Goal: Task Accomplishment & Management: Manage account settings

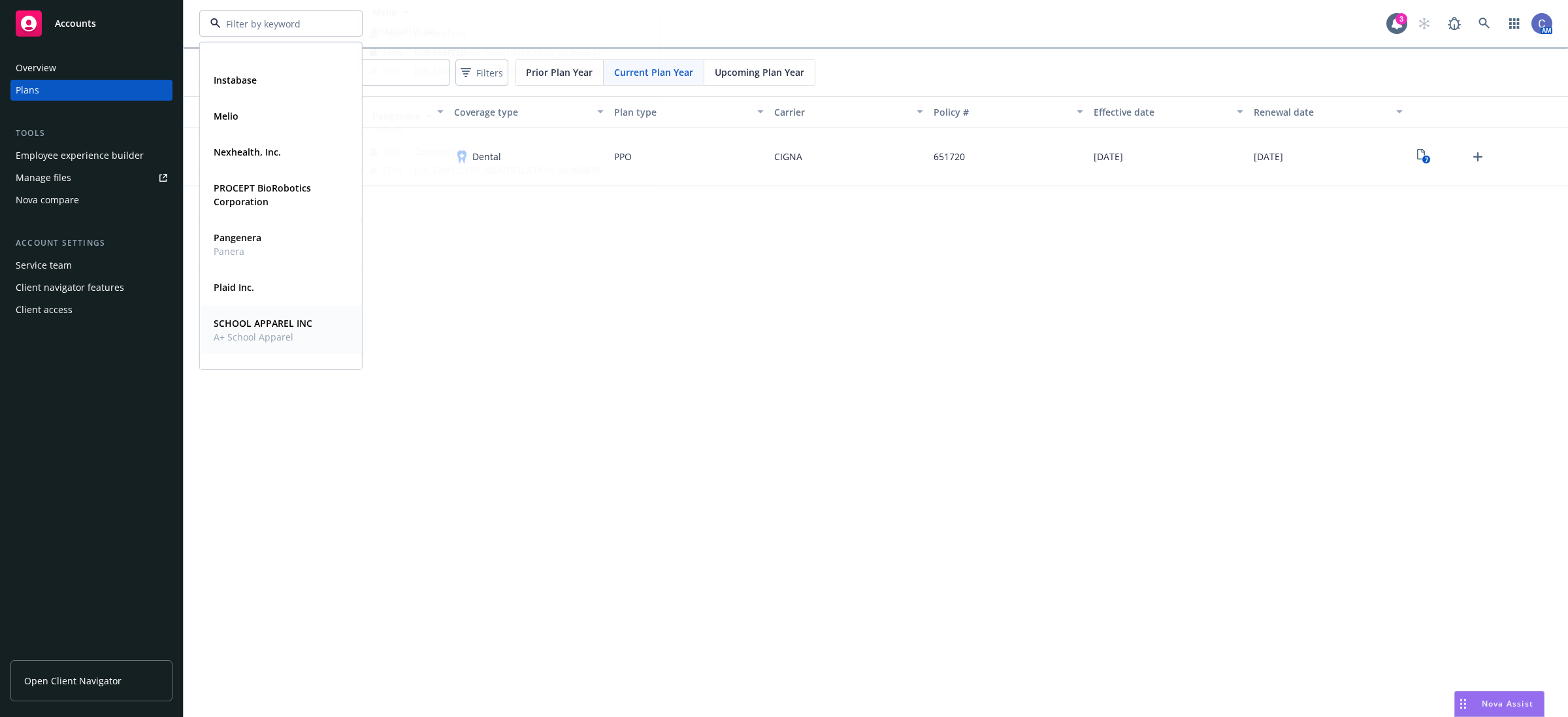
scroll to position [281, 0]
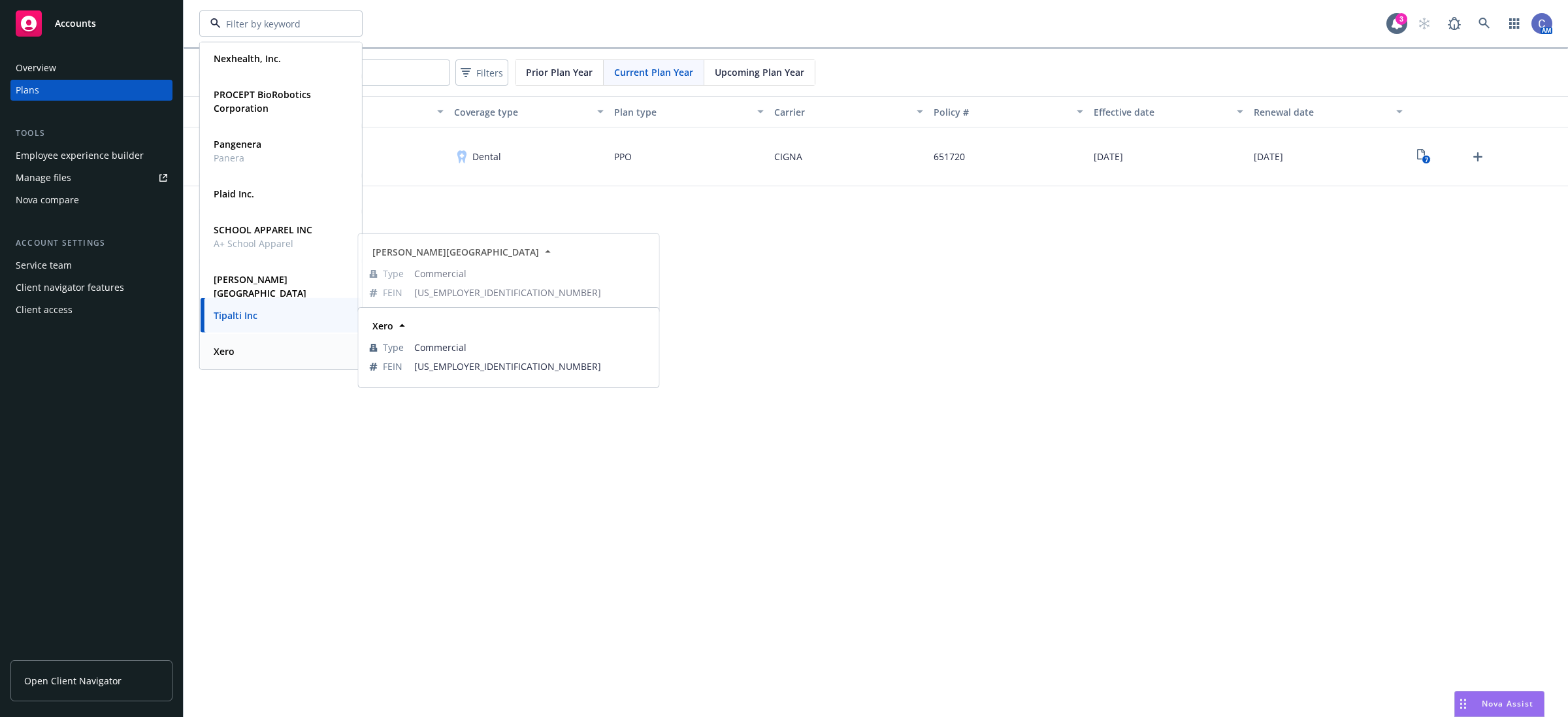
click at [230, 347] on strong "Xero" at bounding box center [224, 351] width 21 height 12
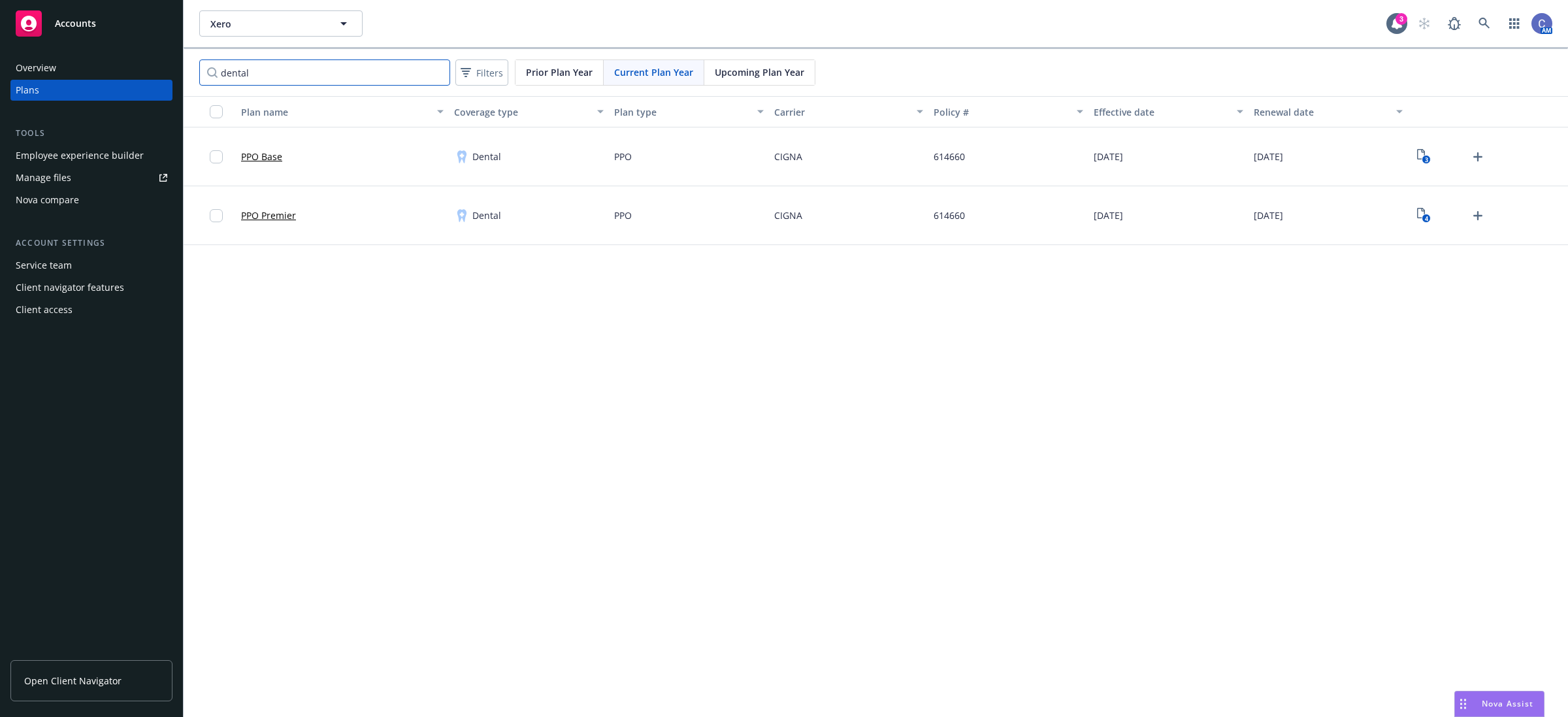
drag, startPoint x: 285, startPoint y: 75, endPoint x: 30, endPoint y: 62, distance: 255.3
click at [30, 62] on div "Accounts Overview Plans Tools Employee experience builder Manage files Nova com…" at bounding box center [784, 358] width 1568 height 717
type input "vision"
click at [1421, 149] on icon "1" at bounding box center [1424, 156] width 14 height 15
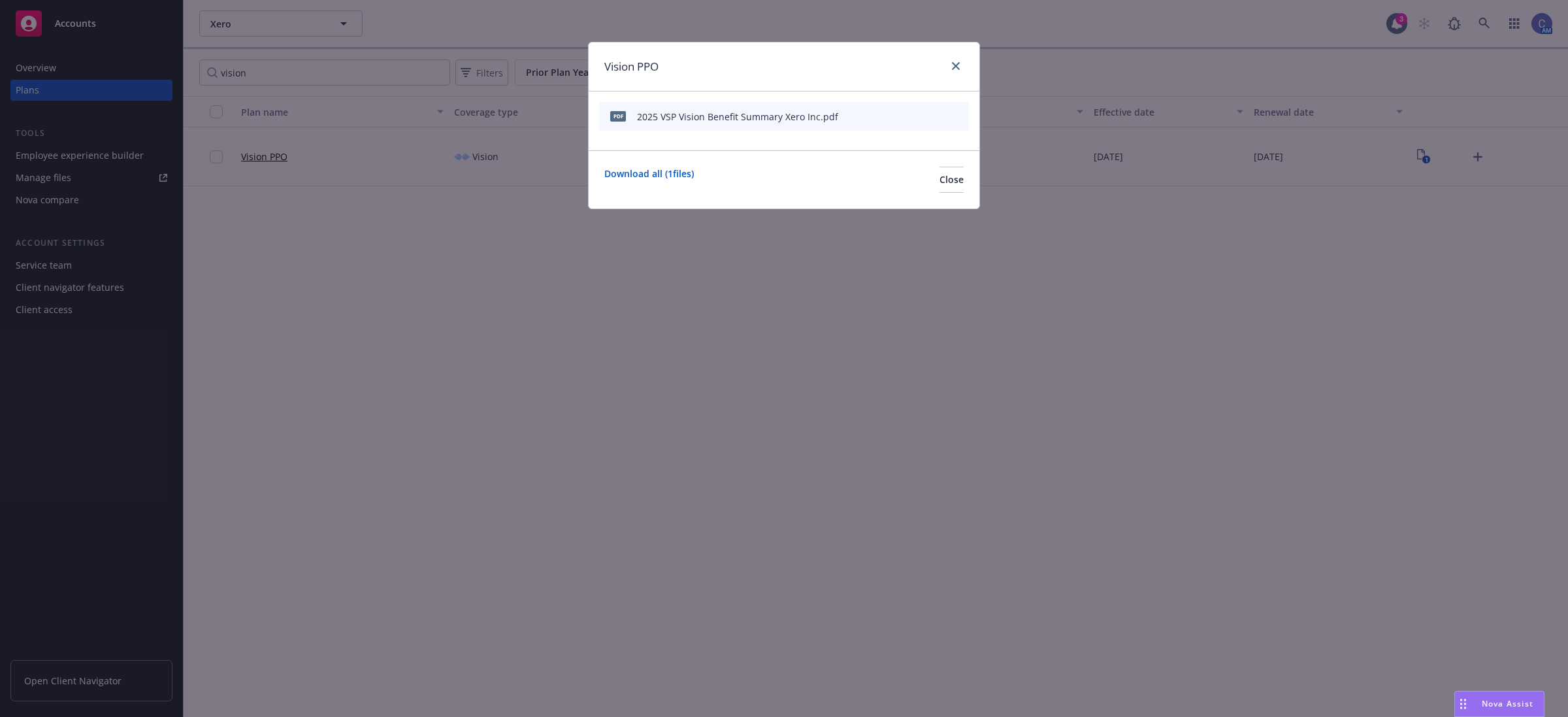
click at [935, 115] on icon "preview file" at bounding box center [935, 115] width 11 height 9
click at [939, 187] on button "Close" at bounding box center [951, 180] width 24 height 26
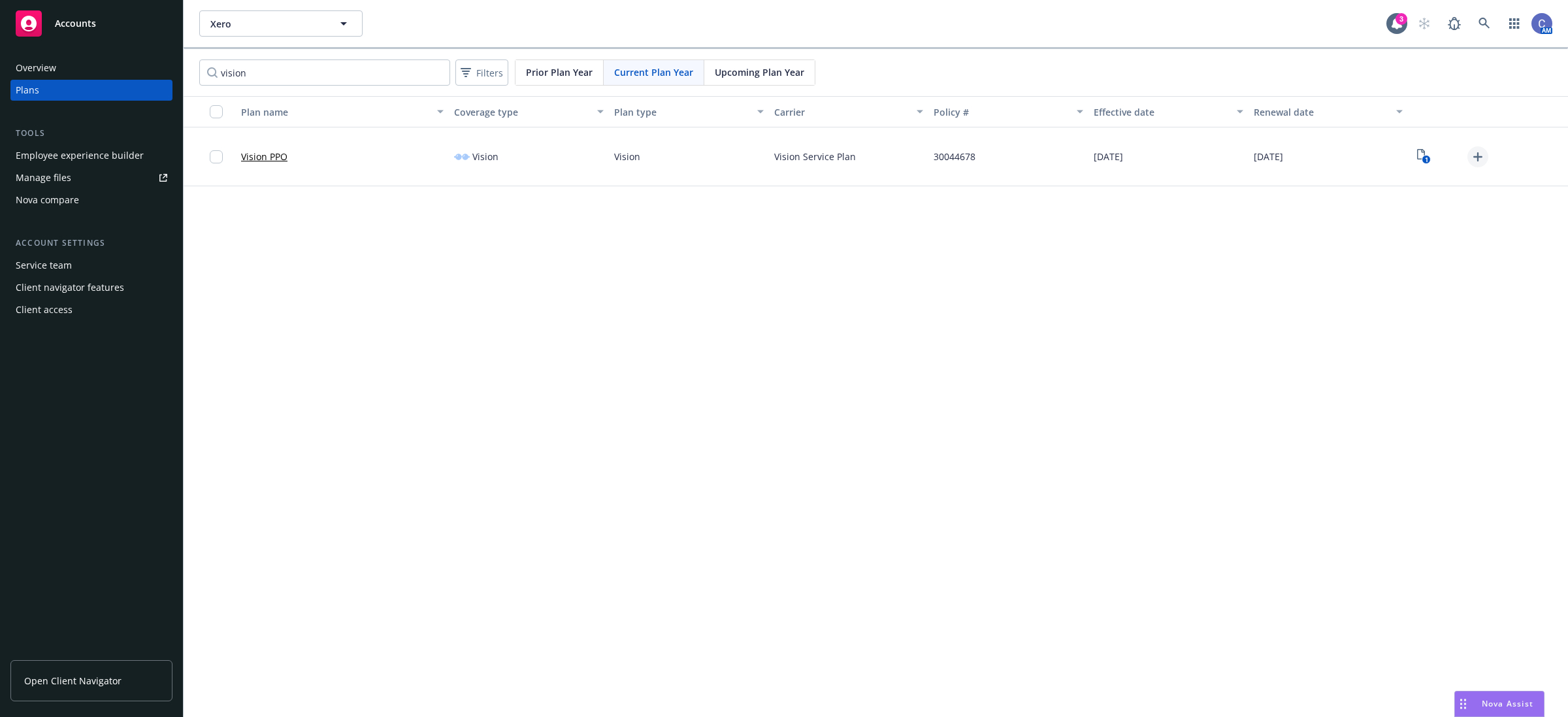
click at [1471, 160] on icon "Upload Plan Documents" at bounding box center [1477, 157] width 16 height 16
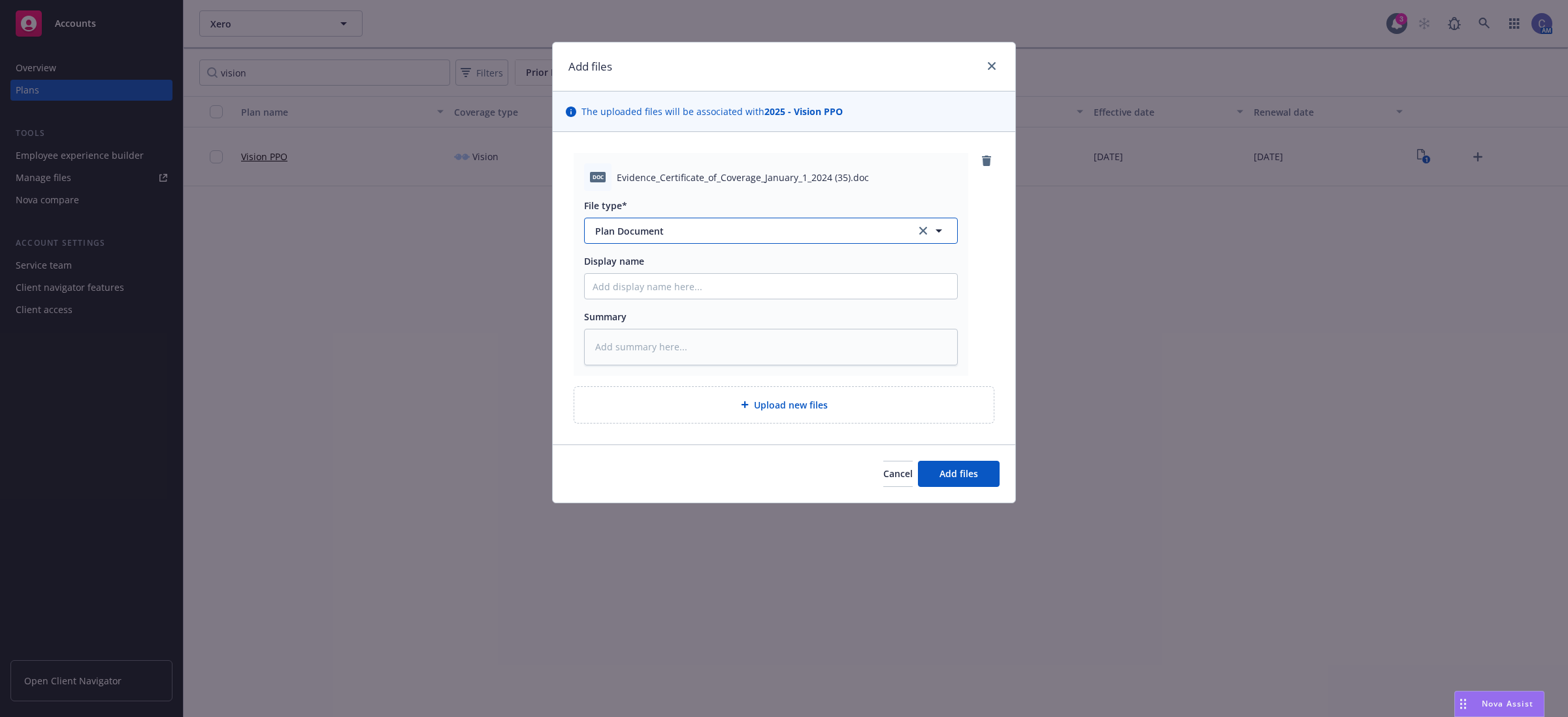
click at [776, 236] on span "Plan Document" at bounding box center [746, 231] width 303 height 14
click at [748, 215] on div "File type* Plan Document" at bounding box center [771, 222] width 373 height 45
click at [717, 277] on input "Display name" at bounding box center [770, 286] width 372 height 24
type textarea "x"
type input "2"
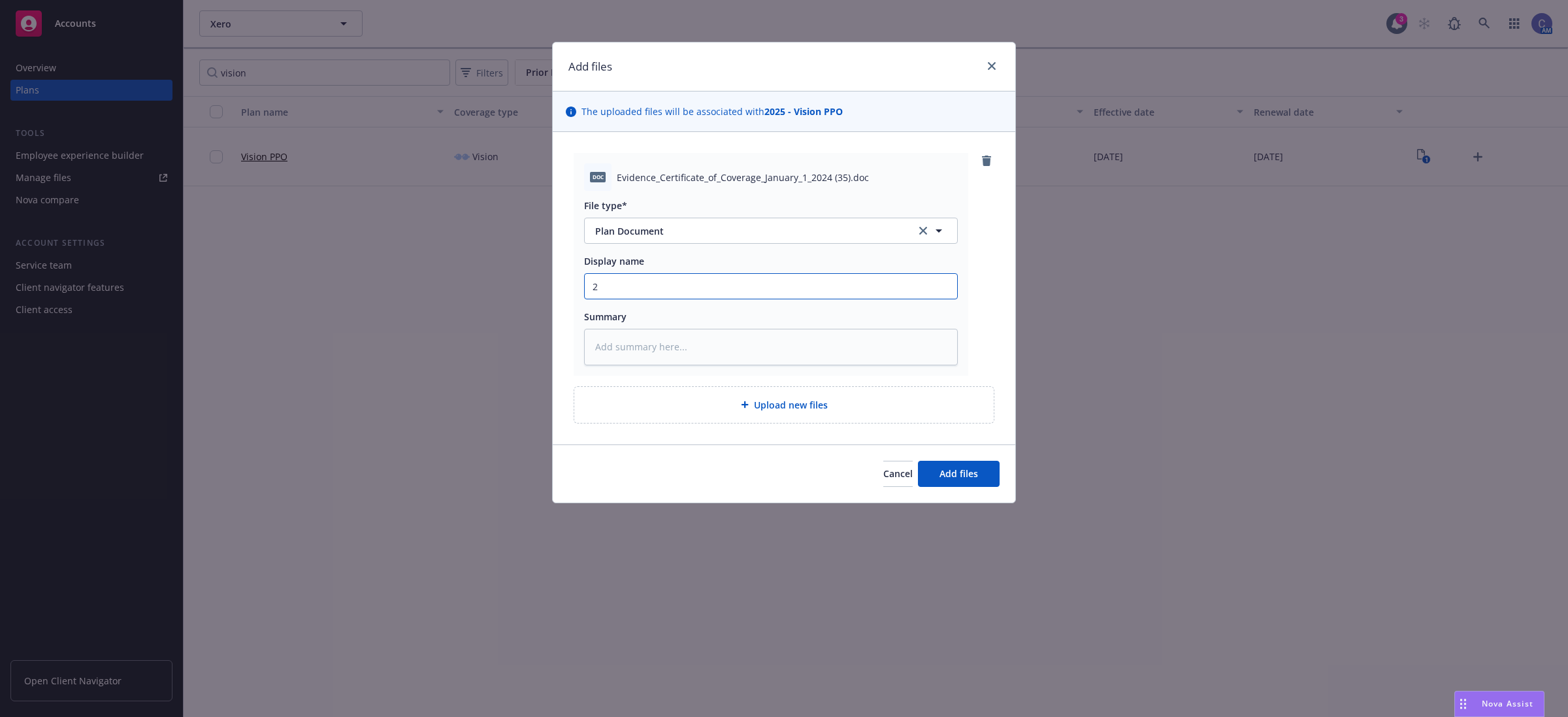
type textarea "x"
type input "20"
type textarea "x"
type input "202"
type textarea "x"
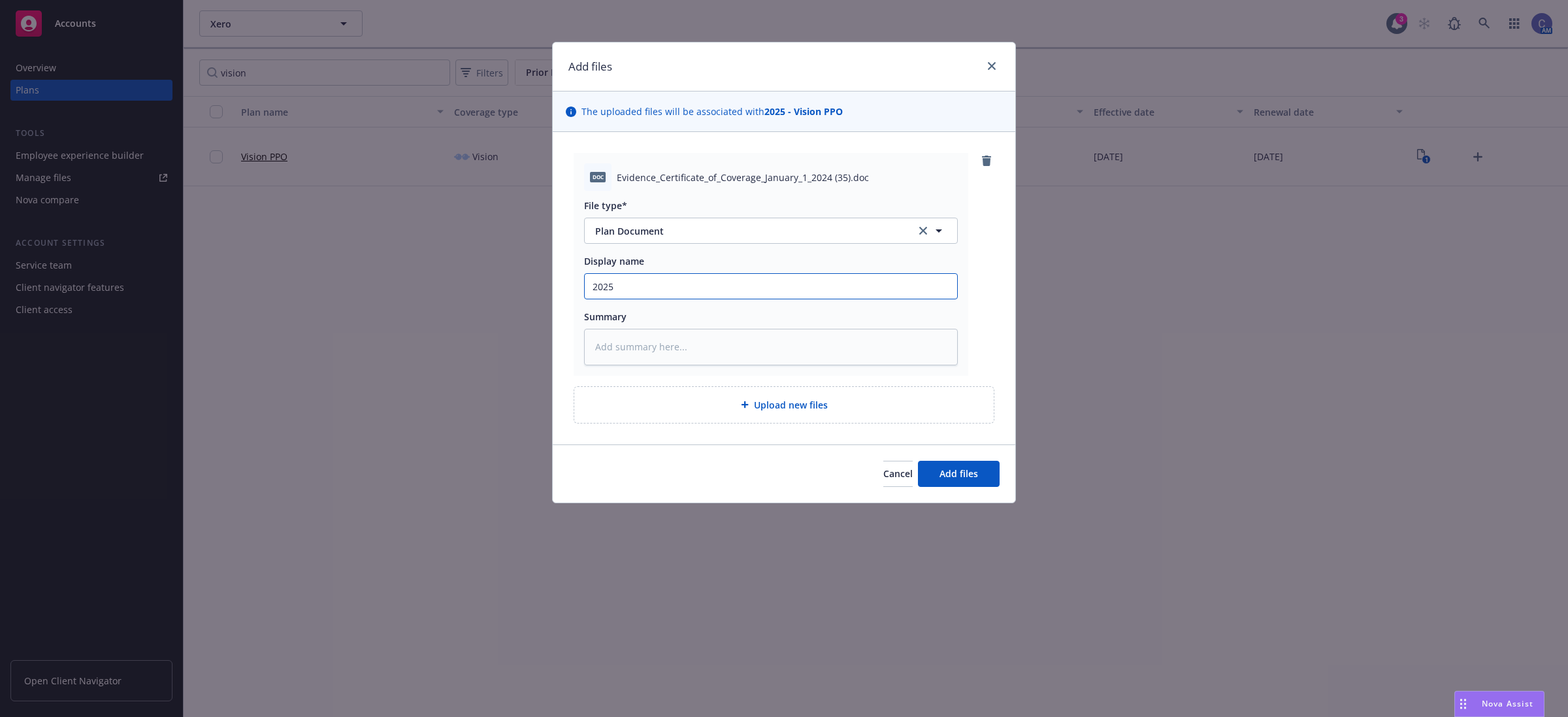
type input "2025"
type textarea "x"
type input "2025 V"
type textarea "x"
type input "2025 Vis"
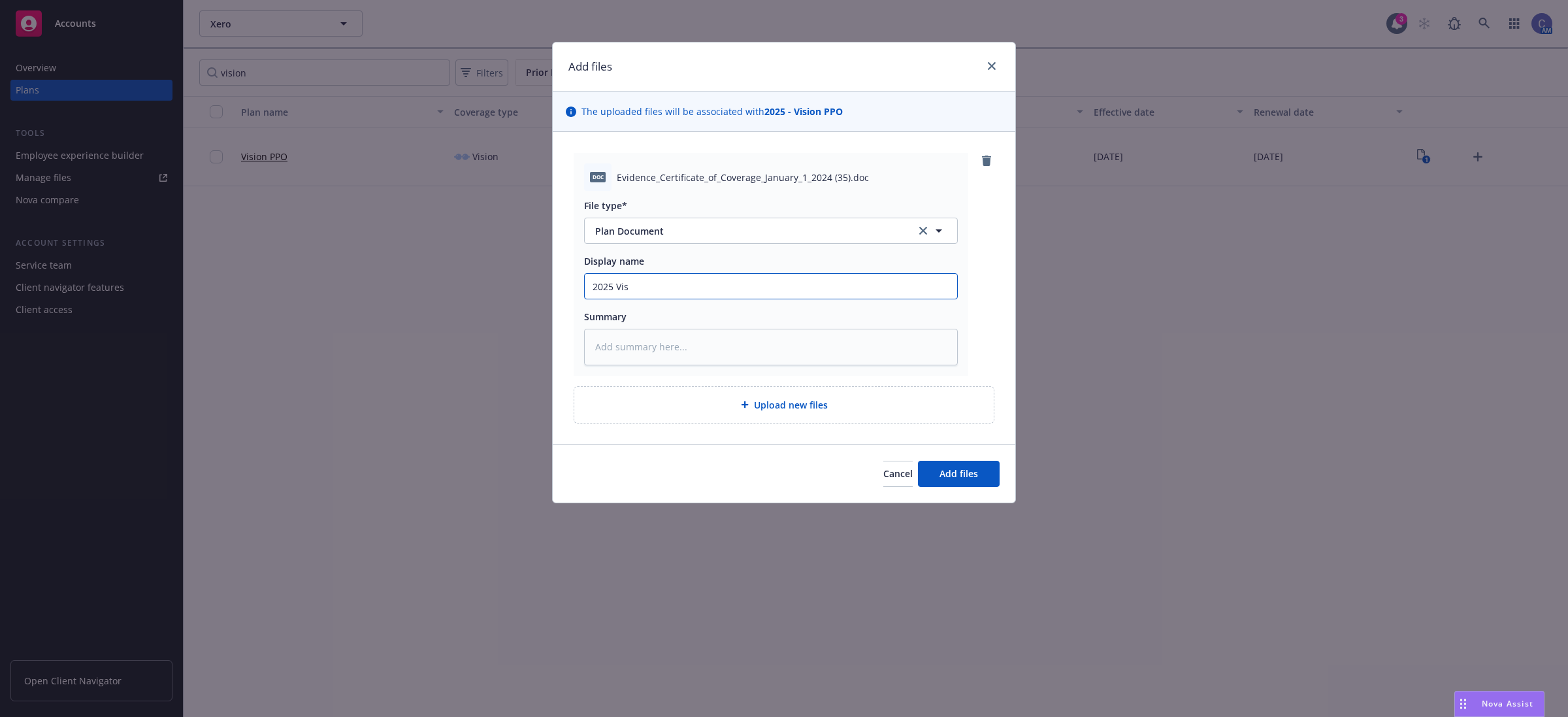
type textarea "x"
type input "2025 Visi"
type textarea "x"
type input "2025 Visio"
type textarea "x"
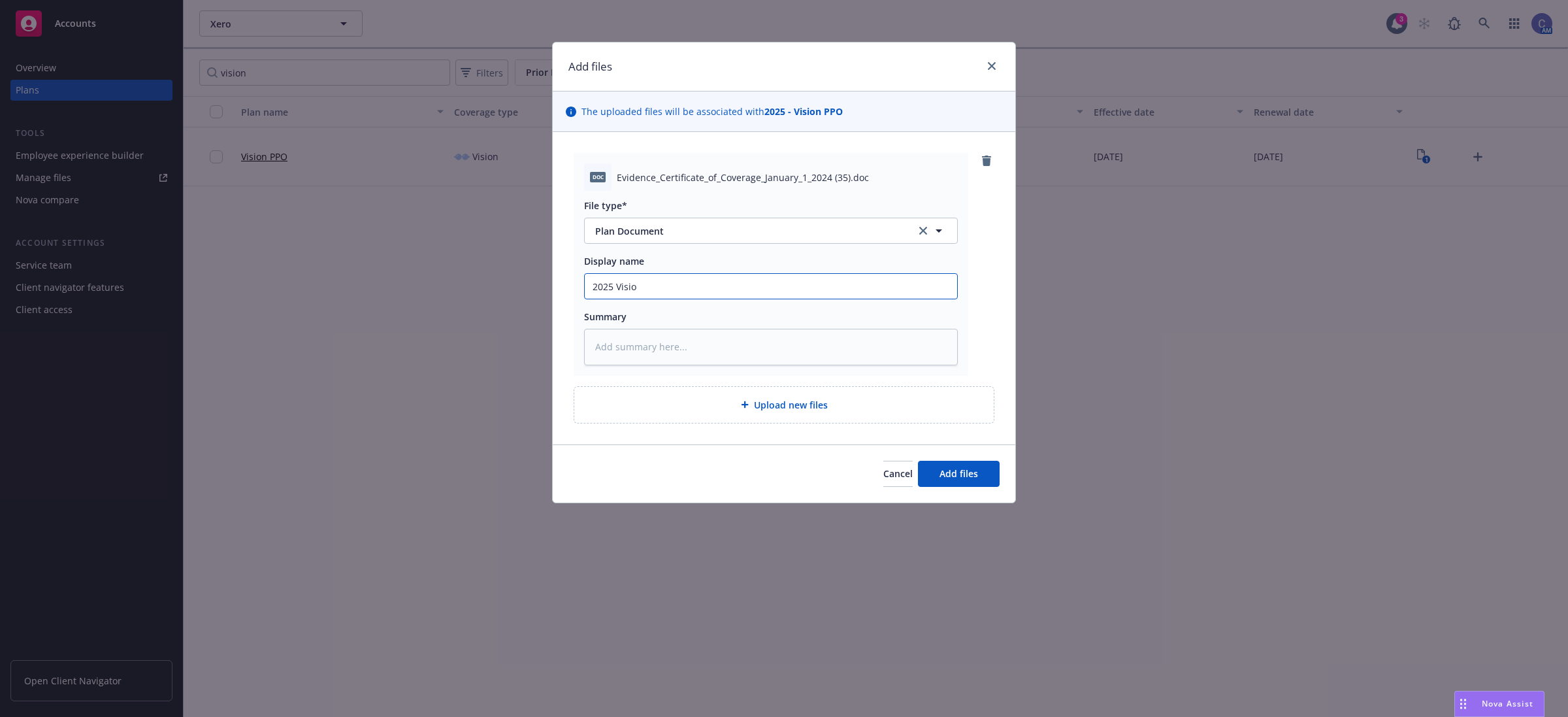
type input "2025 Vision"
type textarea "x"
type input "2025 Vision"
type textarea "x"
type input "2025 Vision S"
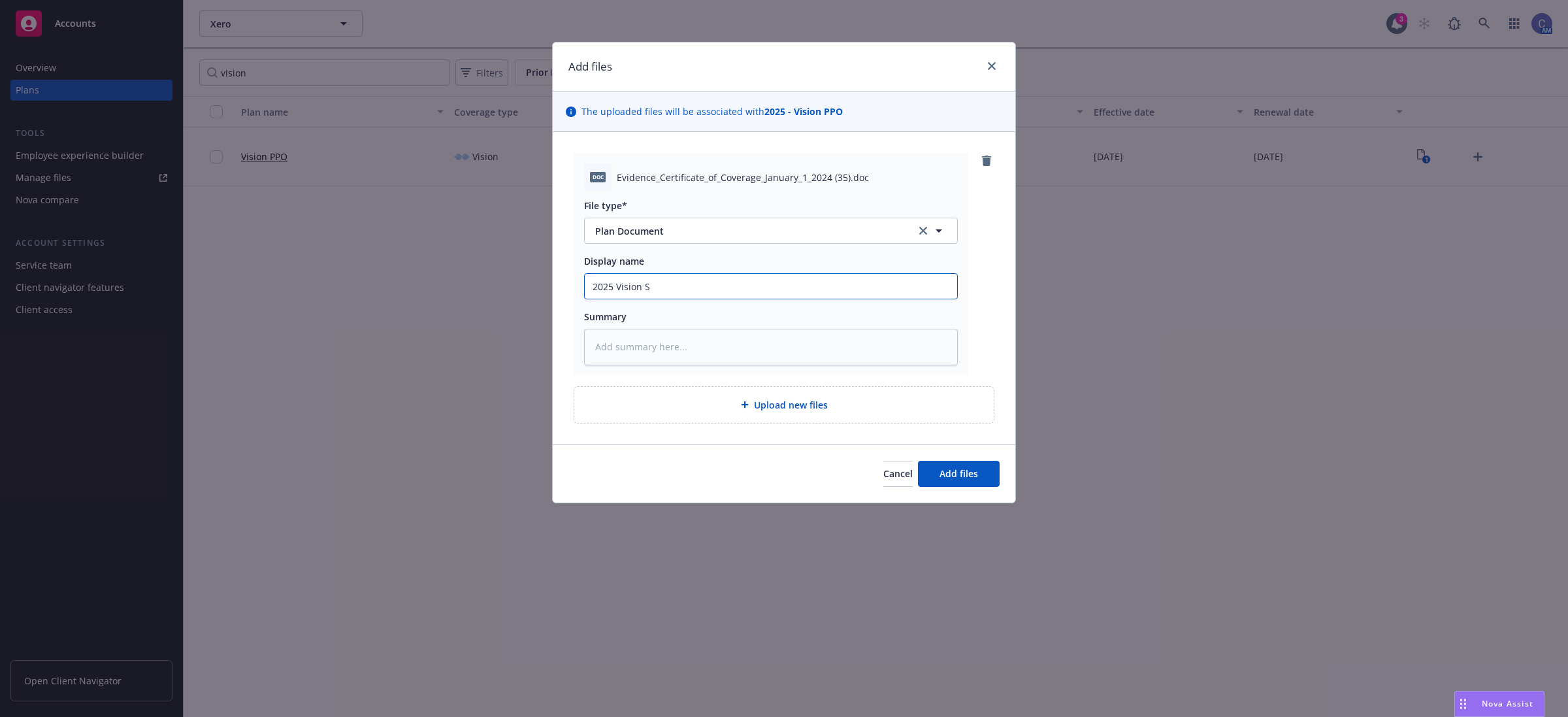
type textarea "x"
type input "2025 Vision Se"
type textarea "x"
type input "2025 Vision S"
type textarea "x"
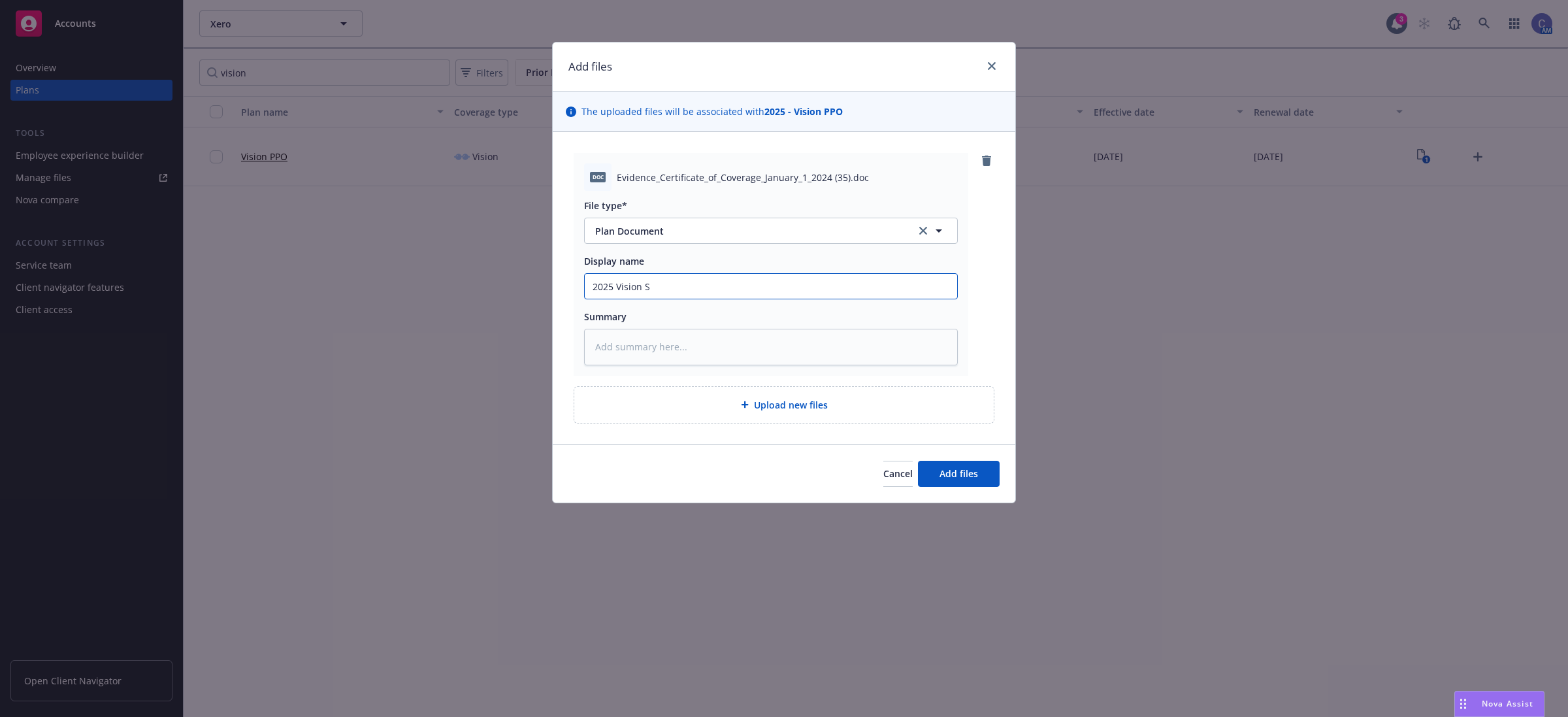
type input "2025 Vision"
type textarea "x"
type input "2025 Vision"
type textarea "x"
type input "2025 Visio"
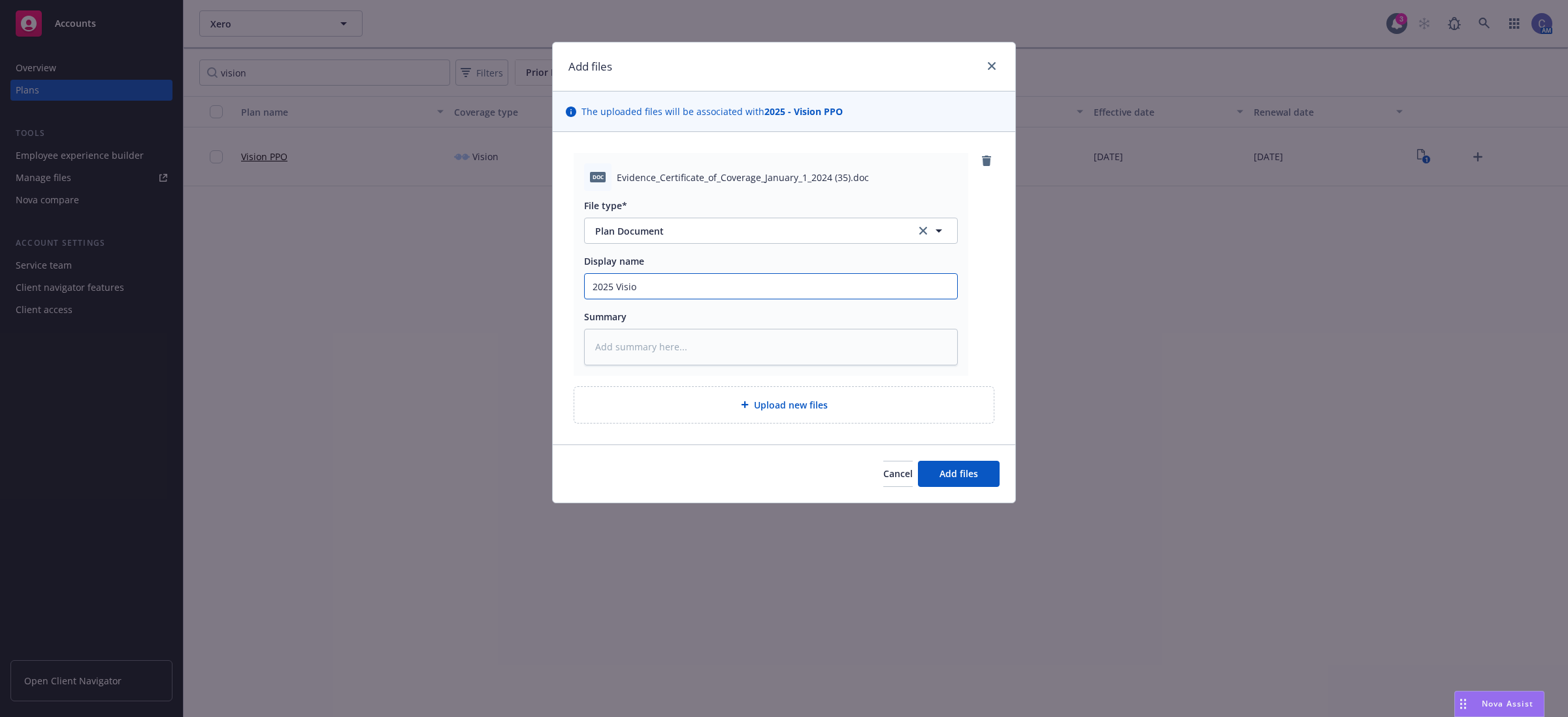
type textarea "x"
type input "2025 Visi"
type textarea "x"
type input "2025 Vis"
type textarea "x"
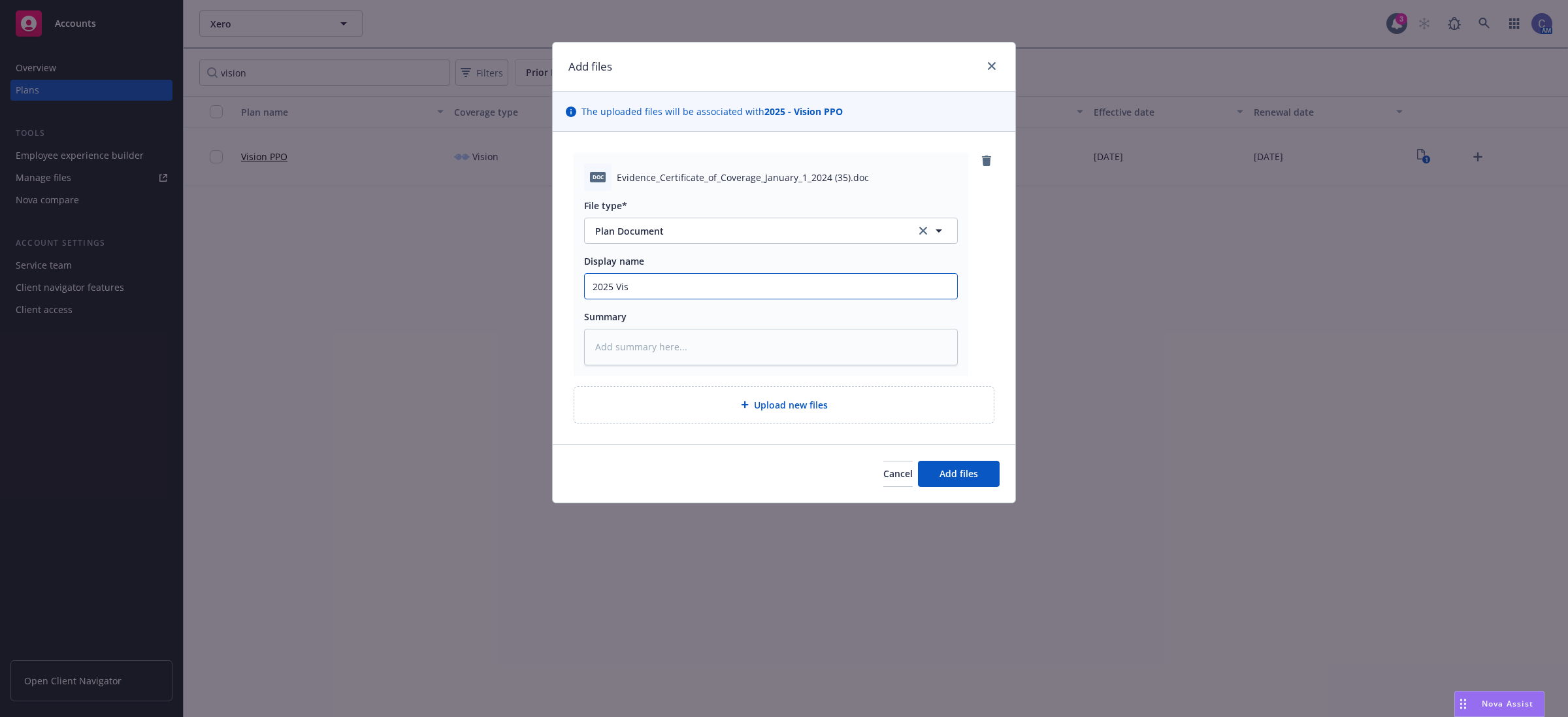
type input "2025 Vi"
type textarea "x"
type input "2025 V"
type textarea "x"
type input "2025 VSP"
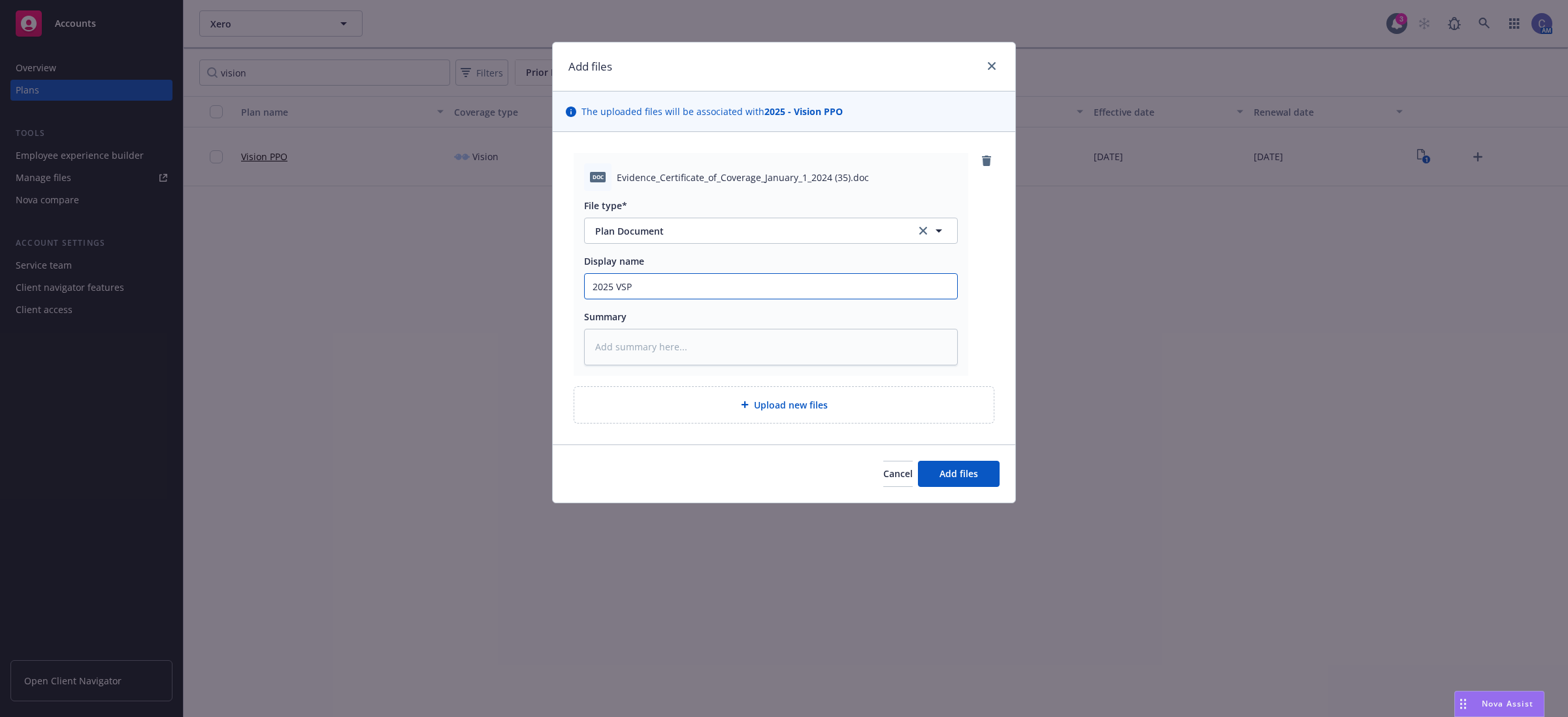
type textarea "x"
type input "2025 VSP"
type textarea "x"
type input "2025 VSP E"
type textarea "x"
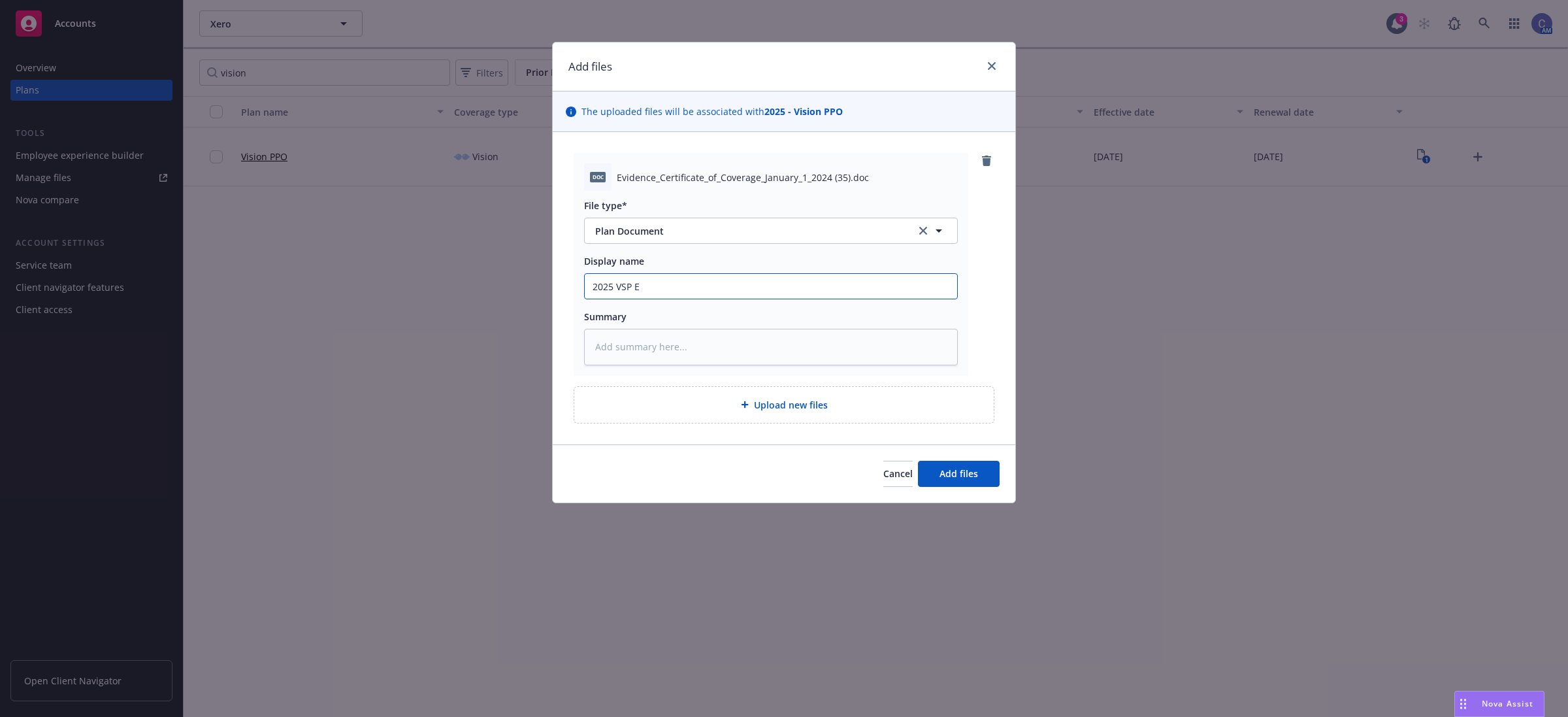
type input "2025 VSP Ev"
type textarea "x"
type input "2025 VSP E"
type textarea "x"
type input "2025 VSP"
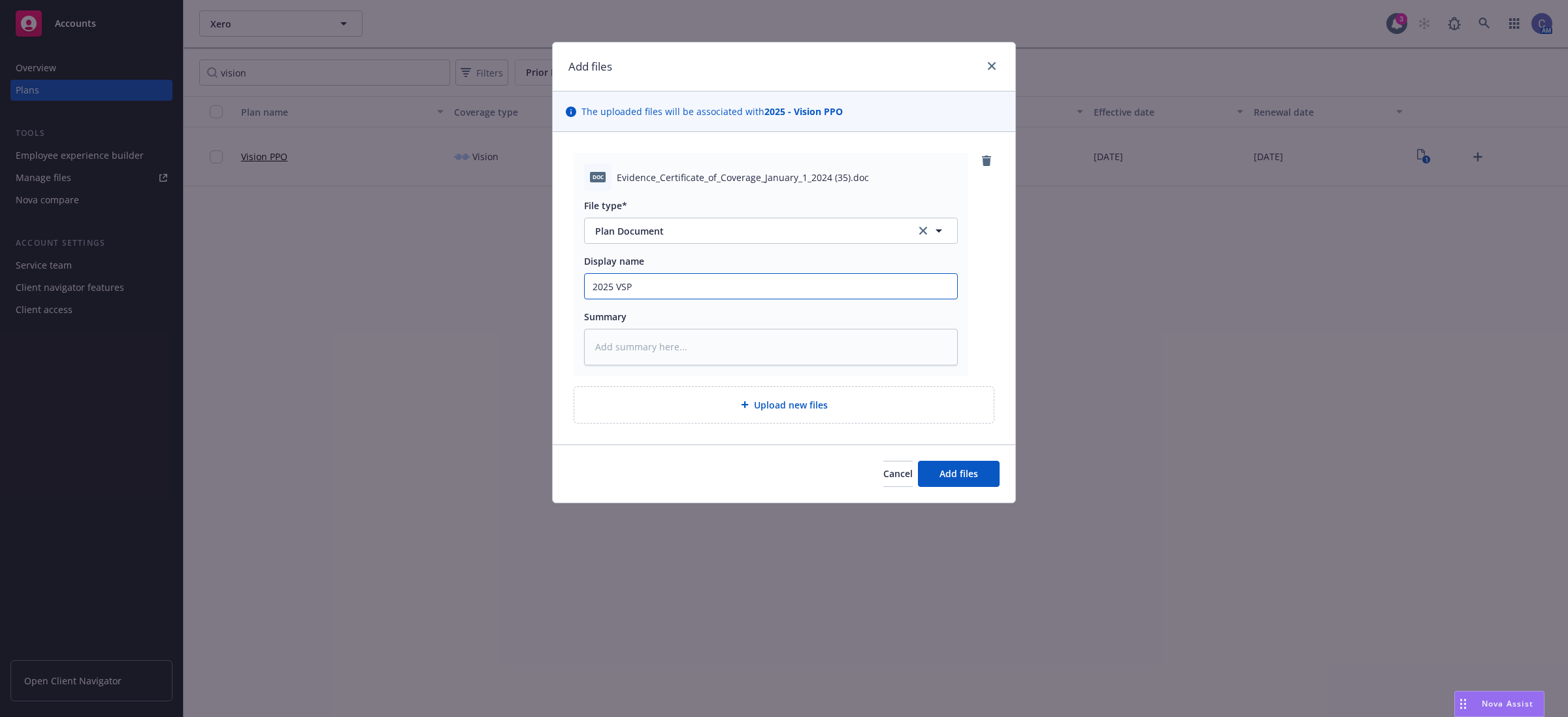
type textarea "x"
type input "2025 VSP E"
type textarea "x"
type input "2025 VSP EO"
type textarea "x"
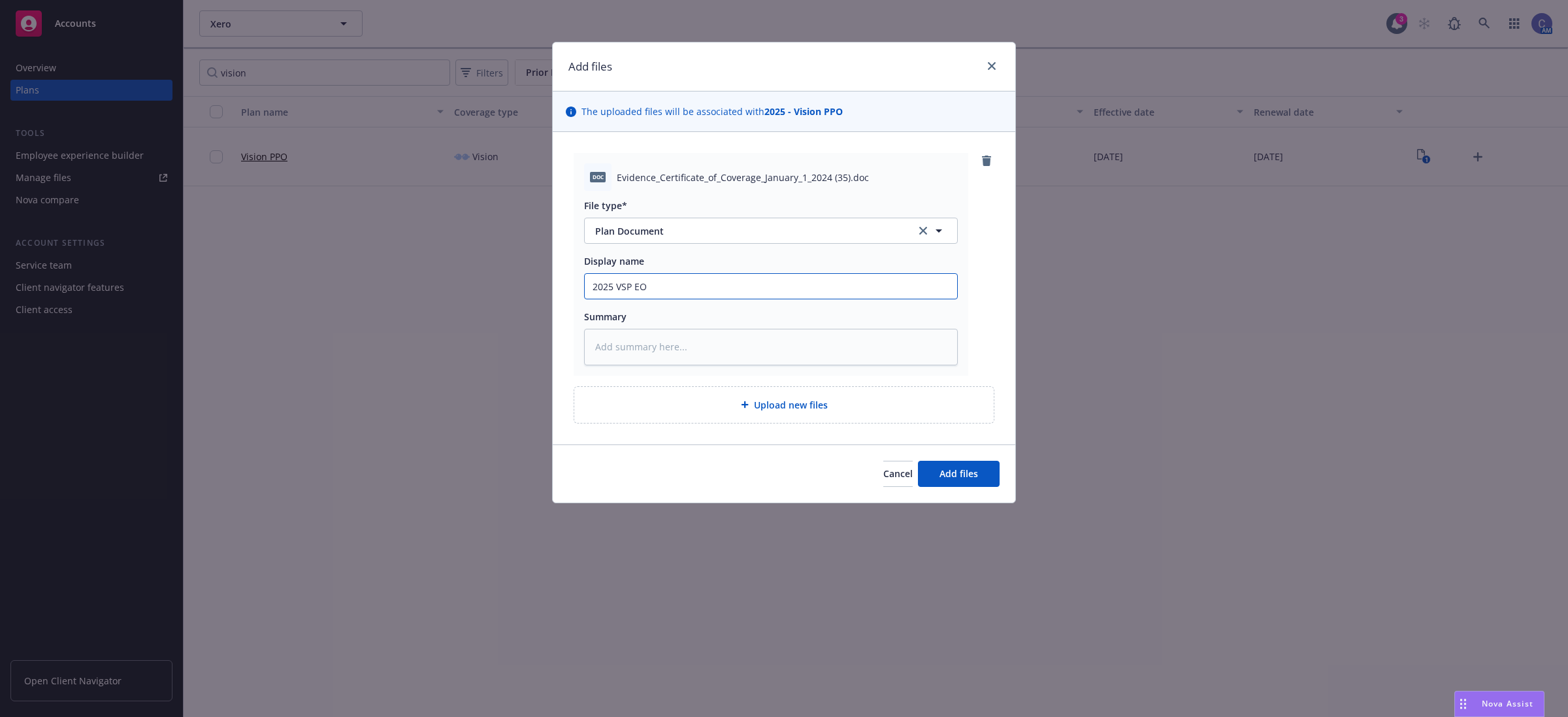
type input "2025 VSP EOC"
type textarea "x"
type input "2025 VSP EOC"
type textarea "x"
type input "2025 VSP EOC X"
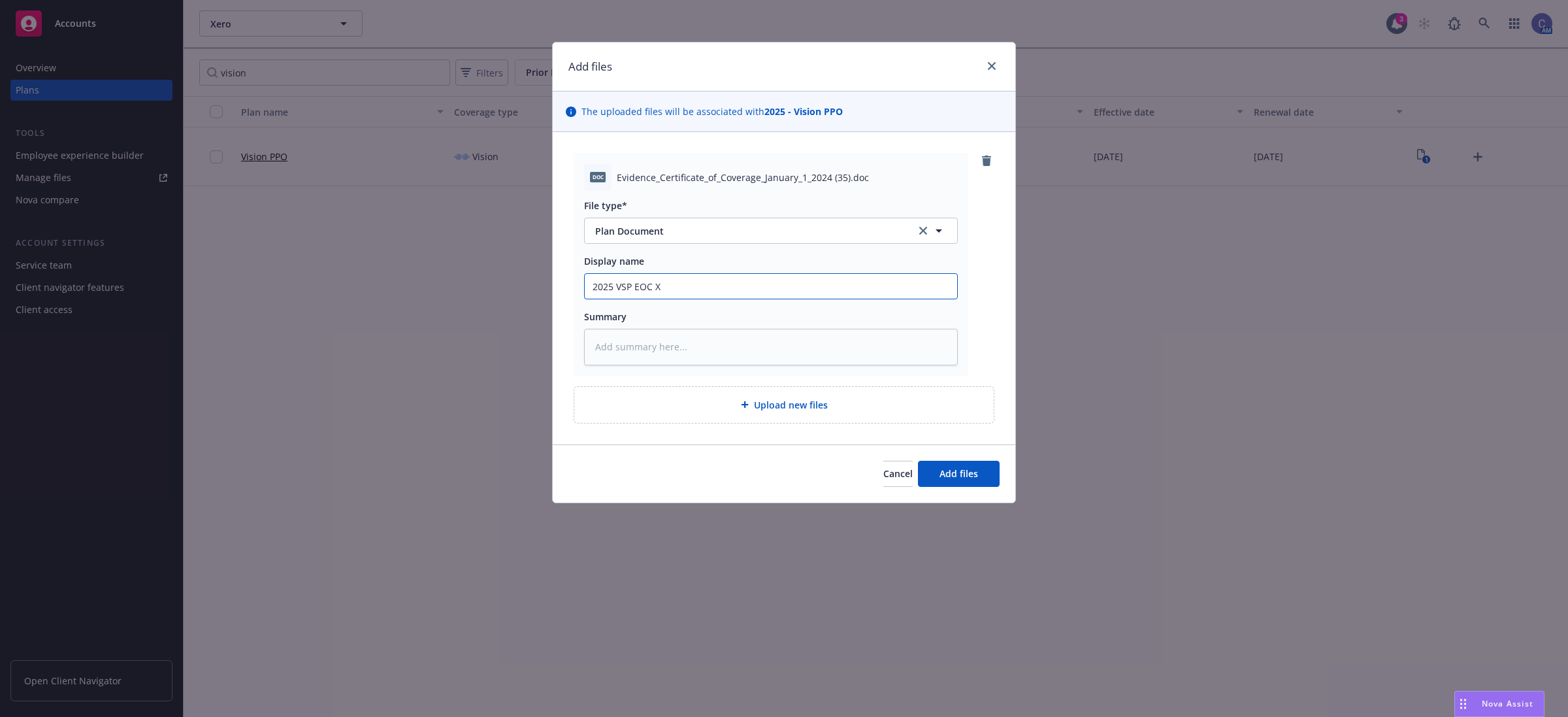
type textarea "x"
type input "2025 VSP EOC Xe"
type textarea "x"
type input "2025 VSP EOC Xer"
type textarea "x"
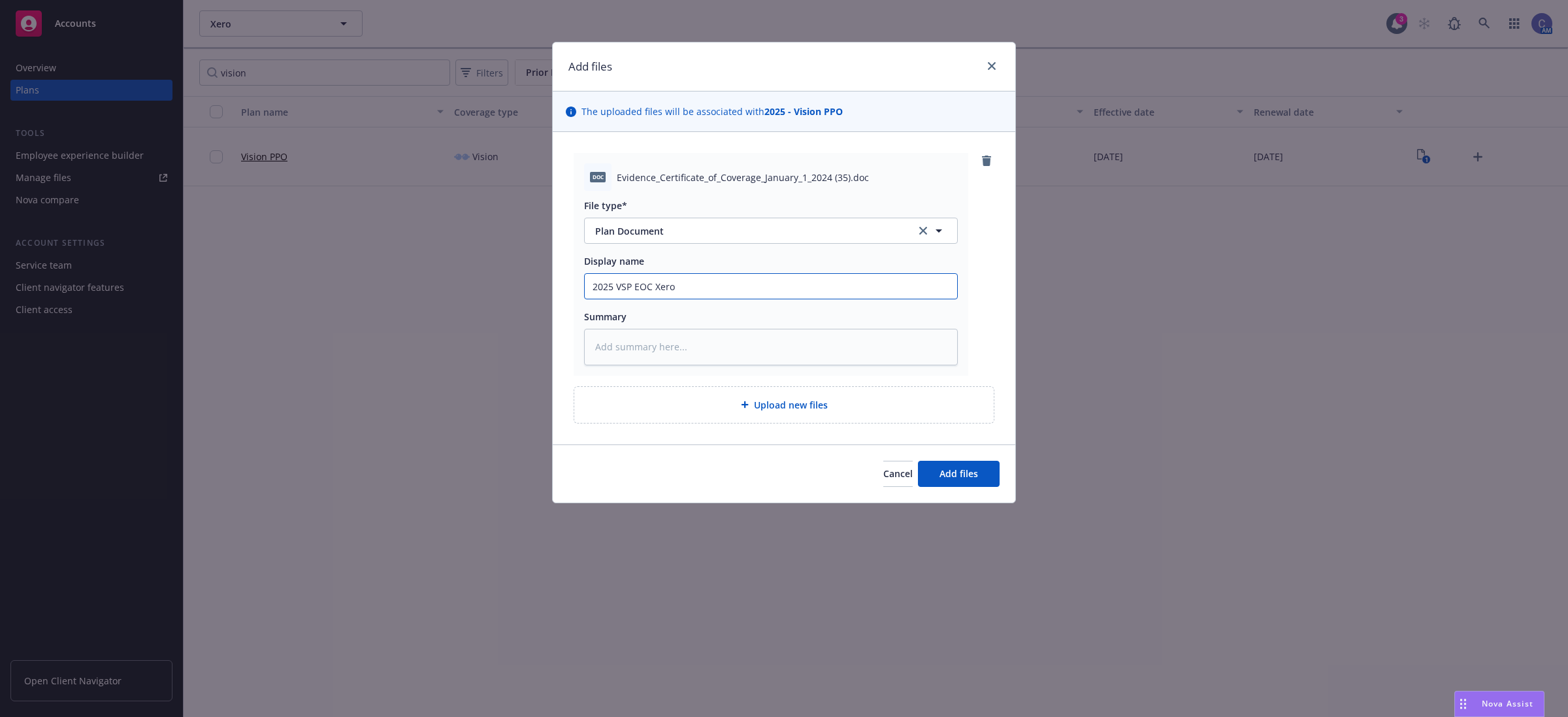
type input "2025 VSP EOC Xero"
click at [917, 461] on button "Add files" at bounding box center [958, 474] width 82 height 26
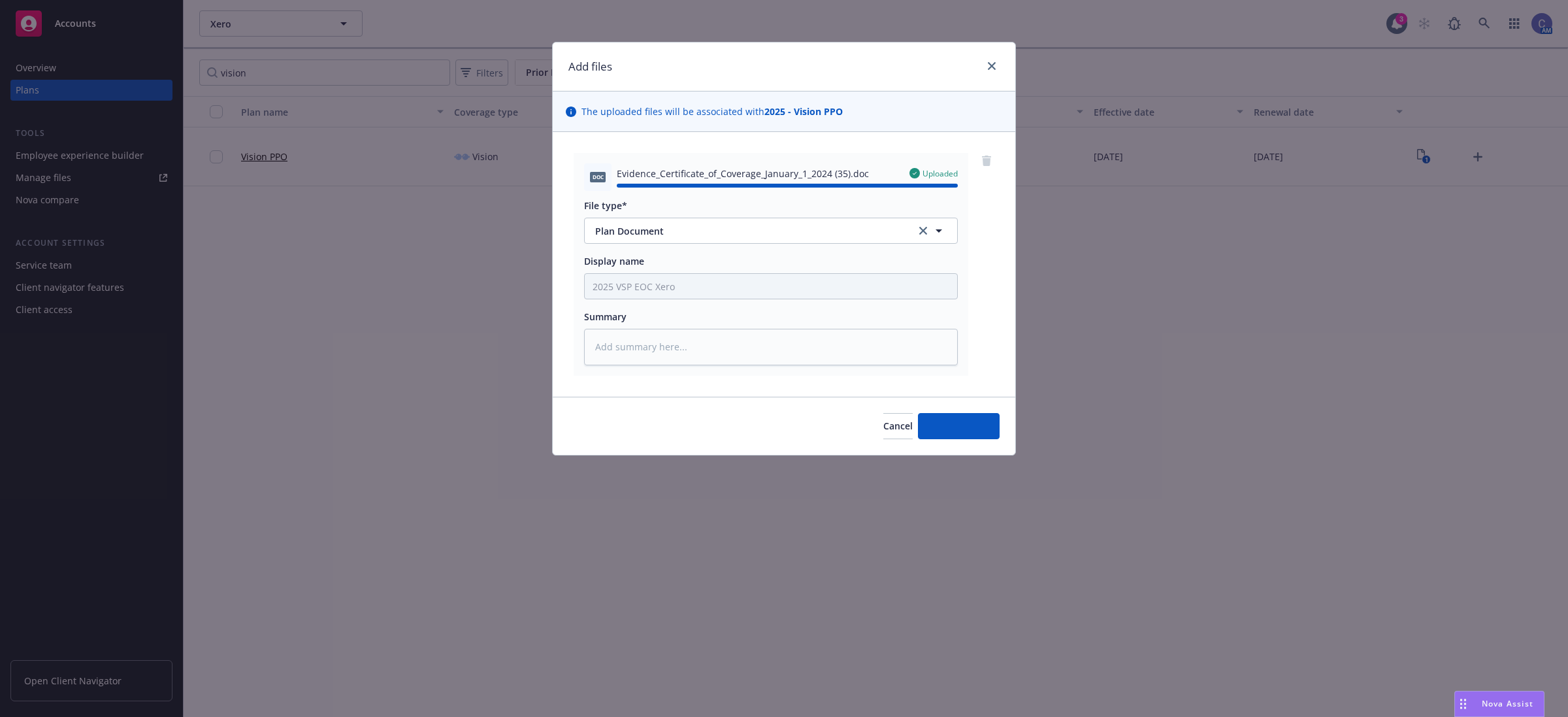
type textarea "x"
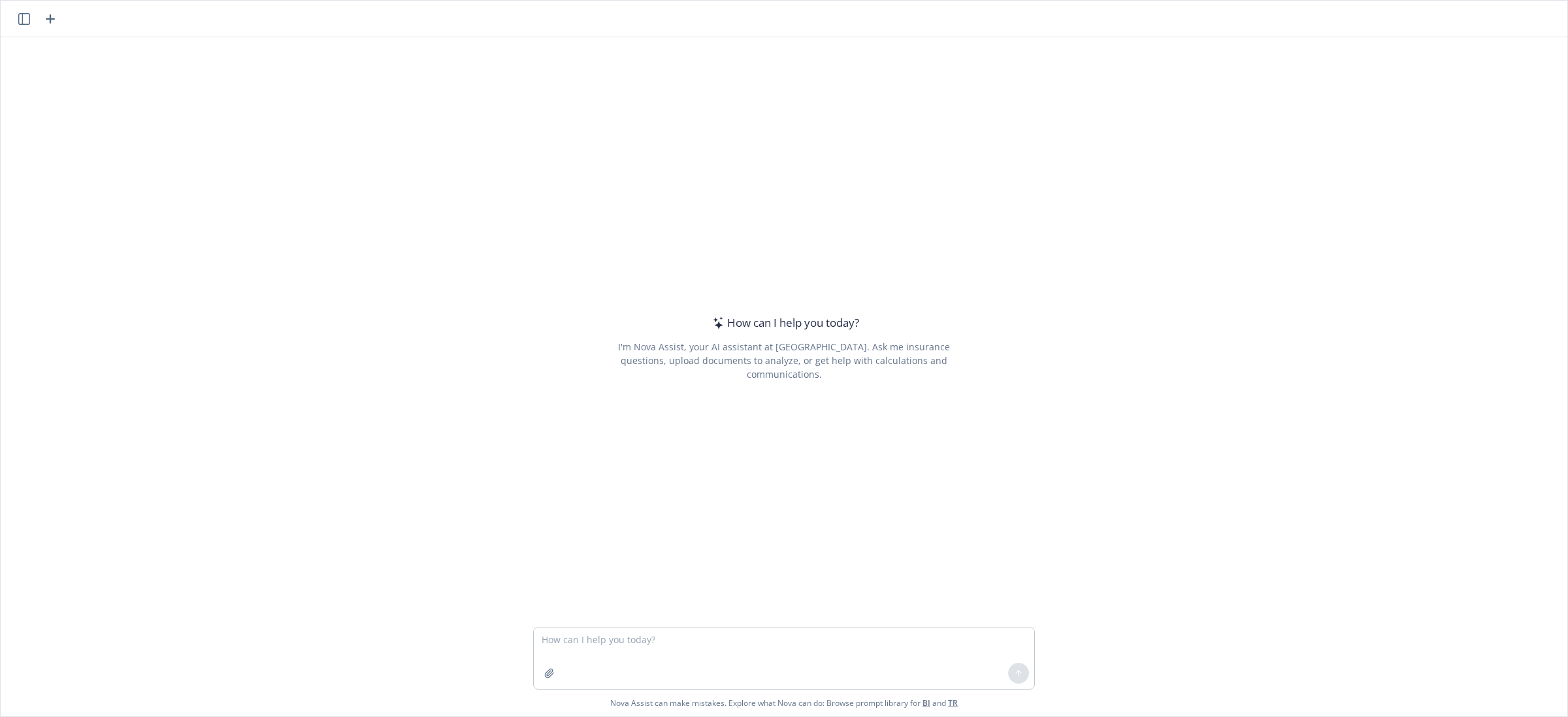
click at [28, 18] on icon "button" at bounding box center [24, 18] width 11 height 11
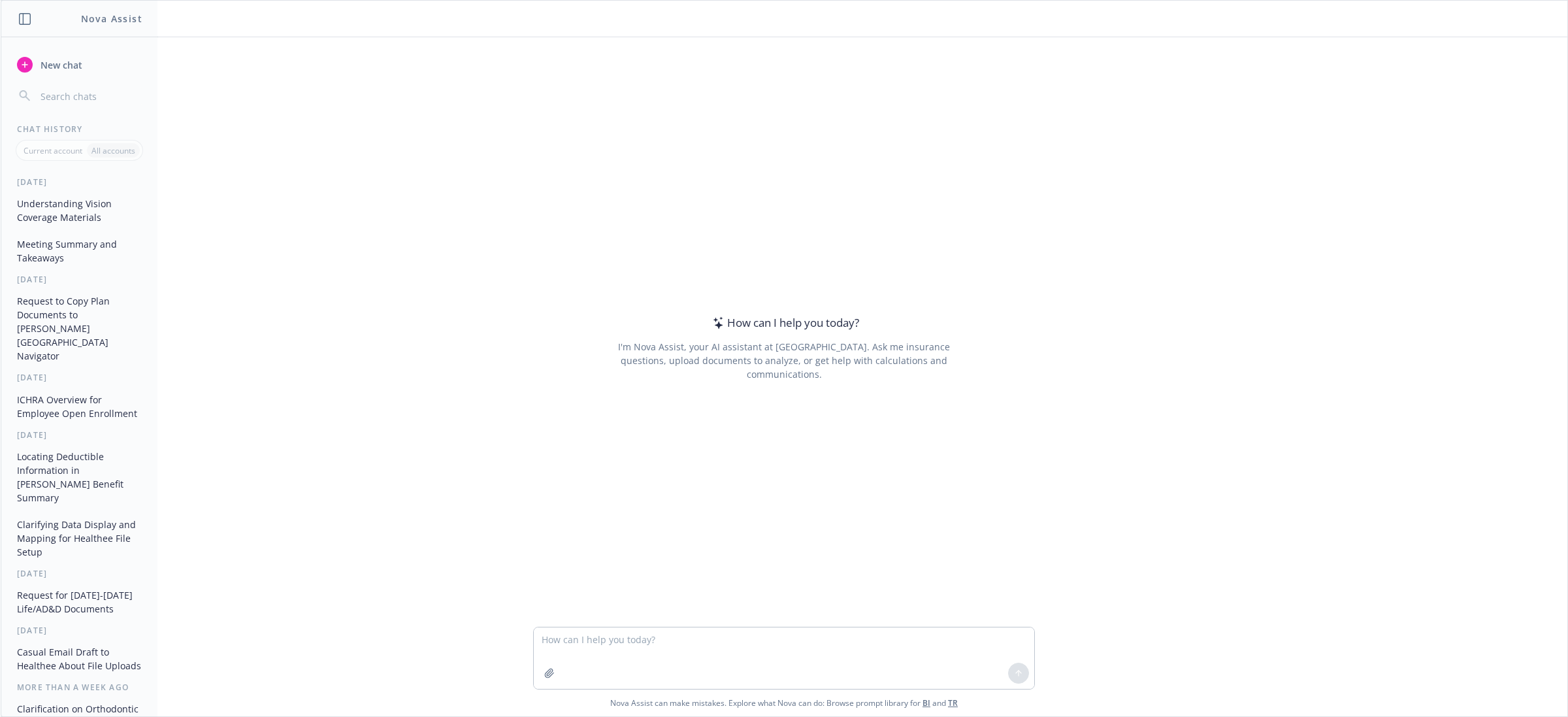
drag, startPoint x: 72, startPoint y: 207, endPoint x: 85, endPoint y: 217, distance: 16.4
click at [85, 217] on button "Understanding Vision Coverage Materials" at bounding box center [78, 210] width 135 height 35
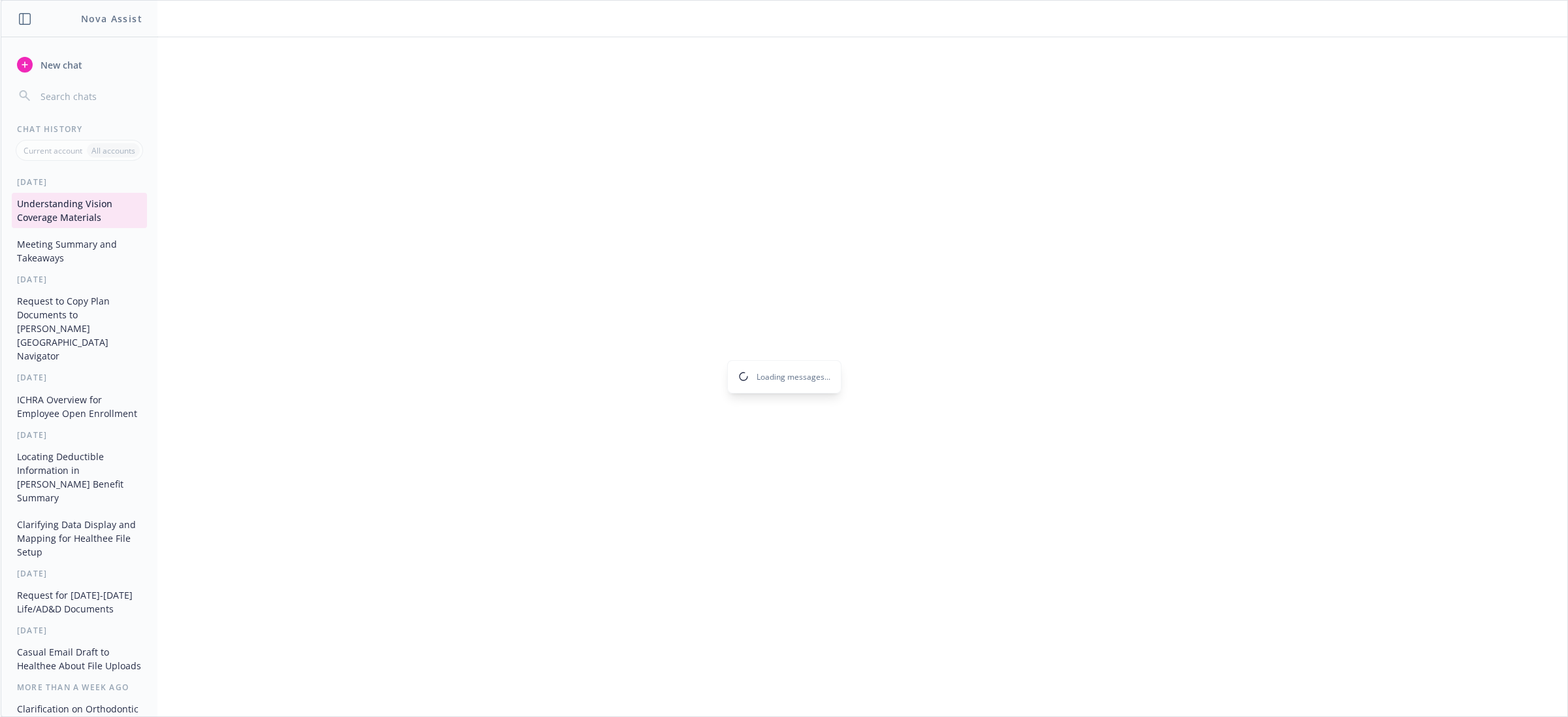
click at [63, 247] on button "Meeting Summary and Takeaways" at bounding box center [78, 250] width 135 height 35
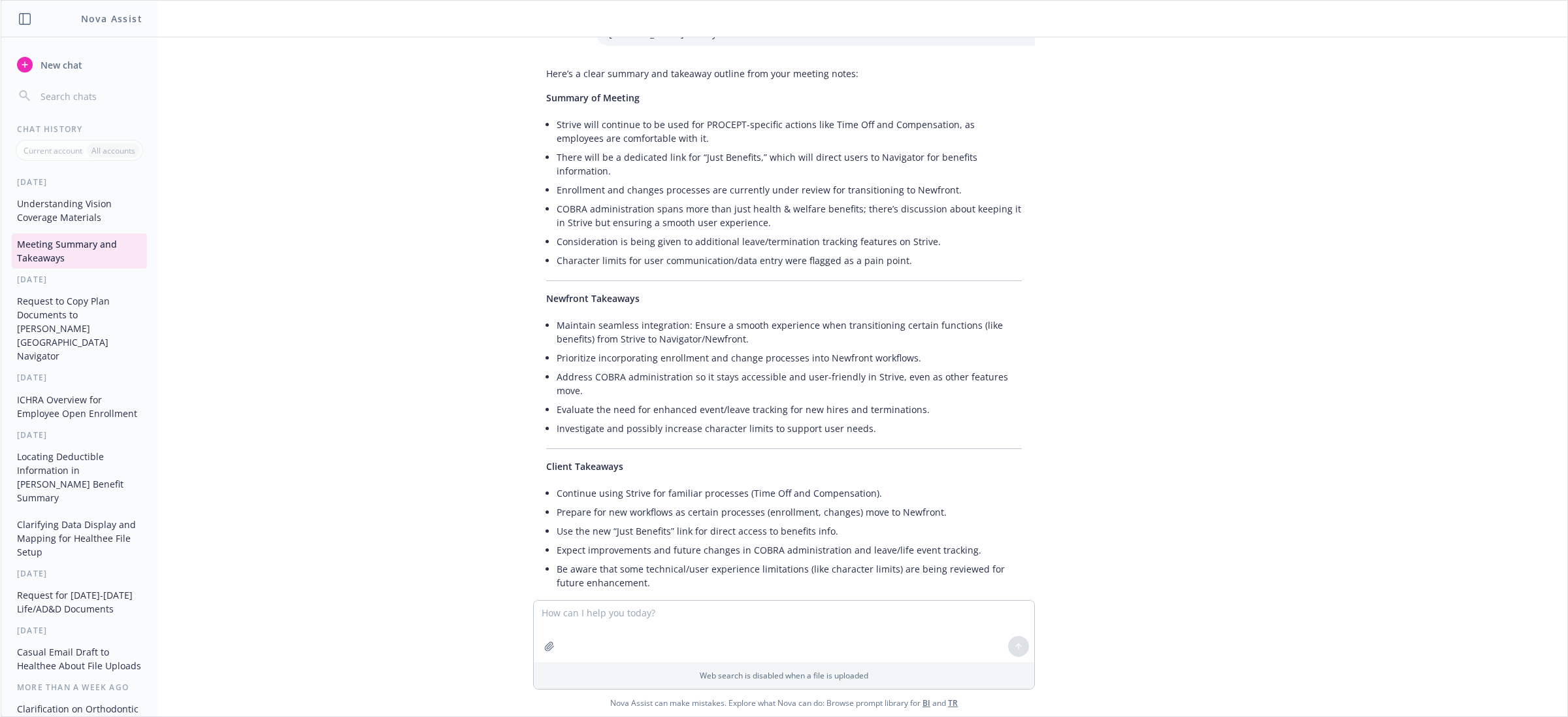
scroll to position [108, 0]
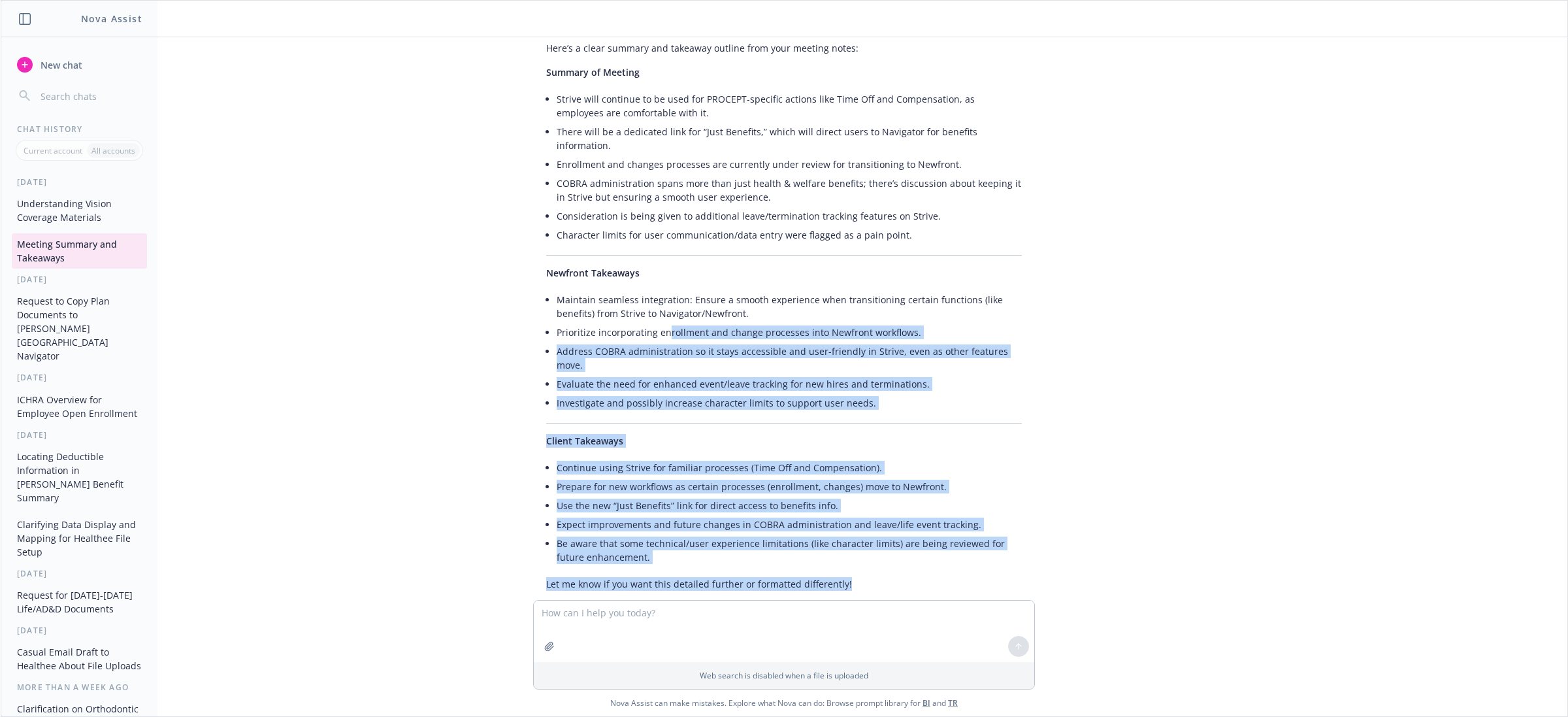
drag, startPoint x: 850, startPoint y: 553, endPoint x: 653, endPoint y: 311, distance: 312.0
click at [653, 311] on div "Here’s a clear summary and takeaway outline from your meeting notes: Summary of…" at bounding box center [783, 316] width 501 height 560
drag, startPoint x: 729, startPoint y: 448, endPoint x: 711, endPoint y: 470, distance: 28.4
click at [728, 458] on ul "Continue using Strive for familiar processes (Time Off and Compensation). Prepa…" at bounding box center [788, 512] width 465 height 108
click at [629, 534] on li "Be aware that some technical/user experience limitations (like character limits…" at bounding box center [788, 550] width 465 height 32
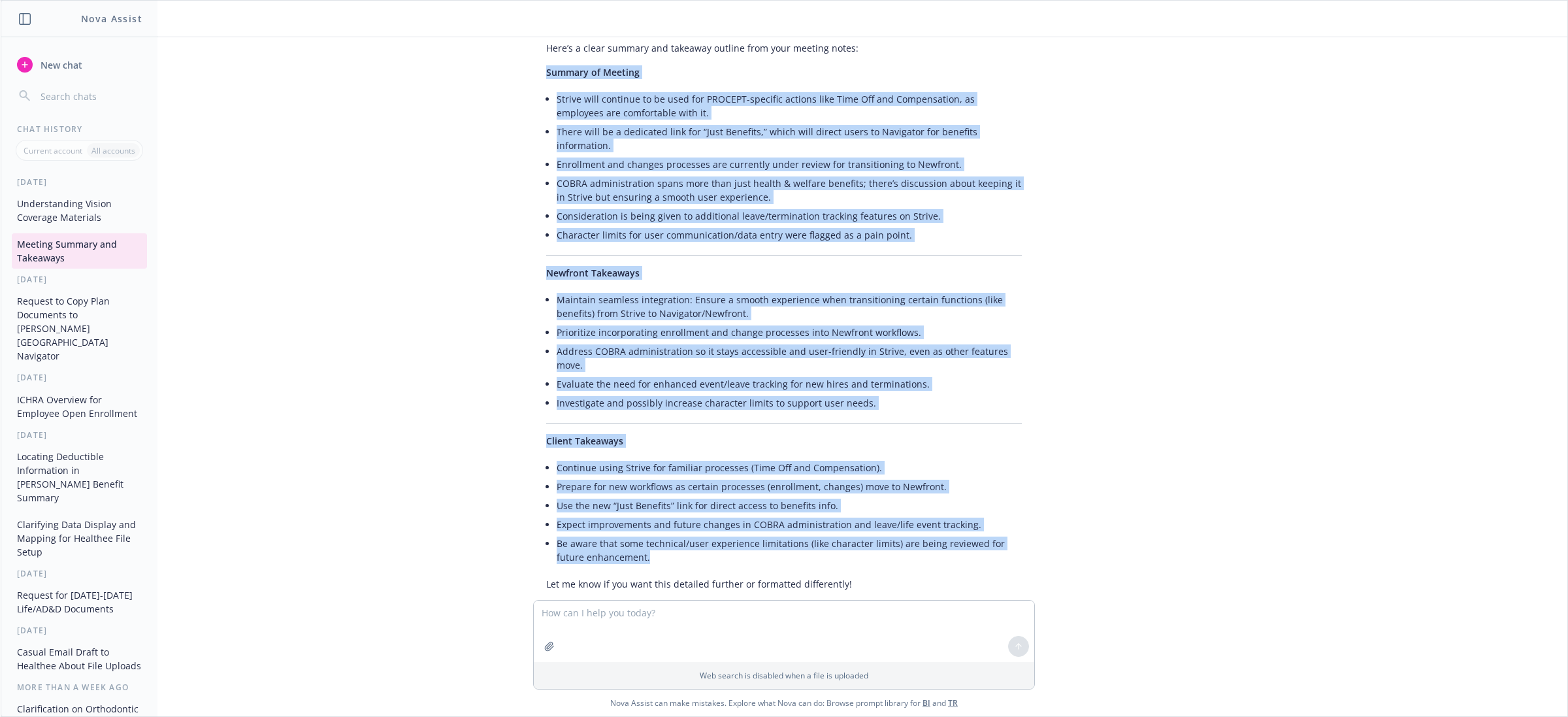
drag, startPoint x: 623, startPoint y: 528, endPoint x: 498, endPoint y: 86, distance: 459.3
click at [498, 86] on div "png image.png summarize notes, outline newfront takeaways and client takeaways …" at bounding box center [784, 318] width 1566 height 563
copy div "Summary of Meeting Strive will continue to be used for PROCEPT-specific actions…"
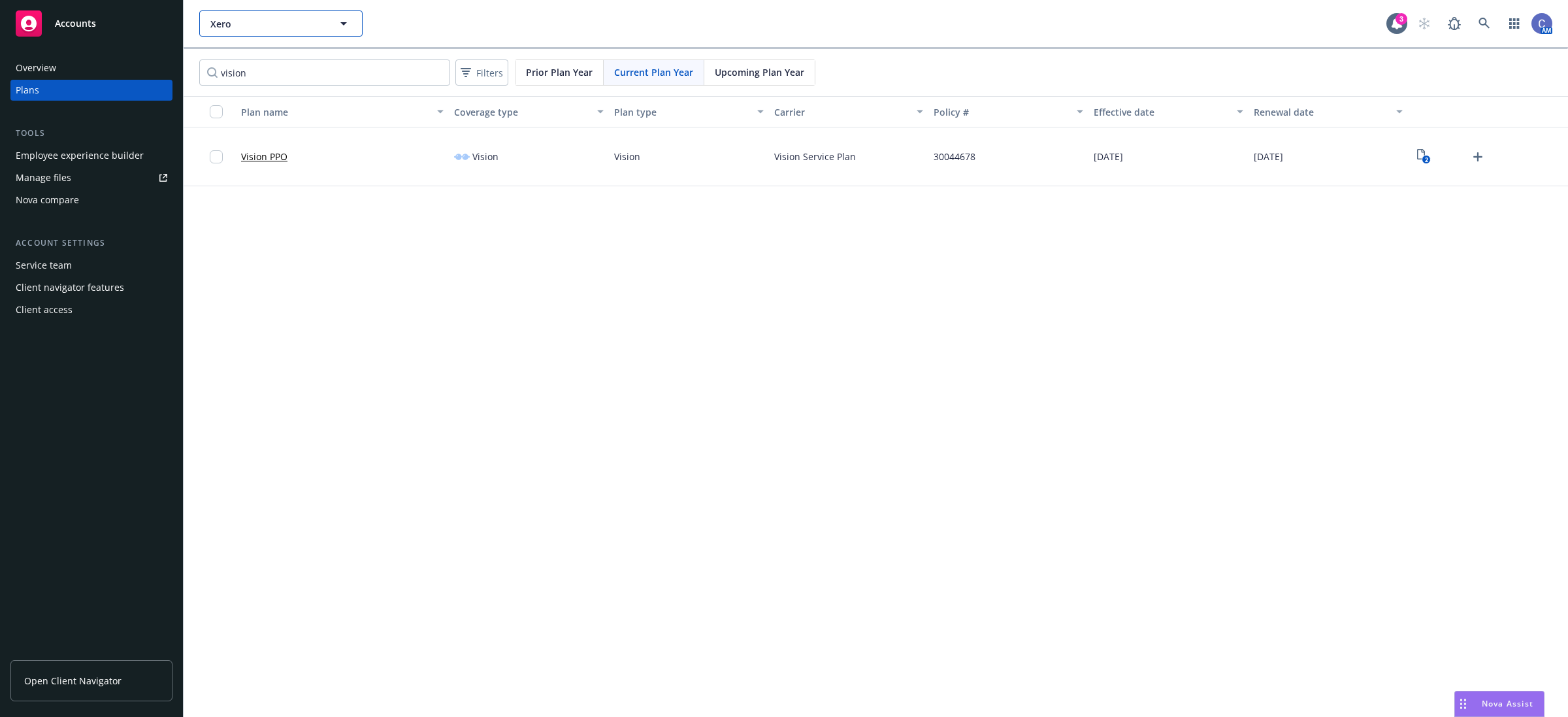
click at [341, 22] on icon "button" at bounding box center [344, 24] width 16 height 16
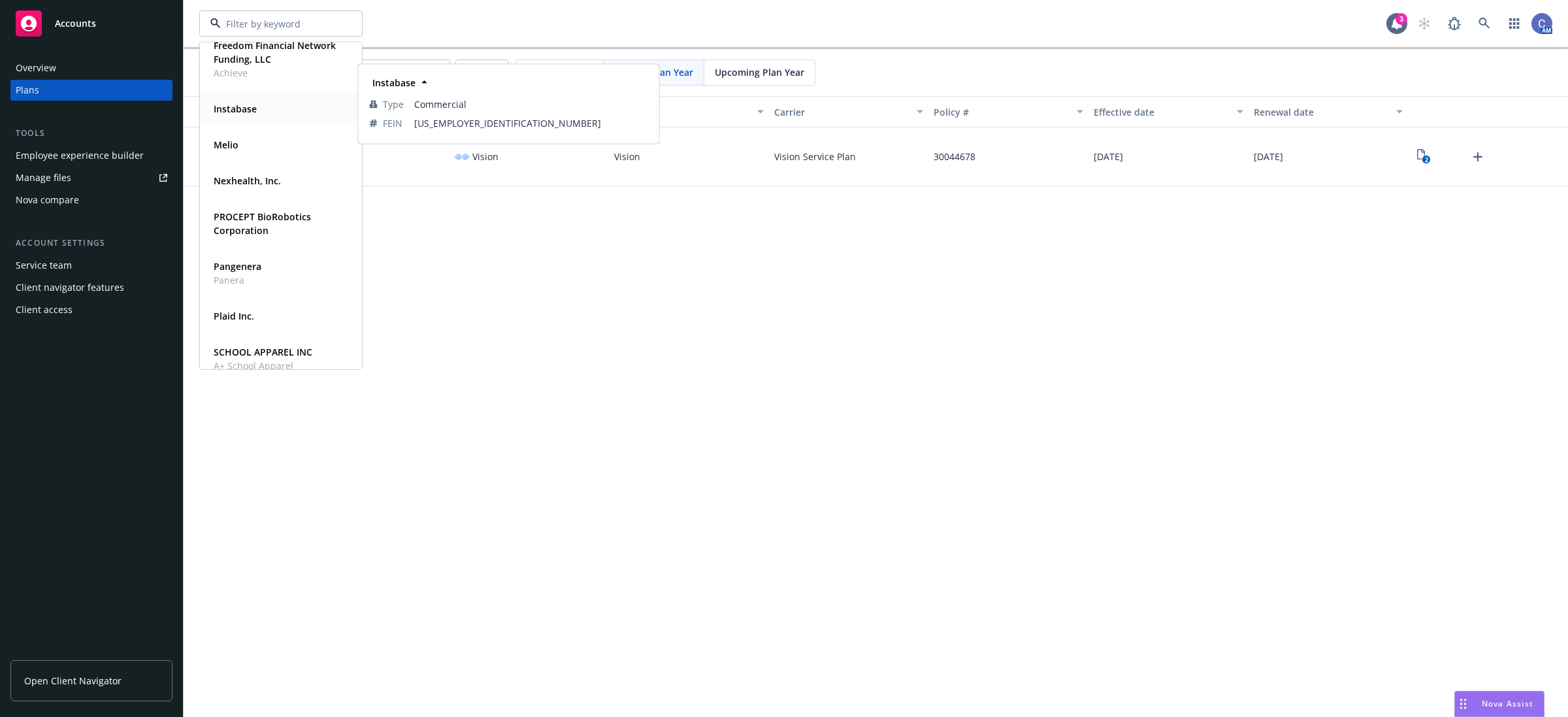
scroll to position [163, 0]
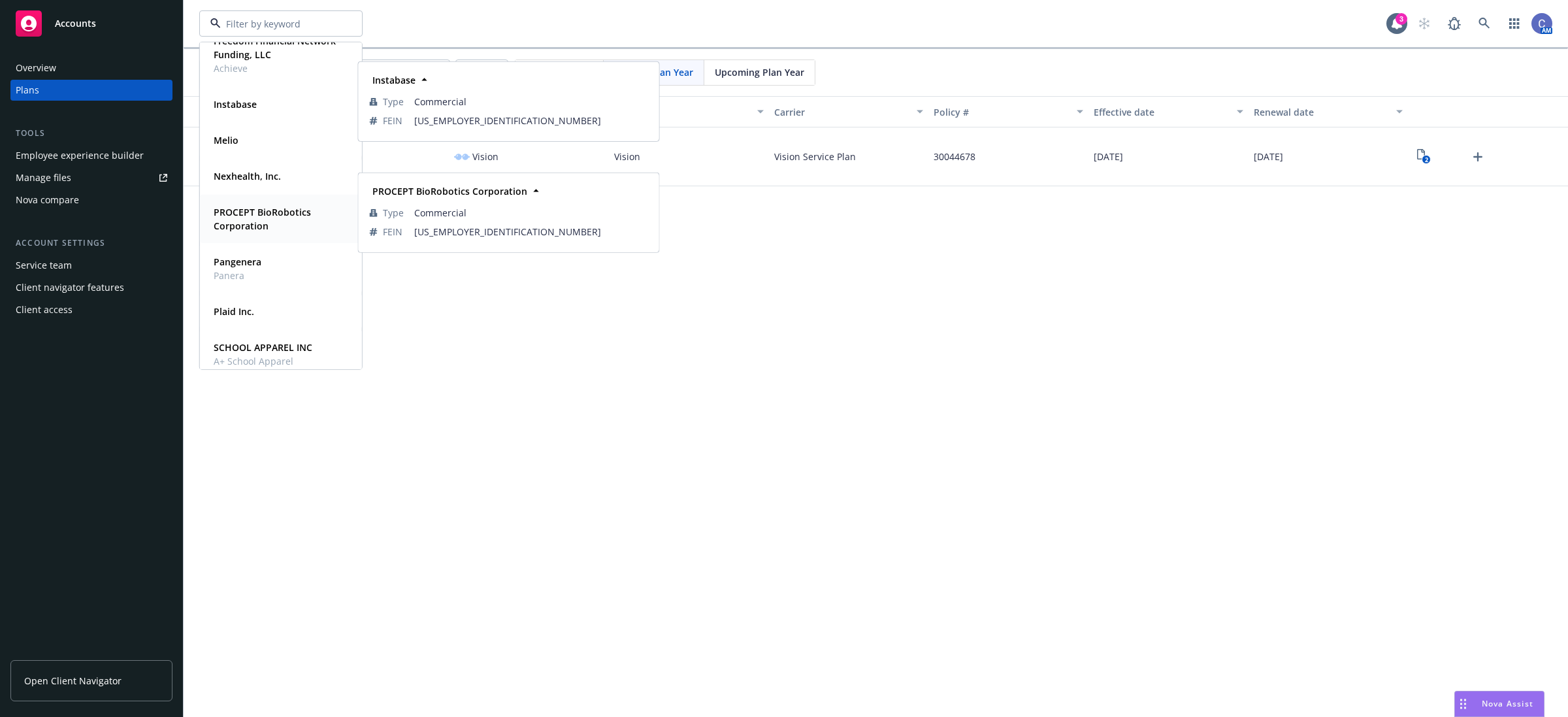
click at [240, 217] on strong "PROCEPT BioRobotics Corporation" at bounding box center [262, 219] width 98 height 26
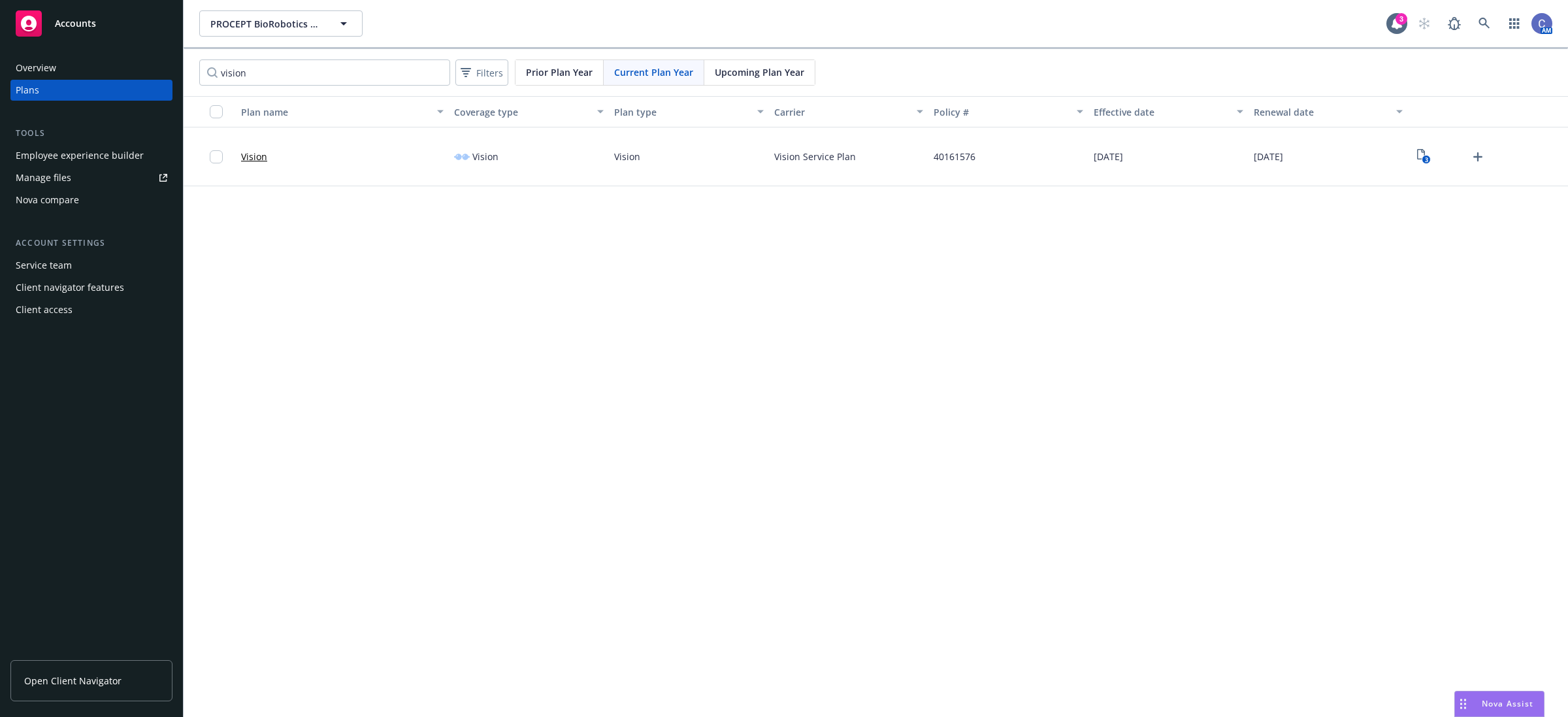
click at [106, 159] on div "Employee experience builder" at bounding box center [79, 155] width 128 height 21
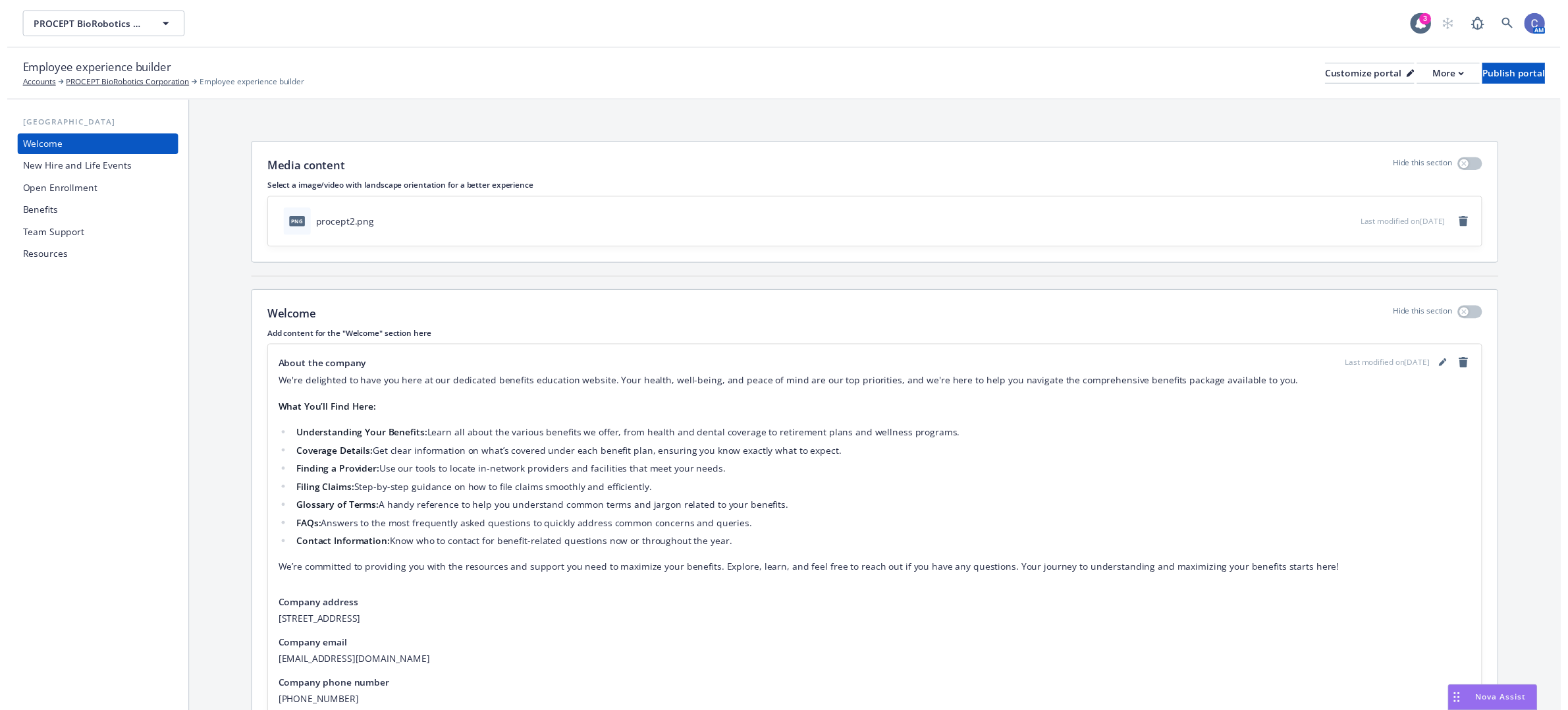
scroll to position [70, 0]
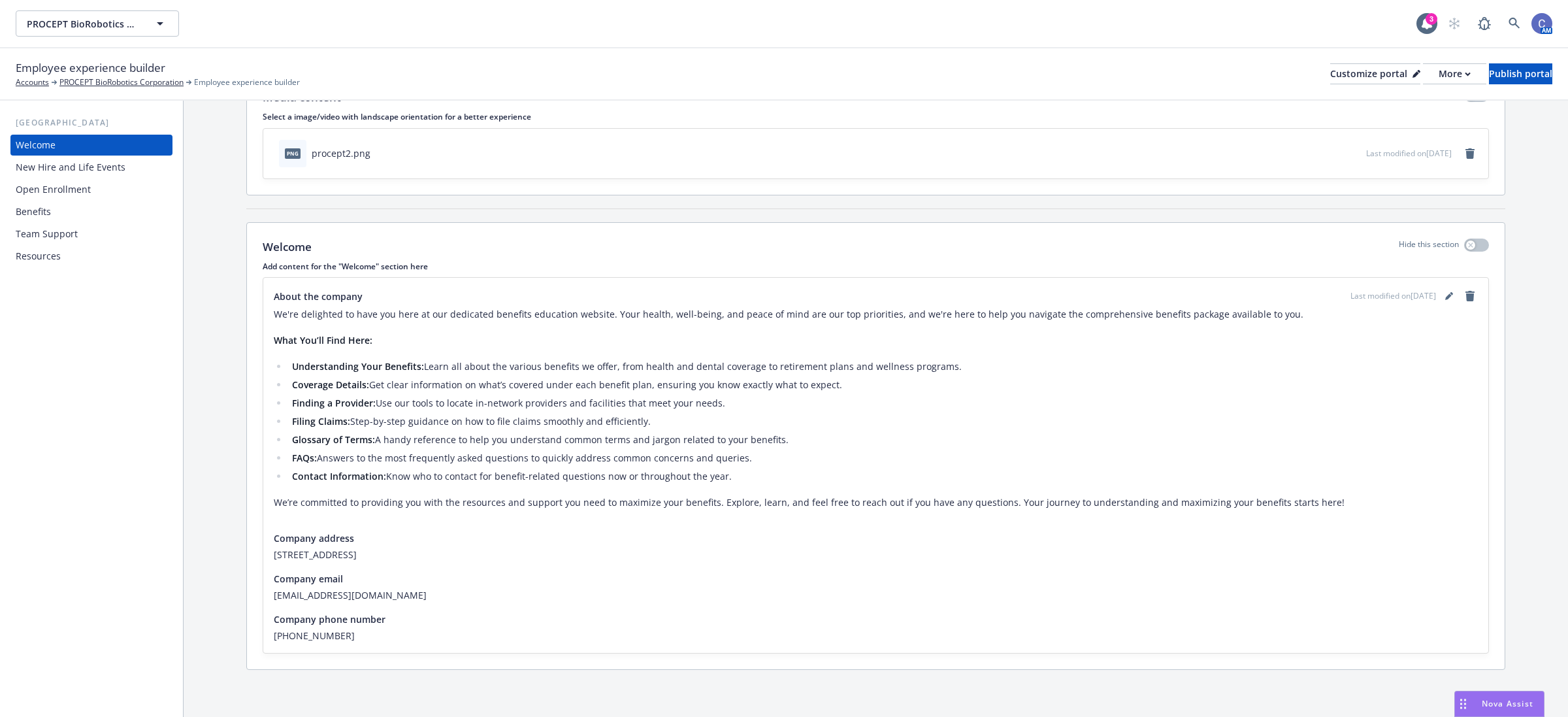
click at [32, 202] on div "Benefits" at bounding box center [33, 212] width 35 height 21
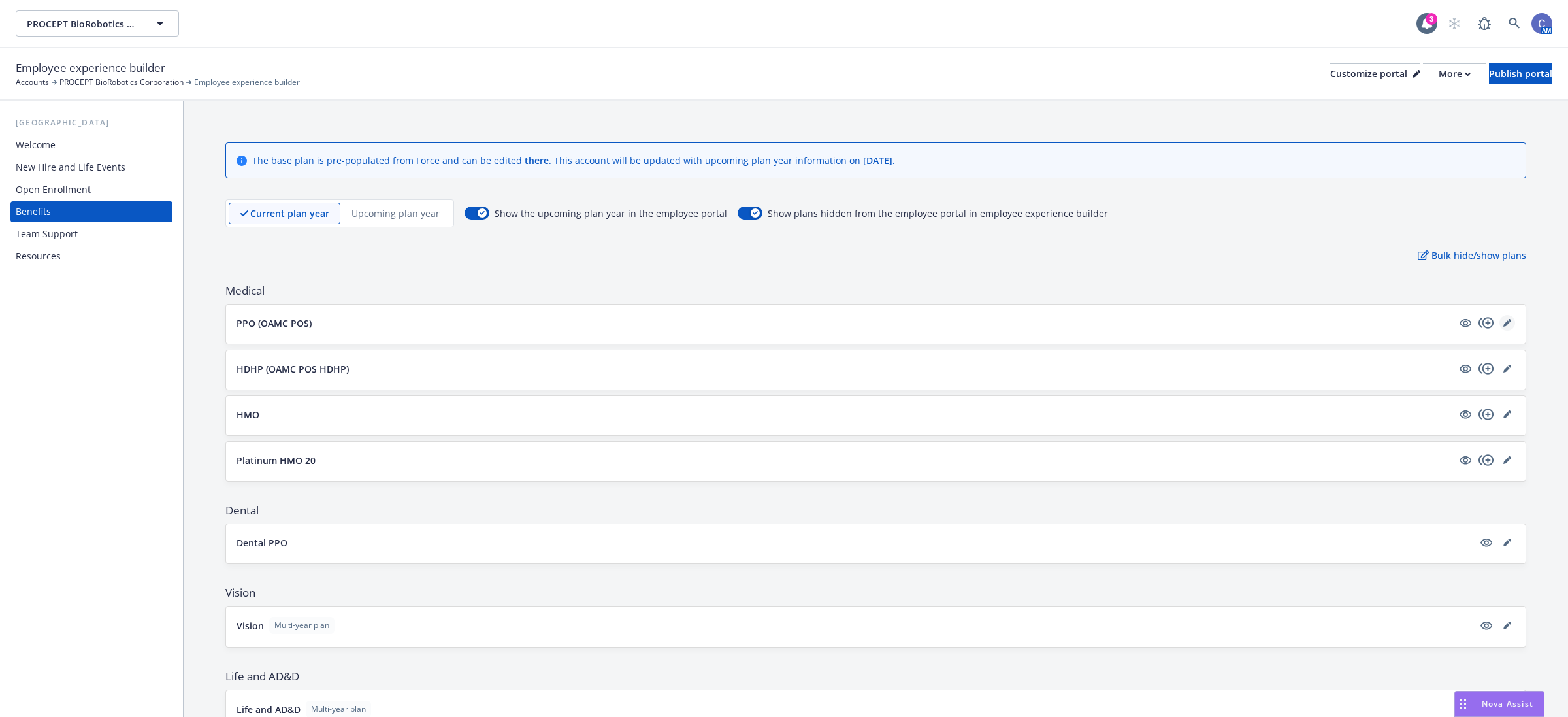
click at [1487, 325] on div at bounding box center [1486, 323] width 58 height 16
click at [1503, 325] on icon "editPencil" at bounding box center [1506, 322] width 8 height 8
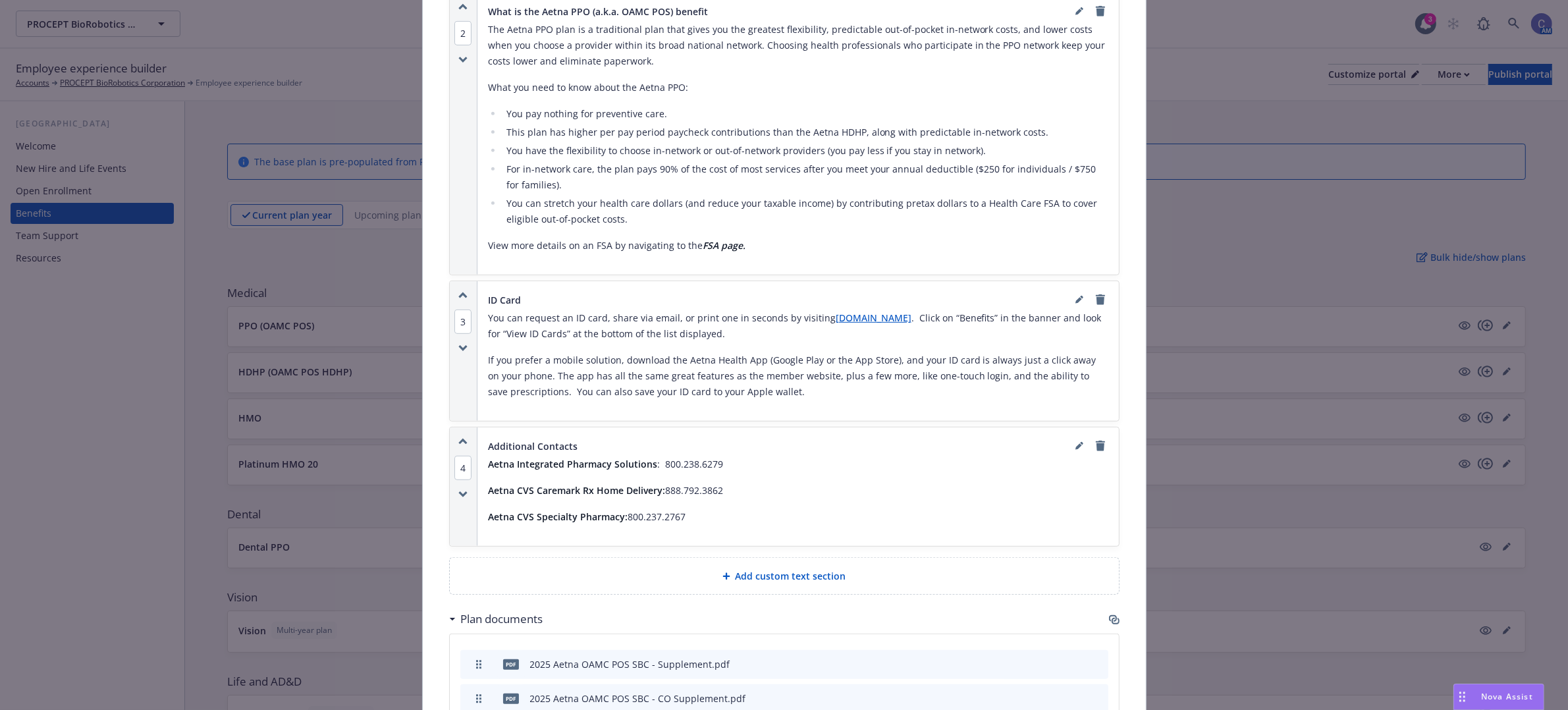
scroll to position [863, 0]
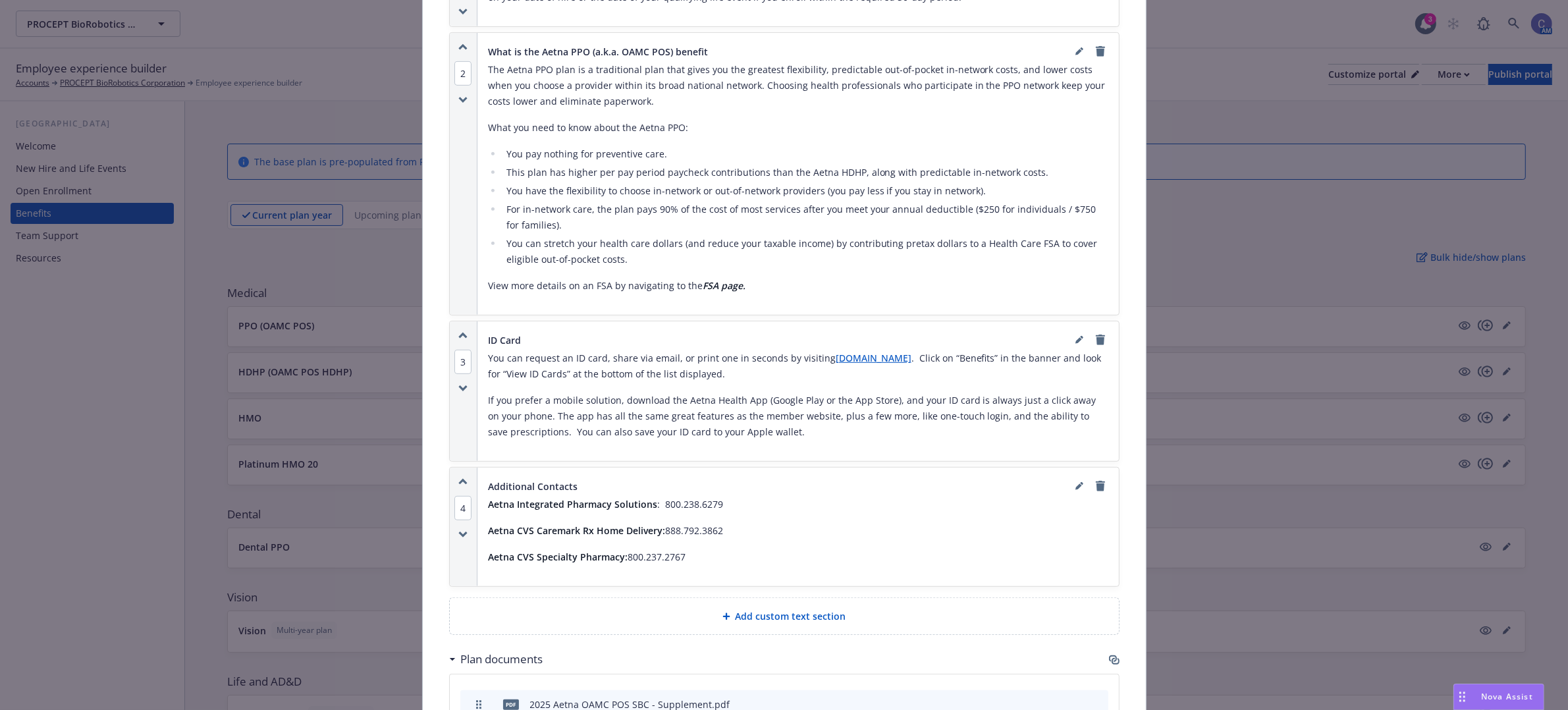
click at [782, 624] on span "Add custom text section" at bounding box center [791, 617] width 111 height 14
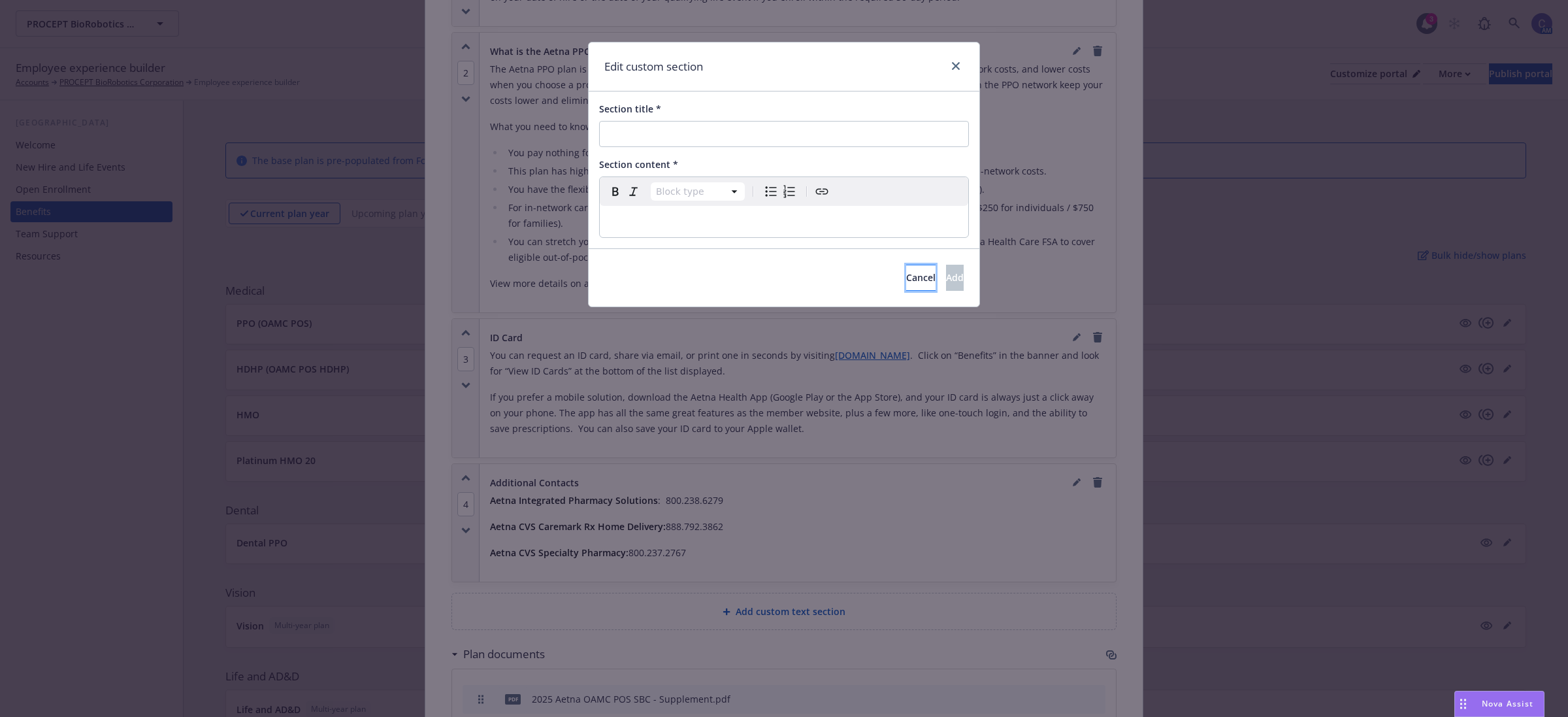
click at [906, 270] on button "Cancel" at bounding box center [921, 277] width 30 height 26
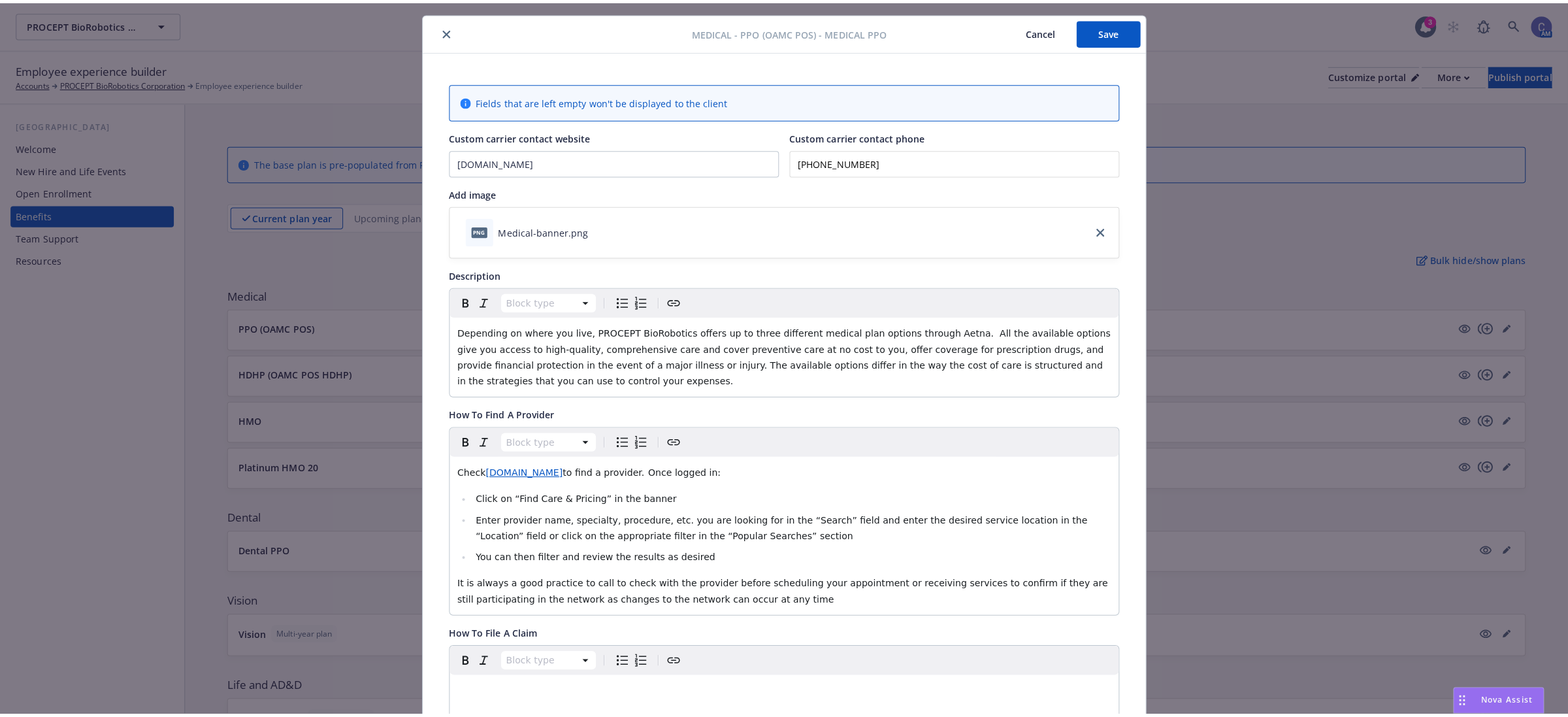
scroll to position [0, 0]
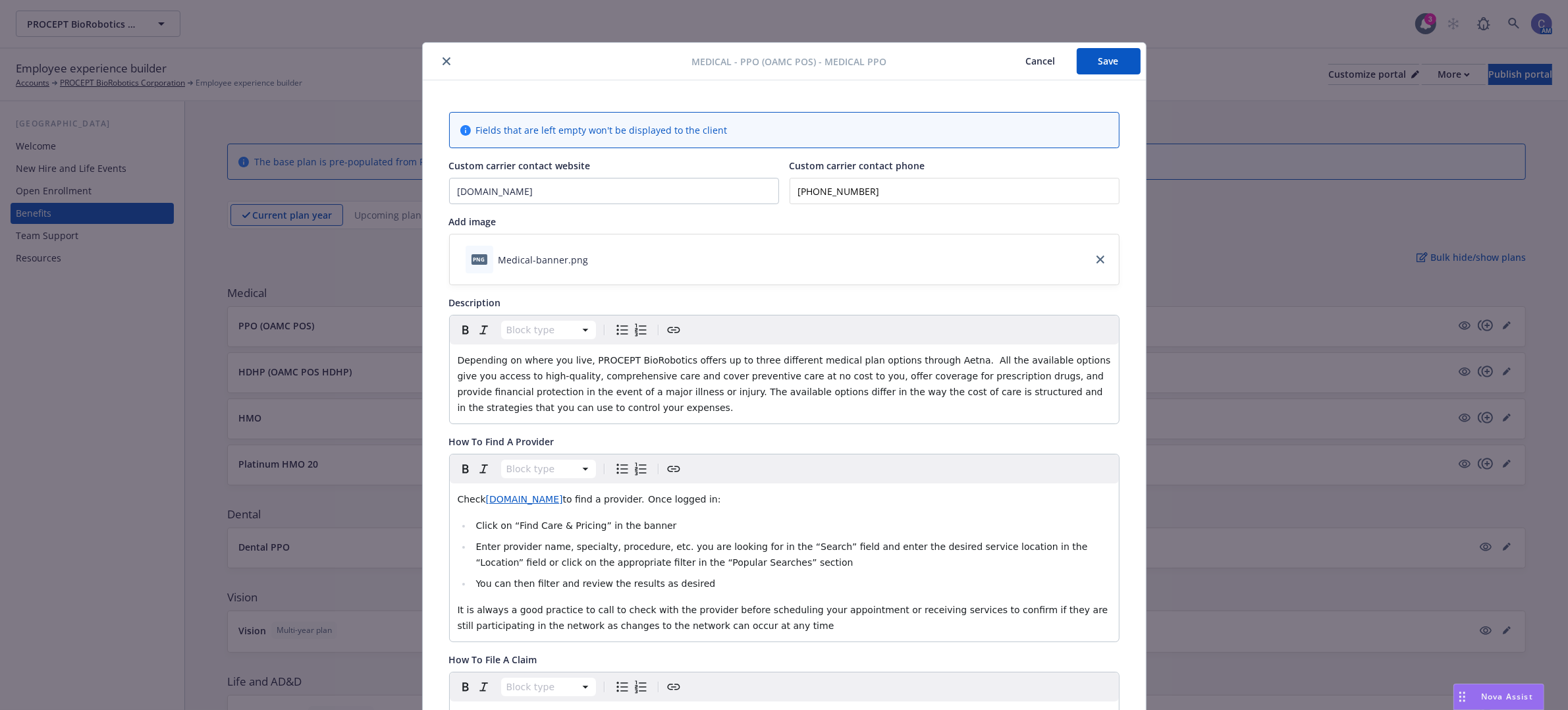
click at [1031, 55] on button "Cancel" at bounding box center [1041, 62] width 72 height 26
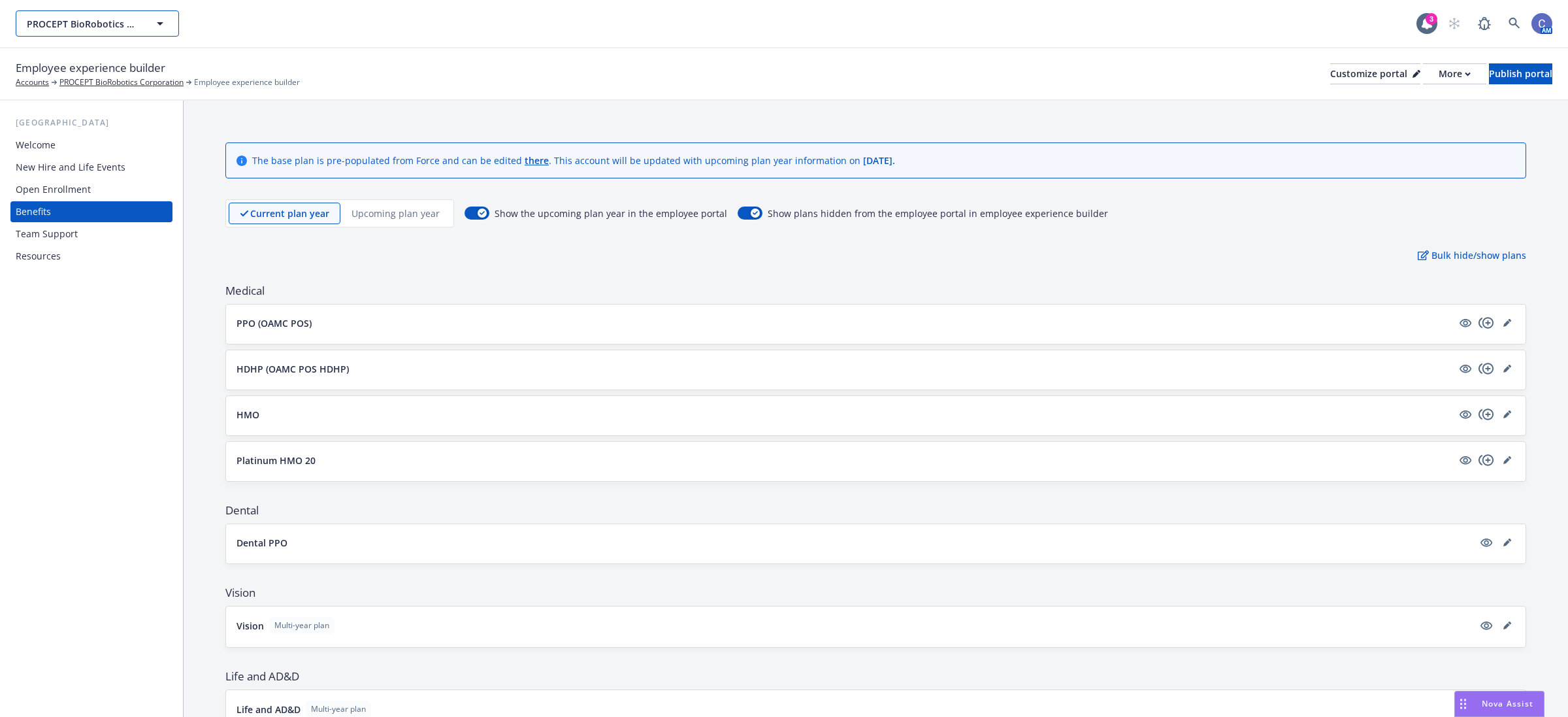
click at [112, 22] on span "PROCEPT BioRobotics Corporation" at bounding box center [84, 24] width 113 height 14
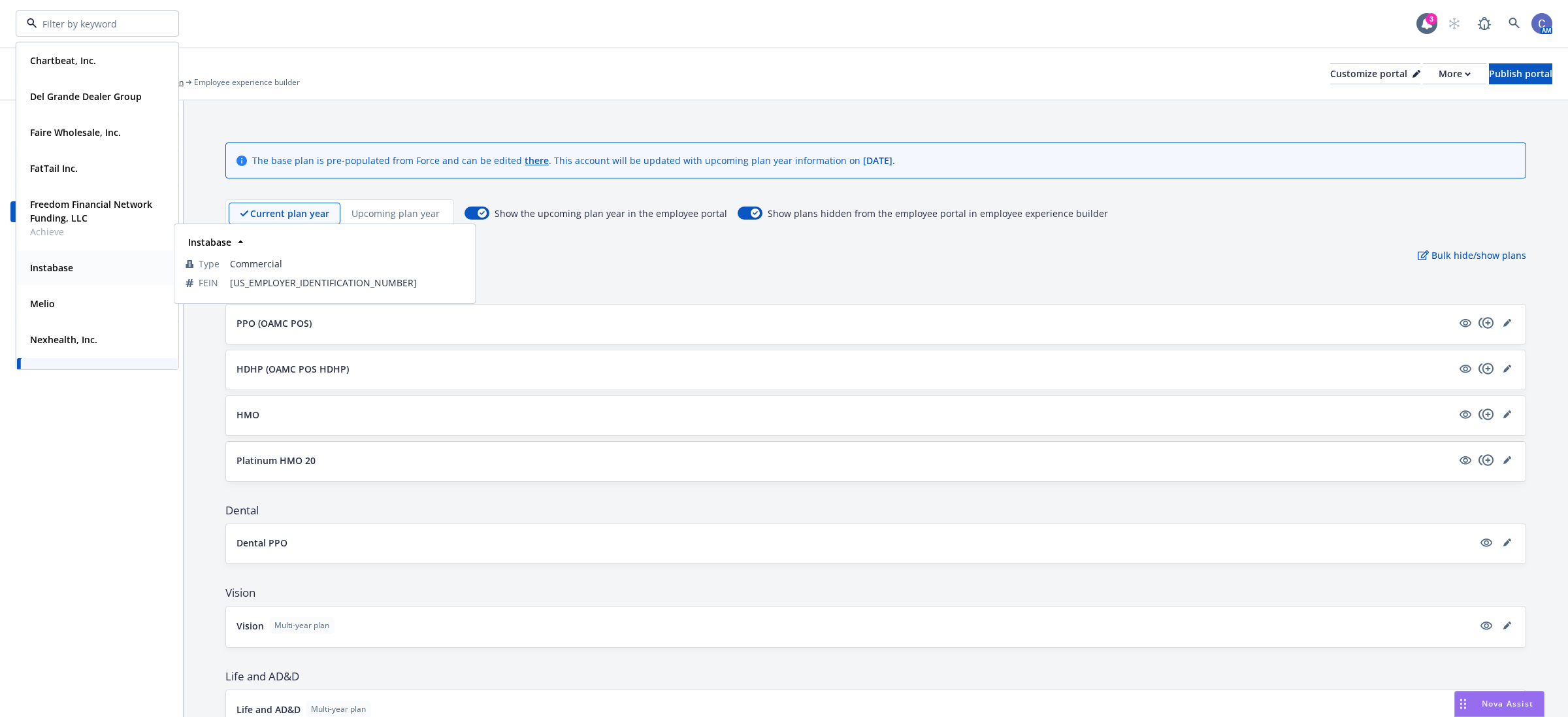
click at [90, 272] on div "Instabase" at bounding box center [97, 268] width 145 height 19
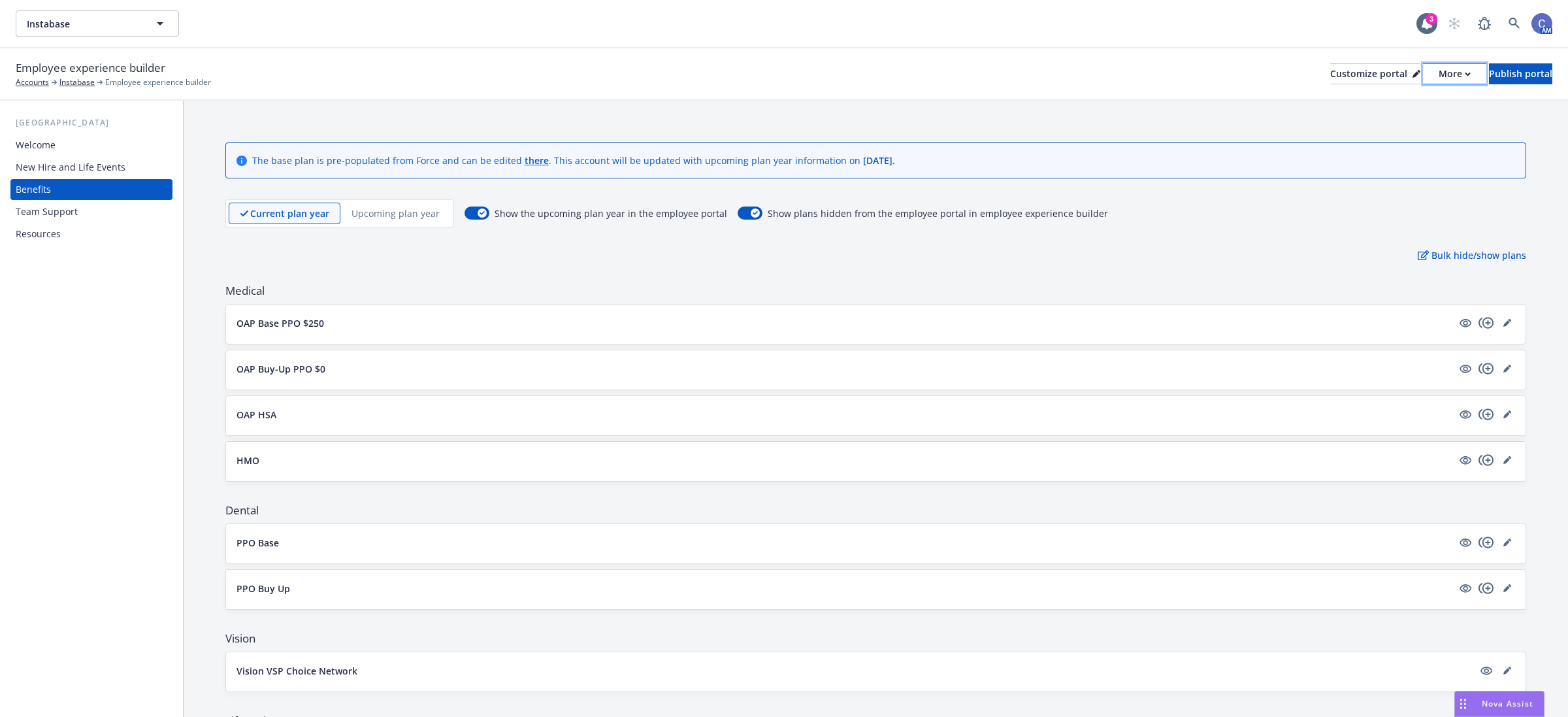
click at [1464, 75] on icon "button" at bounding box center [1467, 73] width 6 height 4
click at [1373, 126] on link "Copy portal link" at bounding box center [1384, 129] width 119 height 26
click at [137, 23] on span "Instabase" at bounding box center [84, 24] width 113 height 14
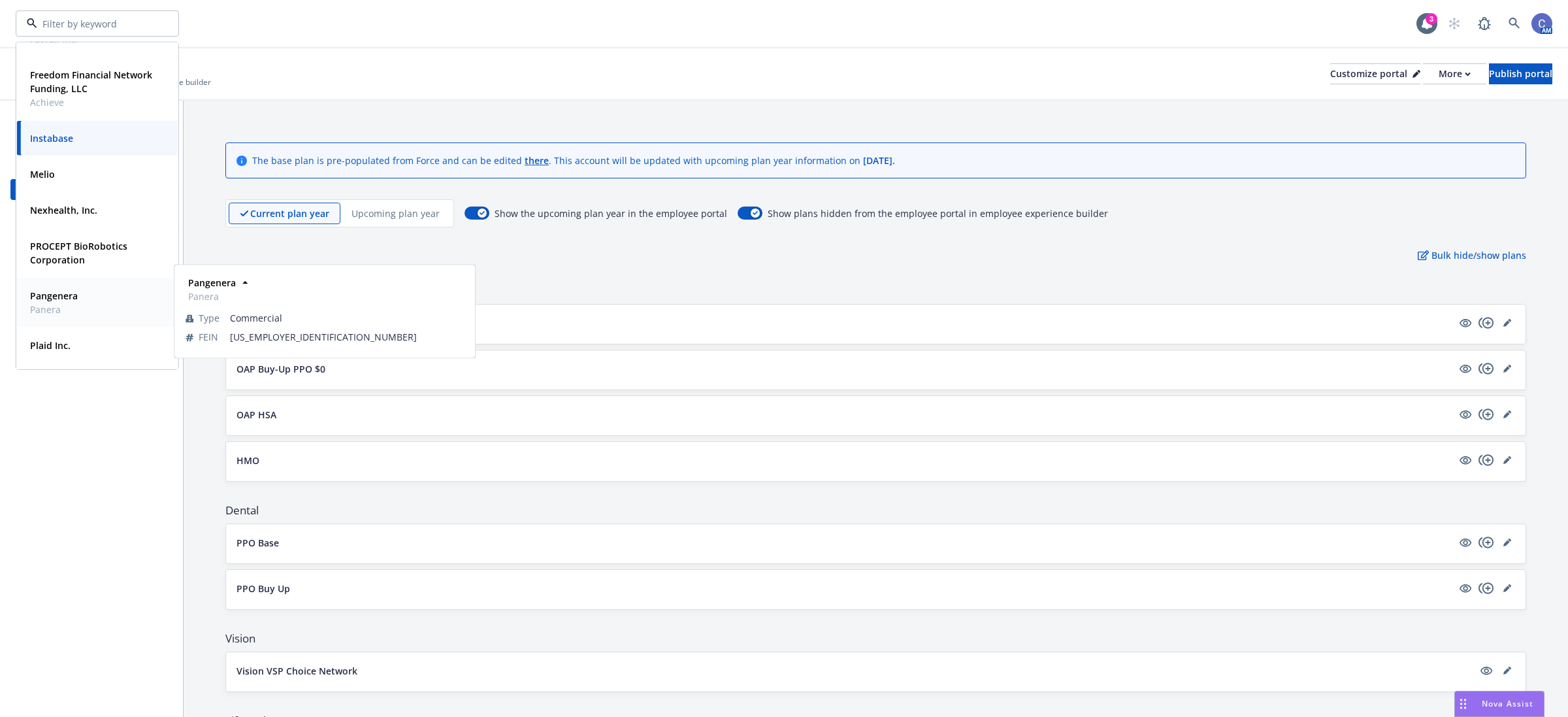
scroll to position [163, 0]
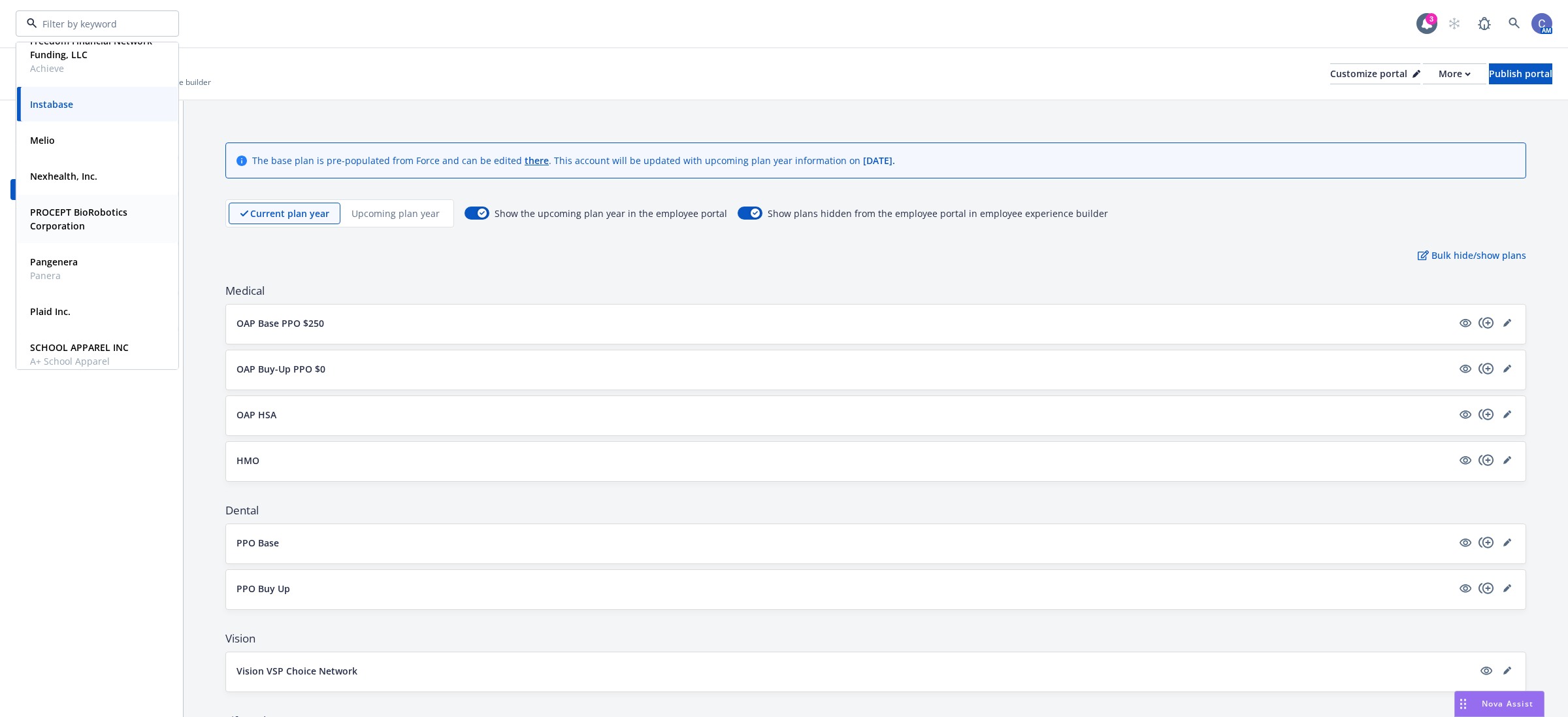
click at [51, 211] on strong "PROCEPT BioRobotics Corporation" at bounding box center [78, 219] width 98 height 26
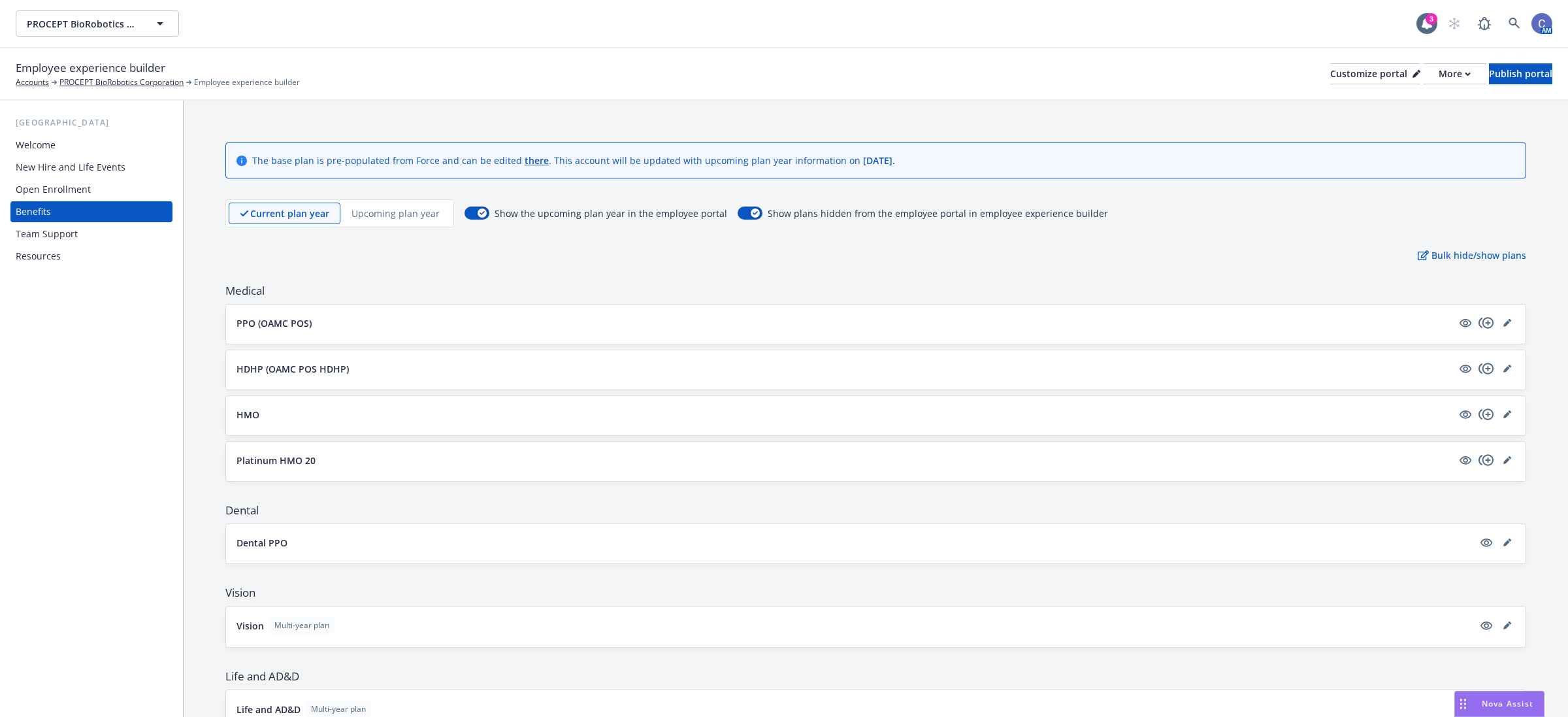
click at [1406, 84] on div "Employee experience builder Accounts PROCEPT BioRobotics Corporation Employee e…" at bounding box center [784, 73] width 1537 height 29
click at [1438, 82] on div "More" at bounding box center [1454, 73] width 32 height 19
click at [1383, 97] on link "Copy preview link" at bounding box center [1384, 103] width 119 height 26
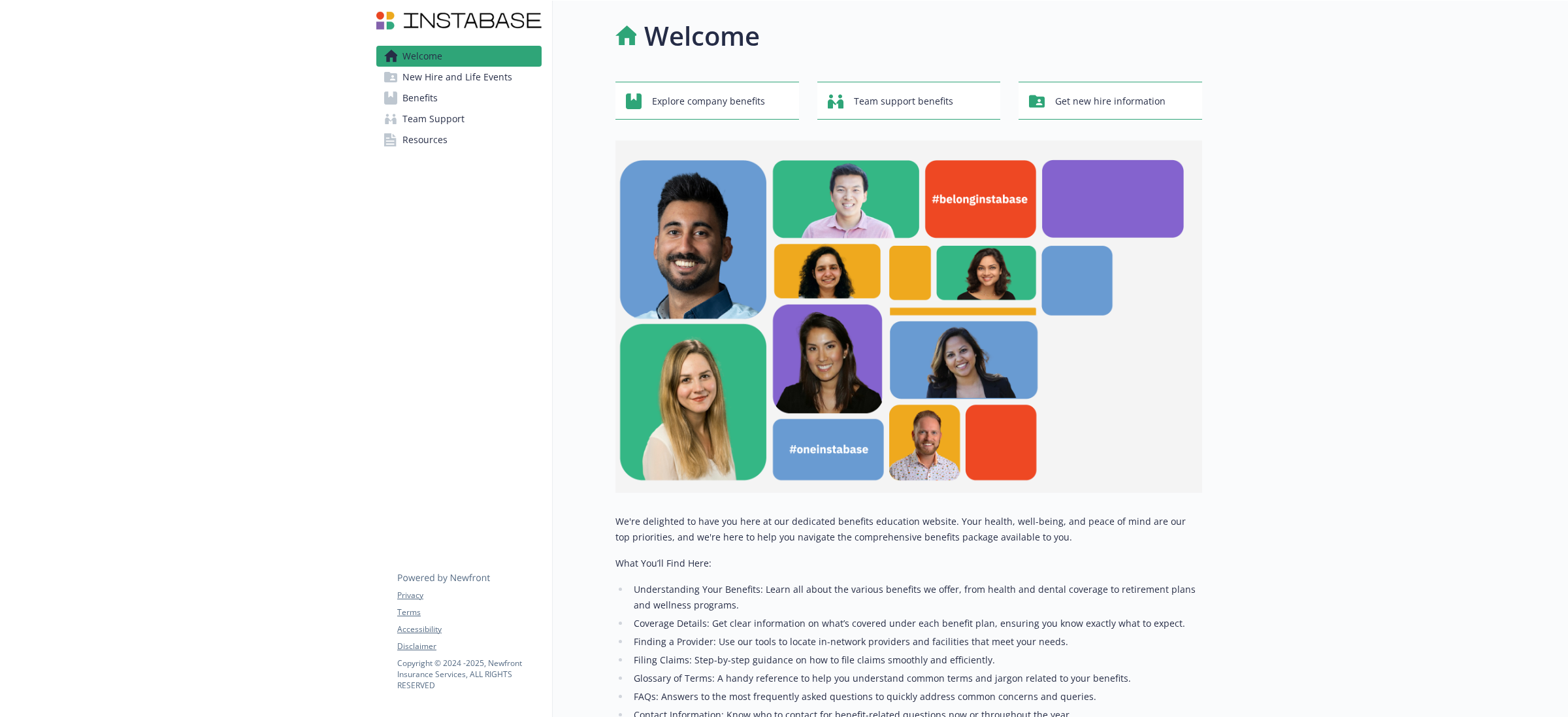
click at [406, 95] on span "Benefits" at bounding box center [419, 98] width 35 height 21
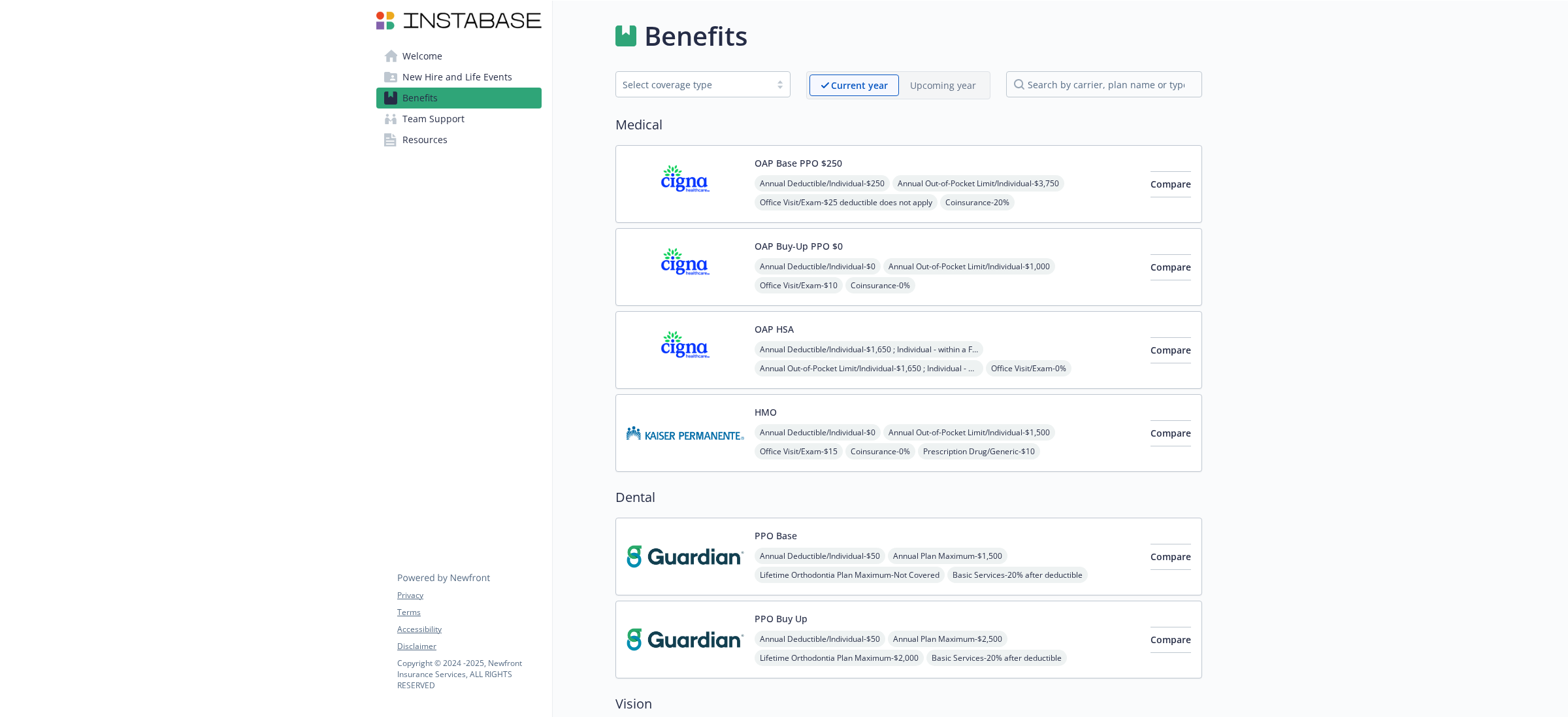
click at [494, 77] on span "New Hire and Life Events" at bounding box center [457, 77] width 110 height 21
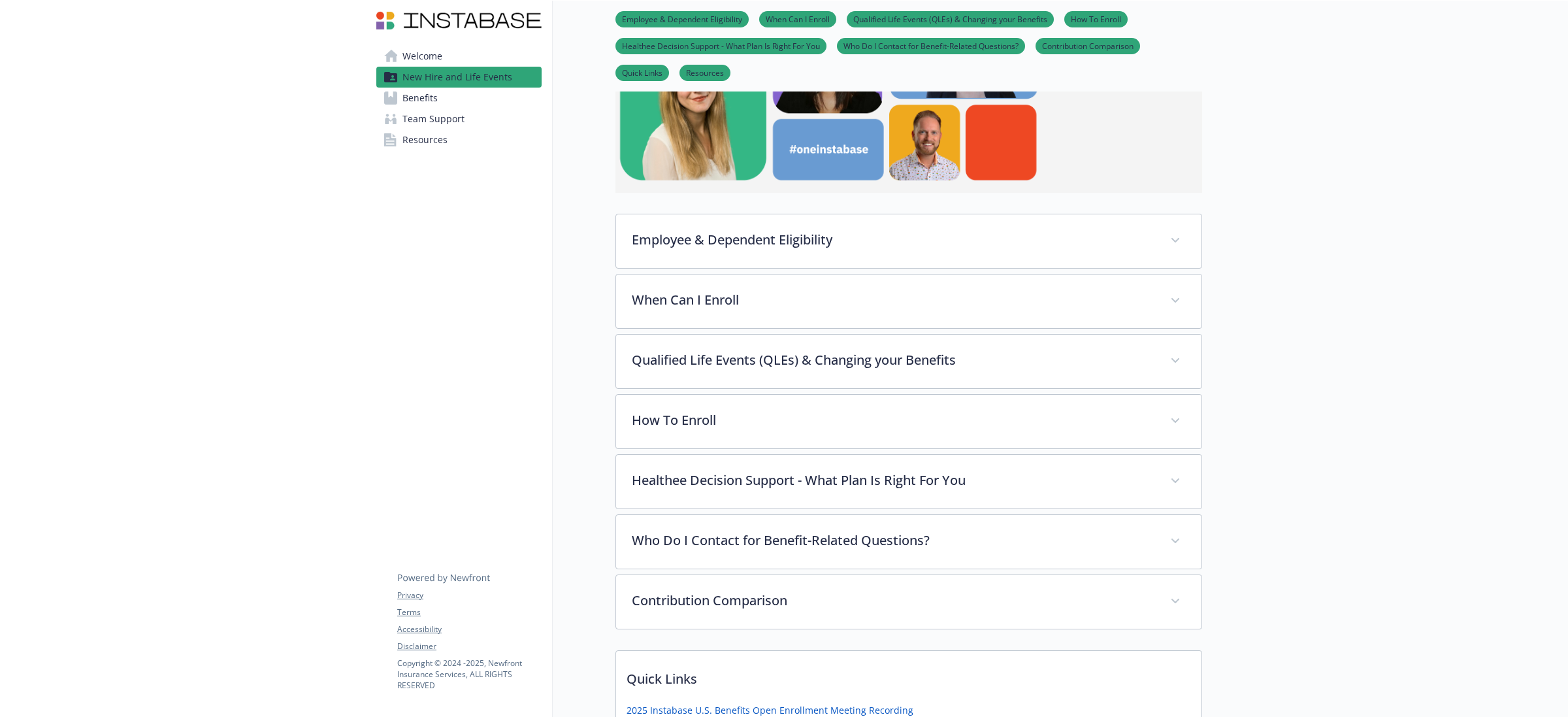
scroll to position [408, 0]
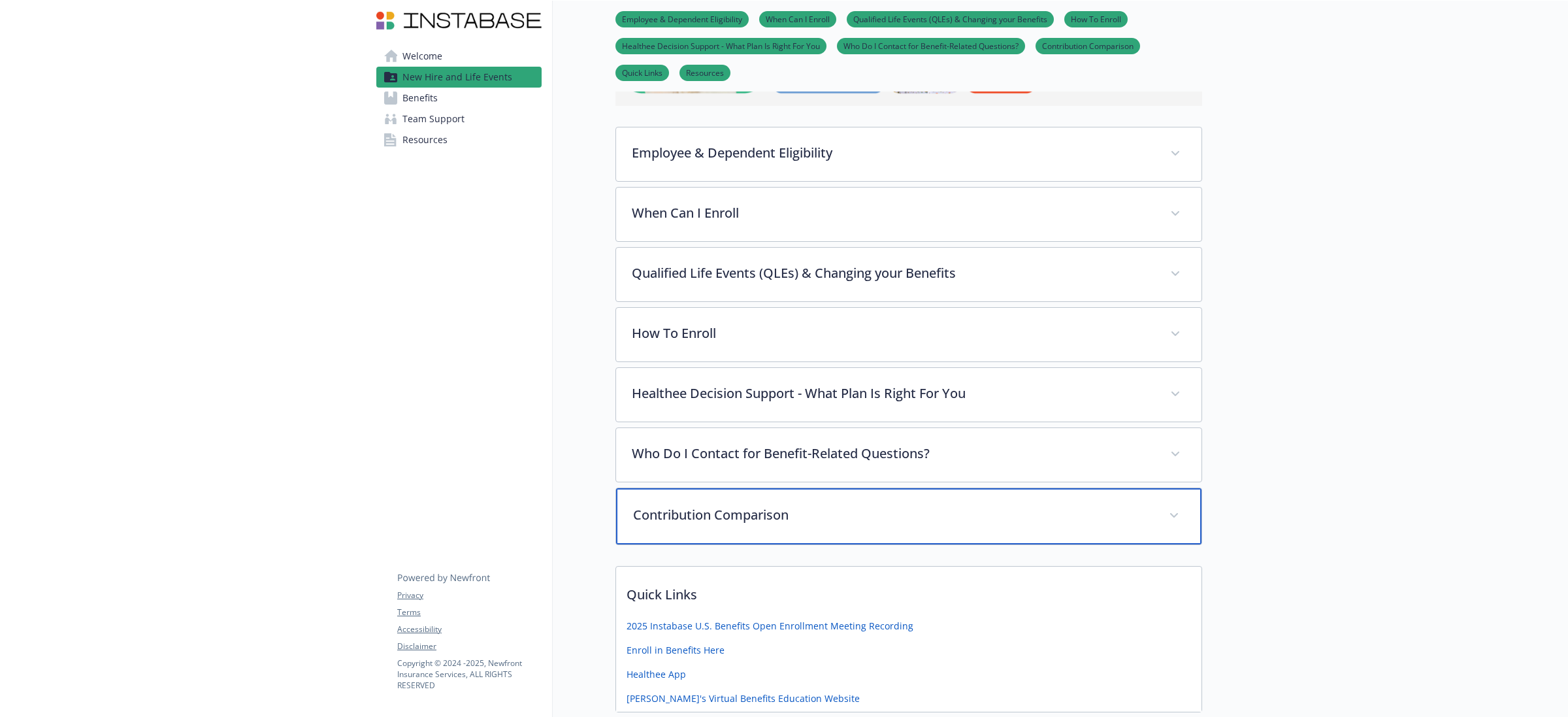
click at [1163, 509] on div "Contribution Comparison" at bounding box center [908, 516] width 585 height 56
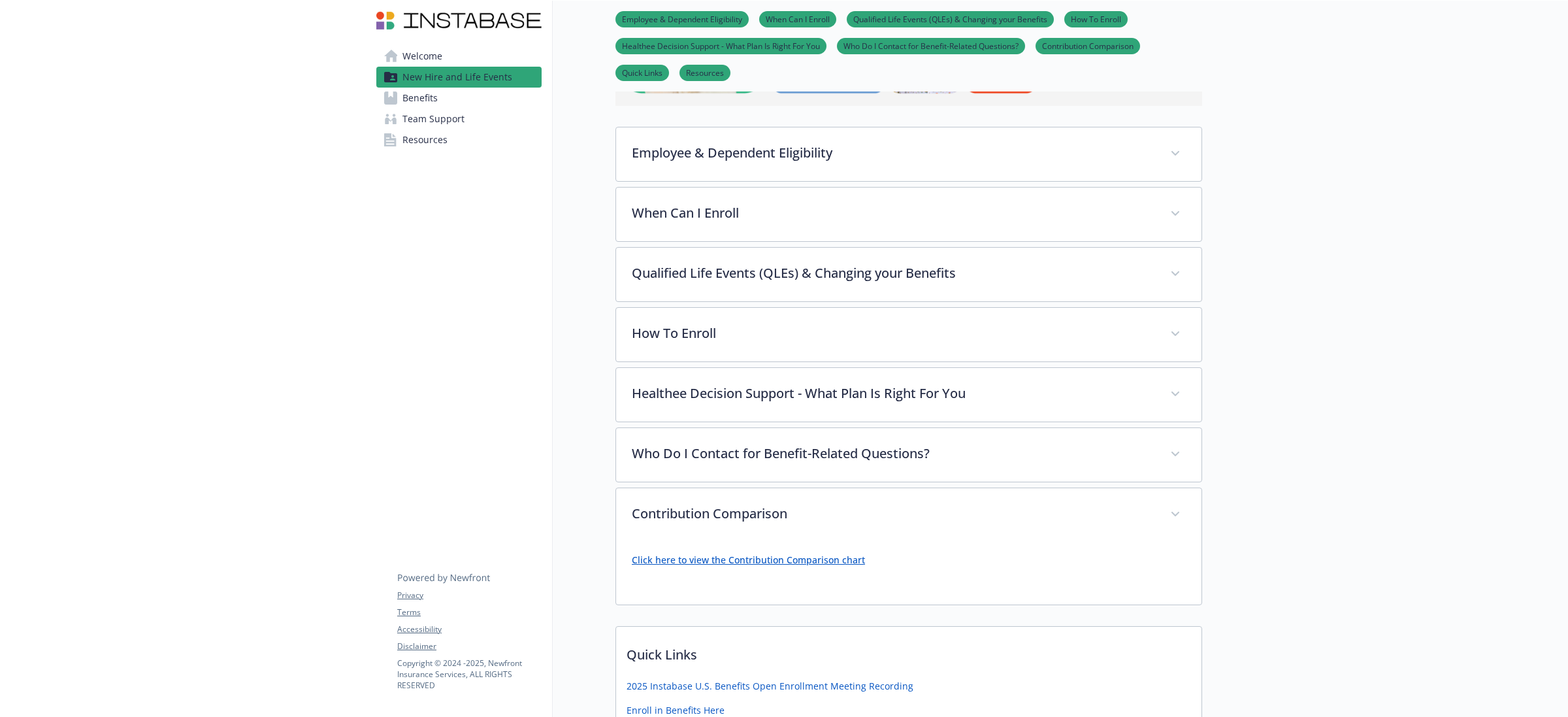
click at [853, 566] on link "Click here to view the Contribution Comparison chart" at bounding box center [747, 559] width 233 height 12
click at [753, 563] on link "Click here to view the Contribution Comparison chart" at bounding box center [747, 559] width 233 height 12
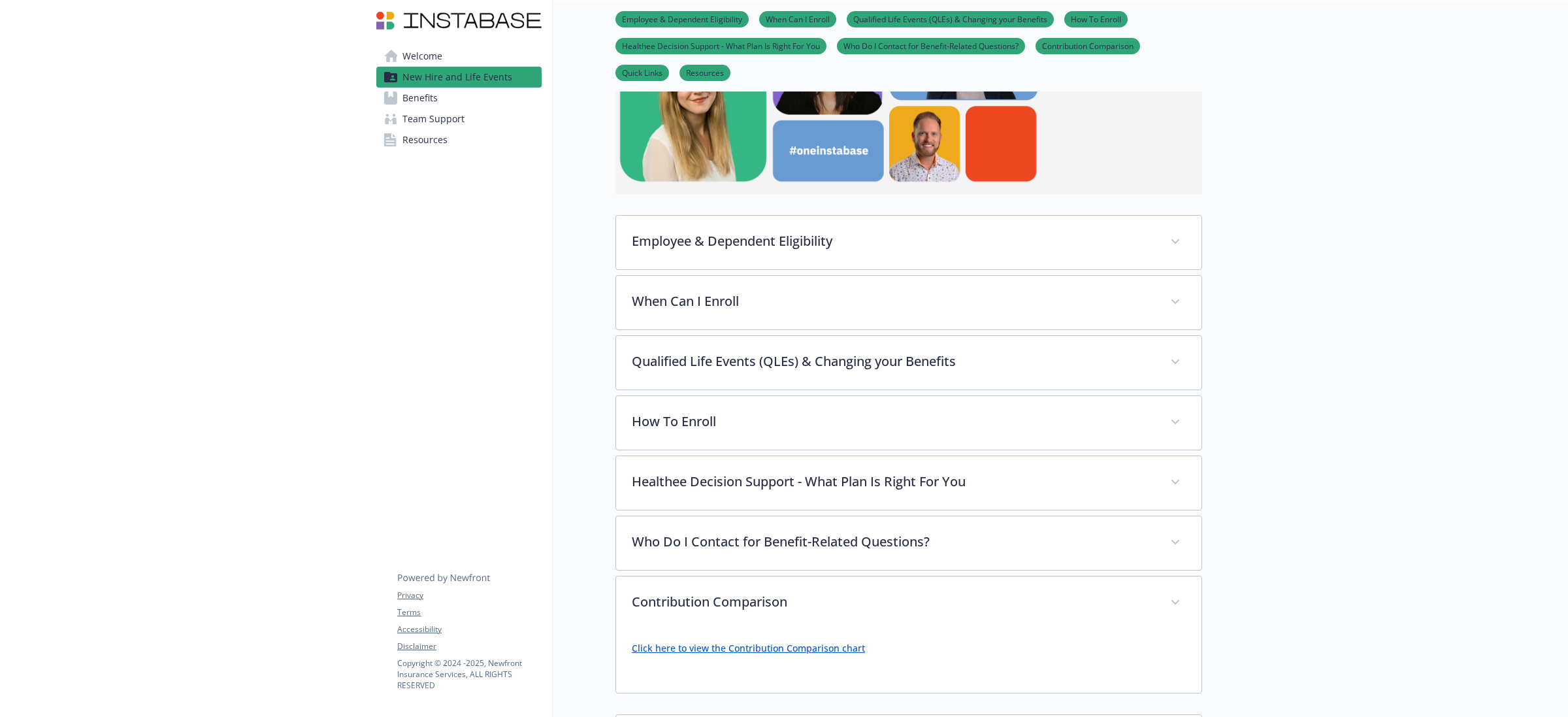
scroll to position [326, 0]
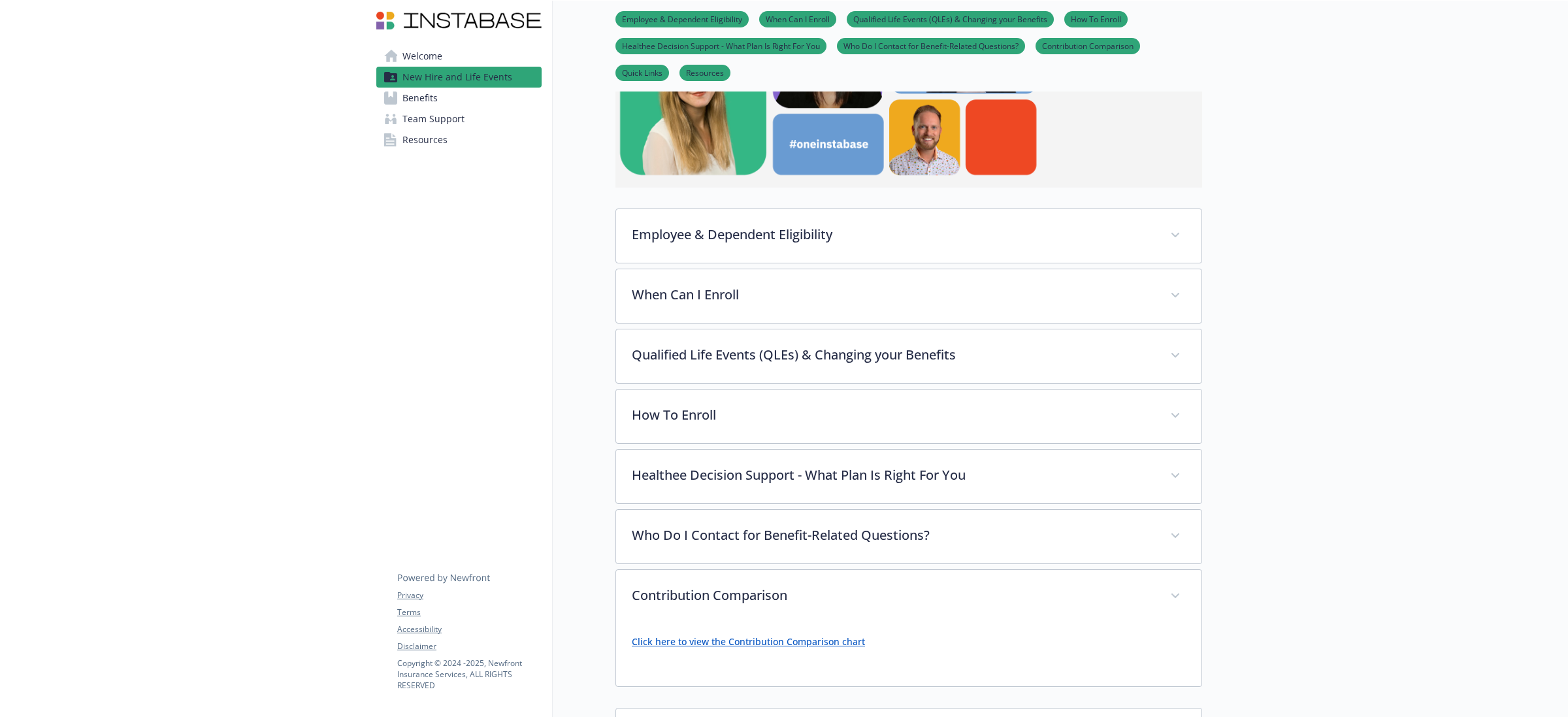
click at [415, 93] on span "Benefits" at bounding box center [419, 98] width 35 height 21
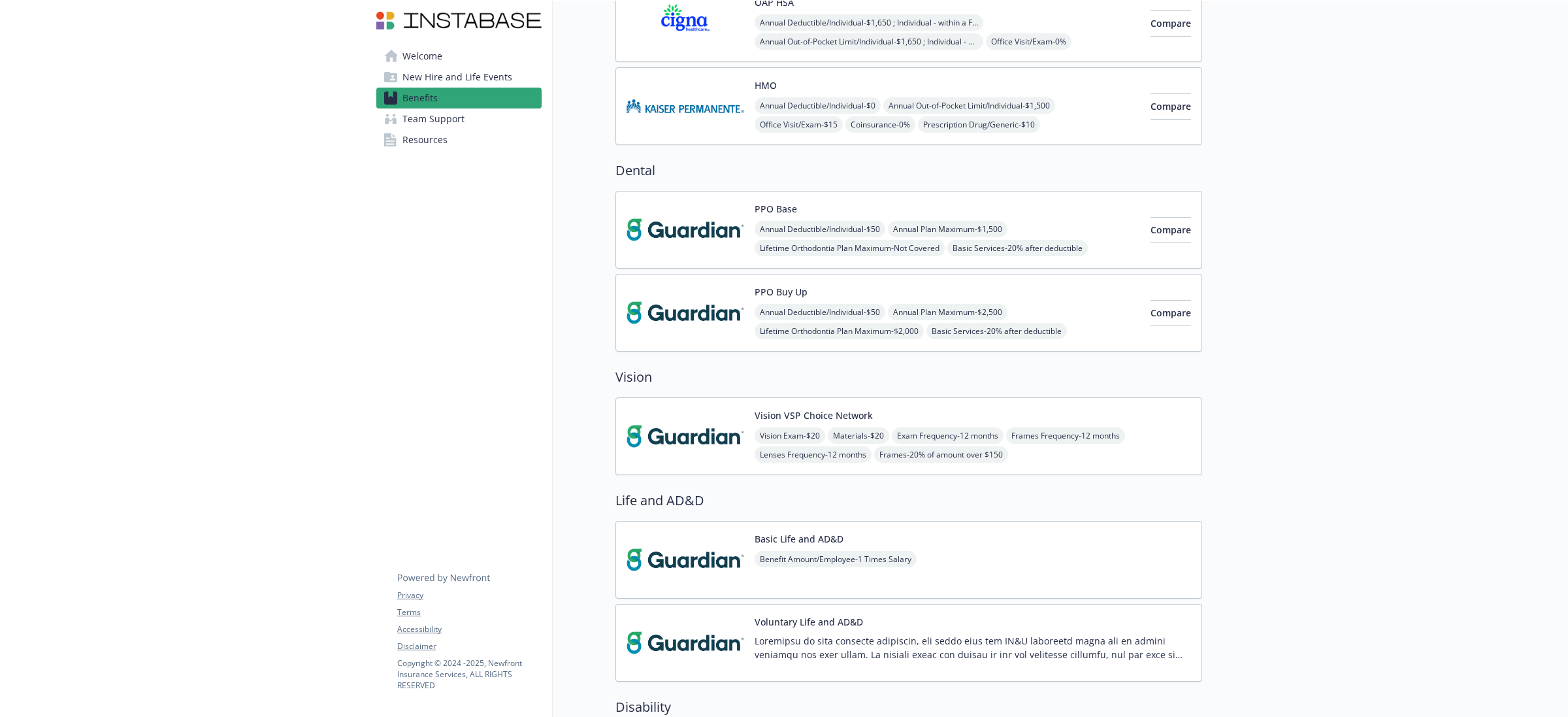
click at [699, 217] on img at bounding box center [685, 229] width 118 height 56
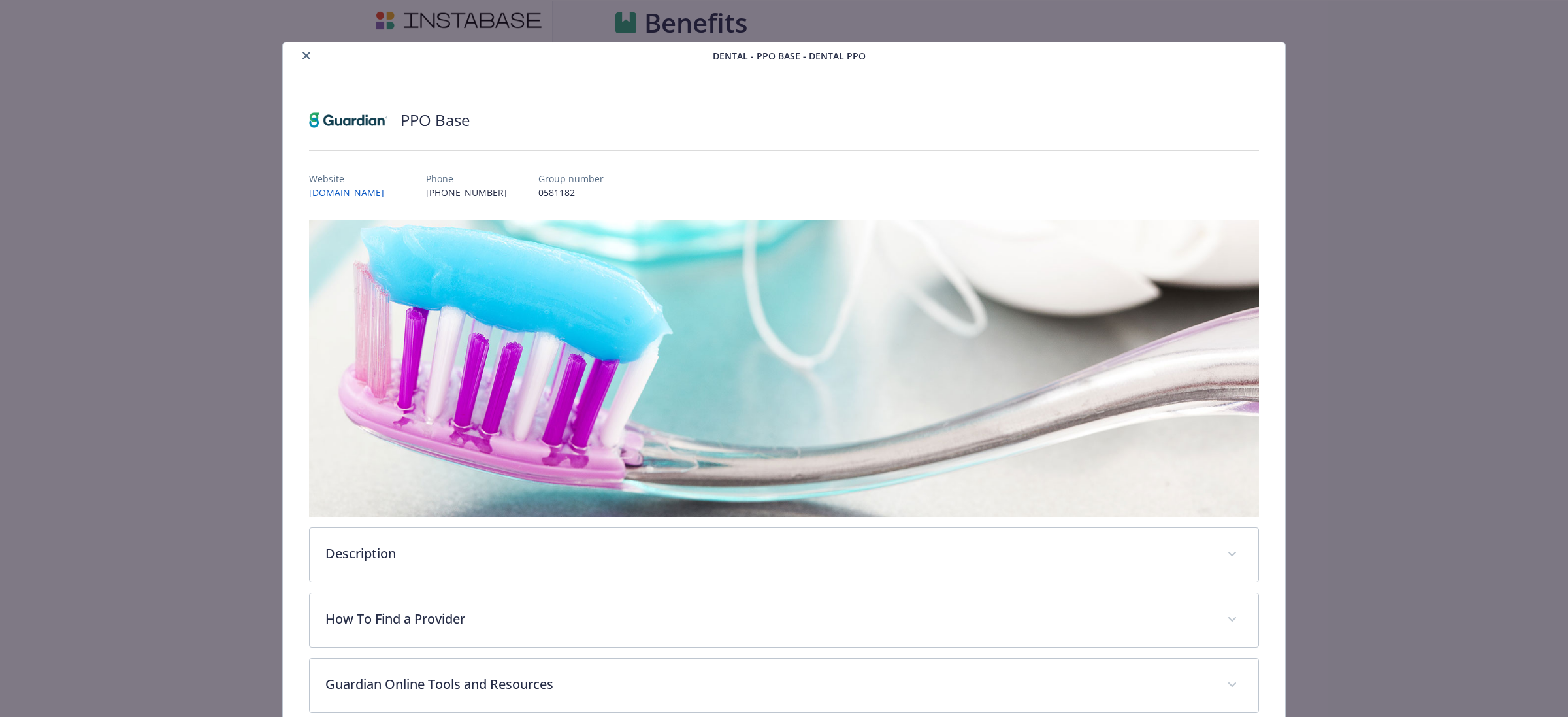
scroll to position [326, 0]
click at [298, 53] on button "close" at bounding box center [306, 56] width 16 height 16
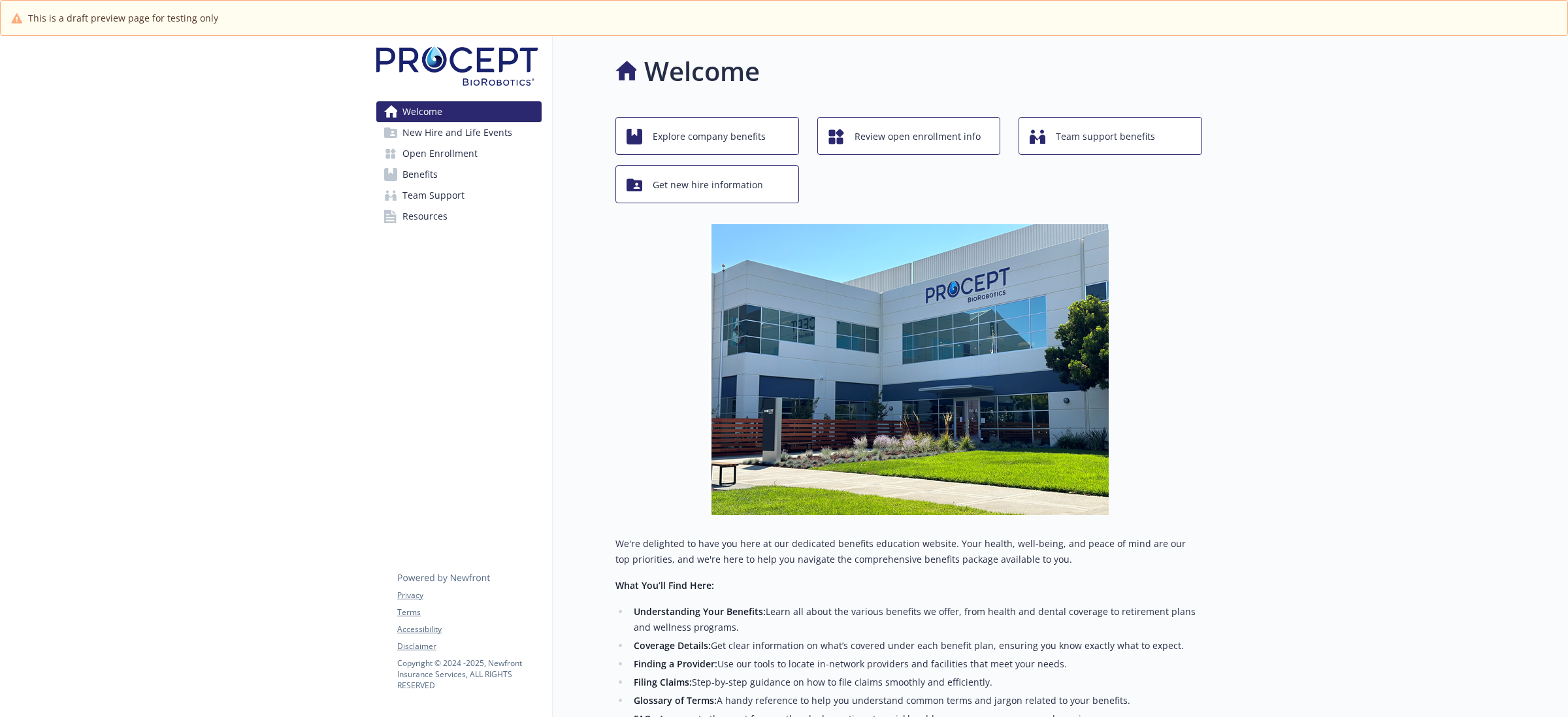
click at [469, 133] on span "New Hire and Life Events" at bounding box center [457, 133] width 110 height 21
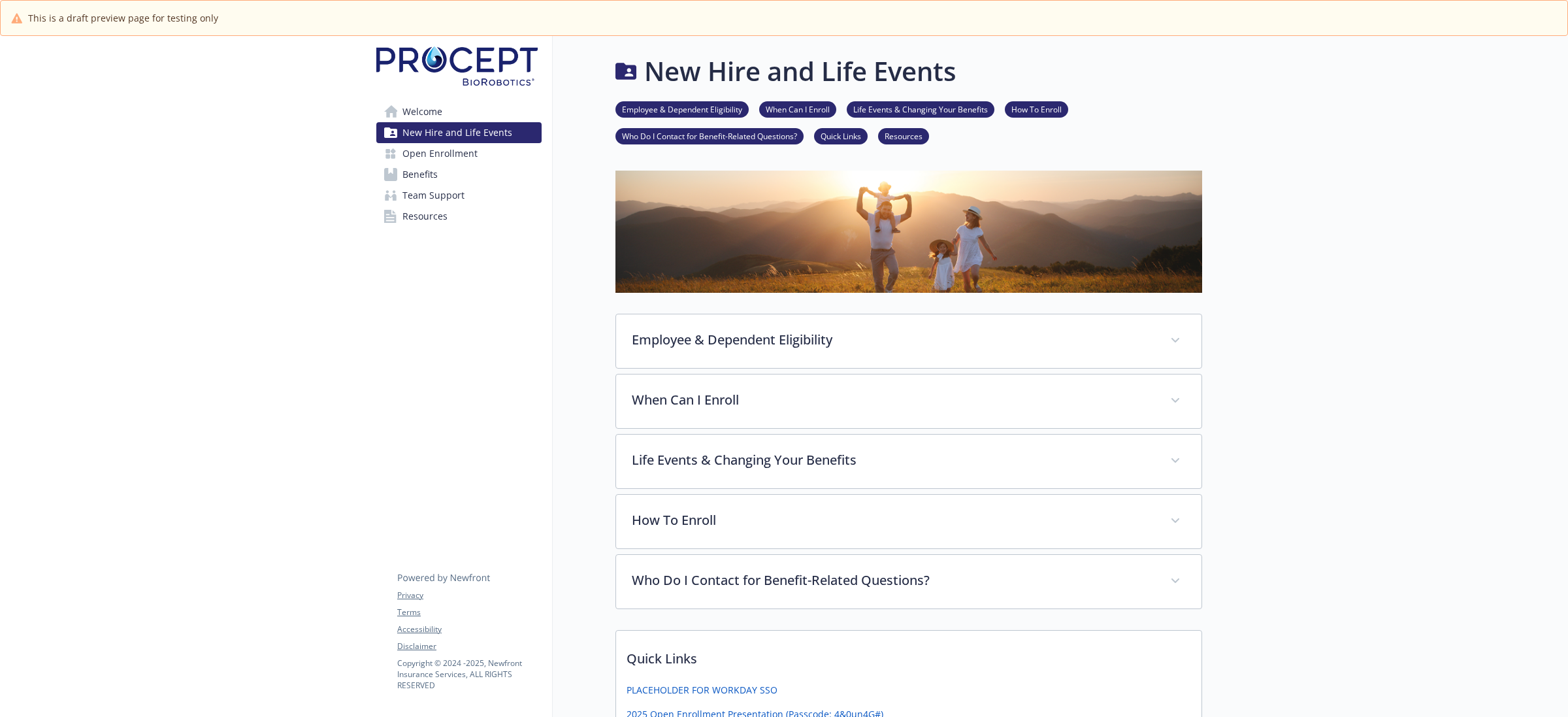
click at [426, 158] on span "Open Enrollment" at bounding box center [440, 154] width 75 height 21
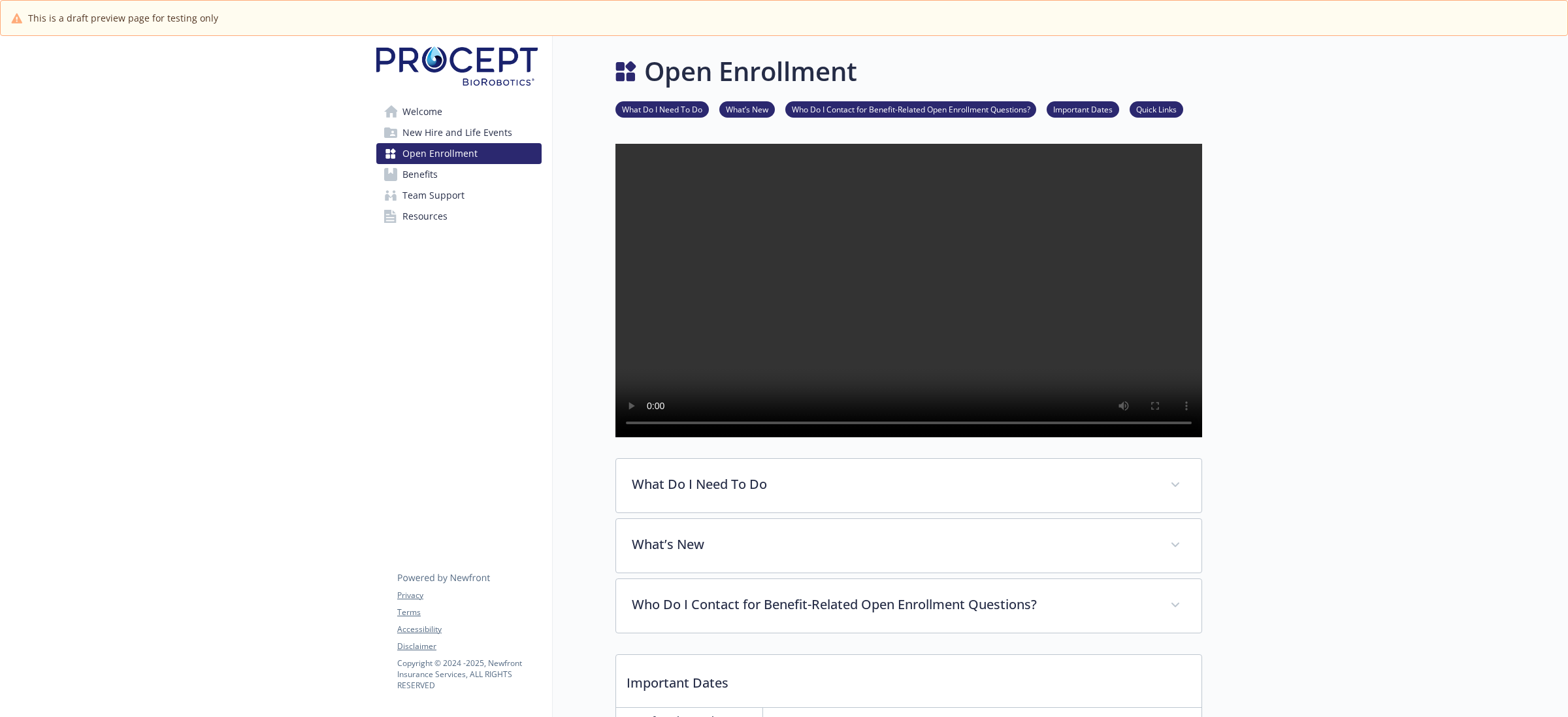
click at [426, 115] on span "Welcome" at bounding box center [422, 112] width 40 height 21
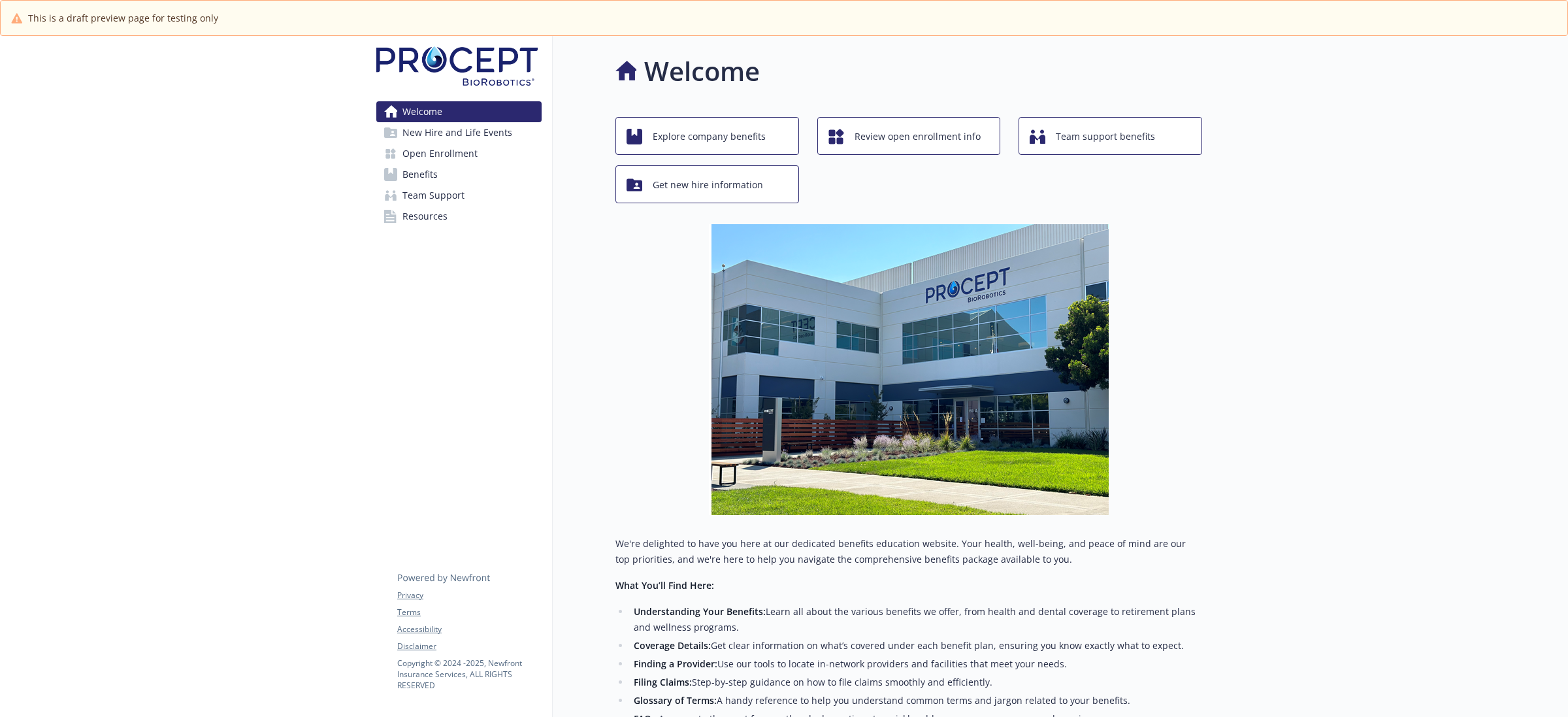
click at [439, 195] on span "Team Support" at bounding box center [433, 195] width 62 height 21
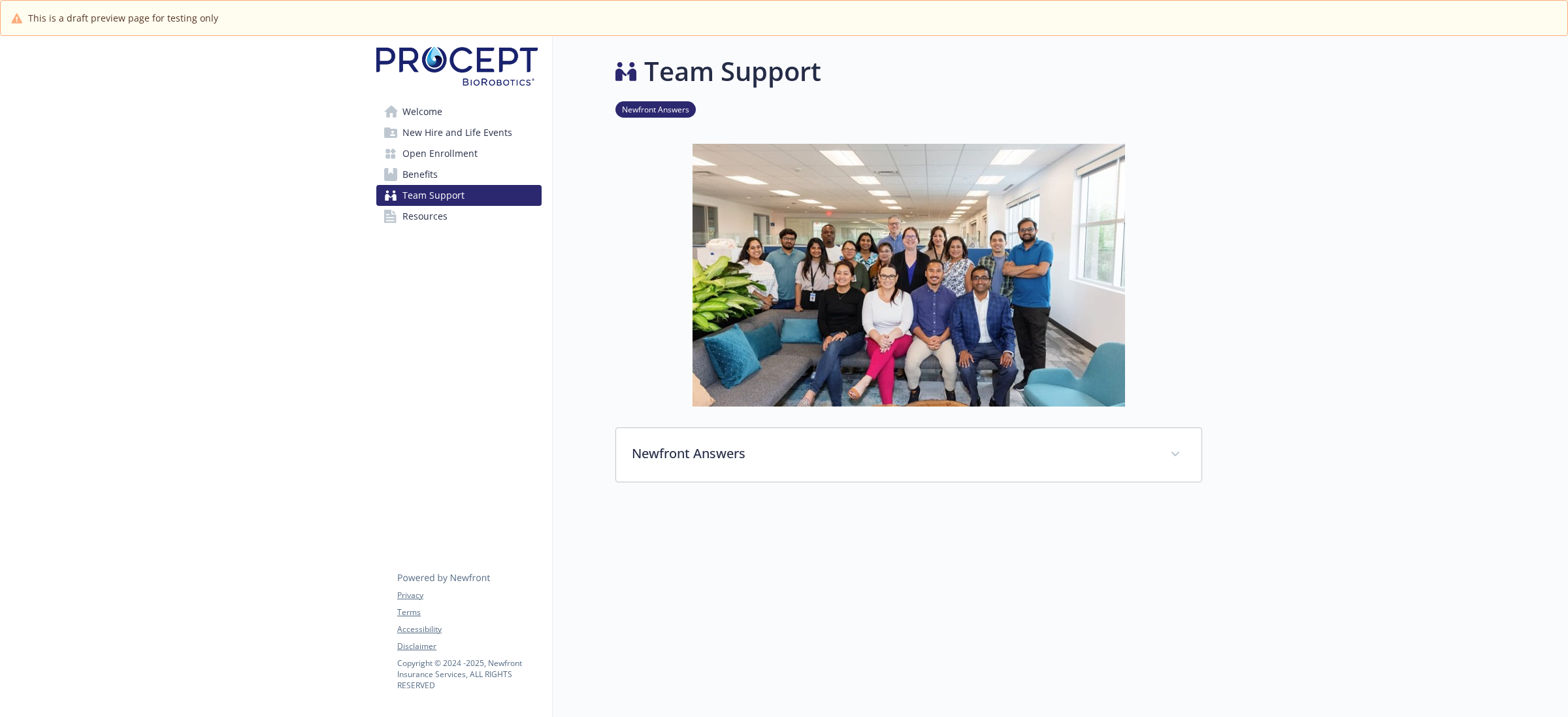
click at [435, 215] on span "Resources" at bounding box center [425, 216] width 45 height 21
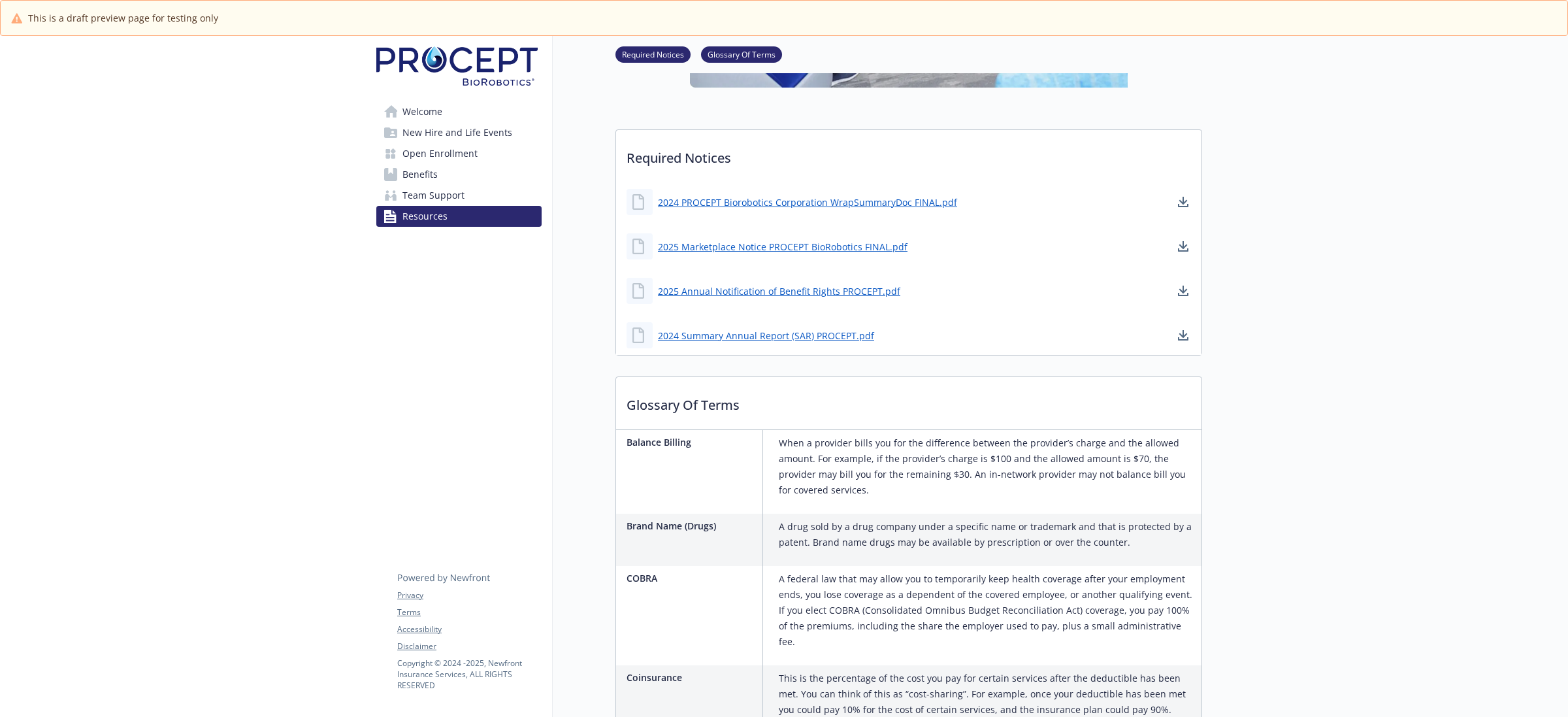
scroll to position [408, 0]
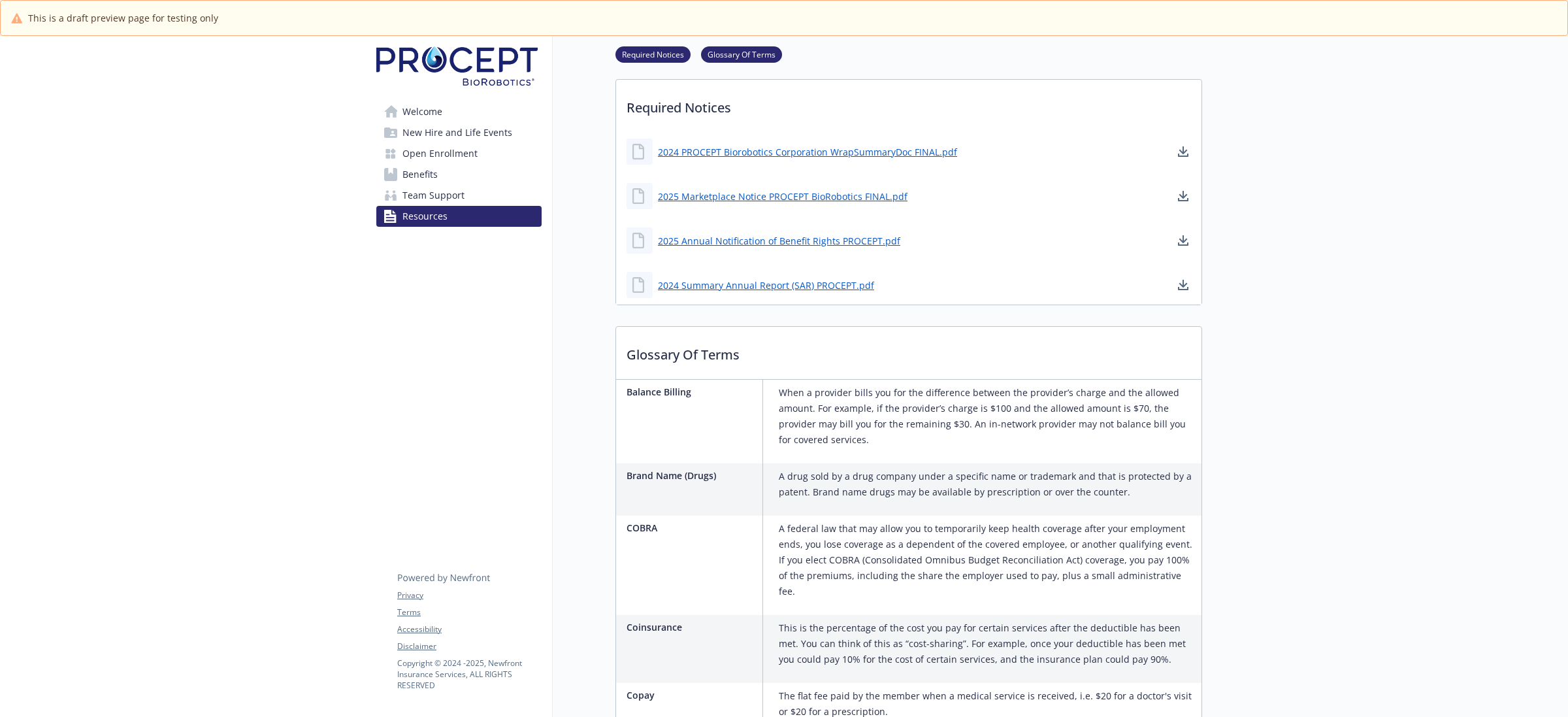
click at [426, 171] on span "Benefits" at bounding box center [419, 174] width 35 height 21
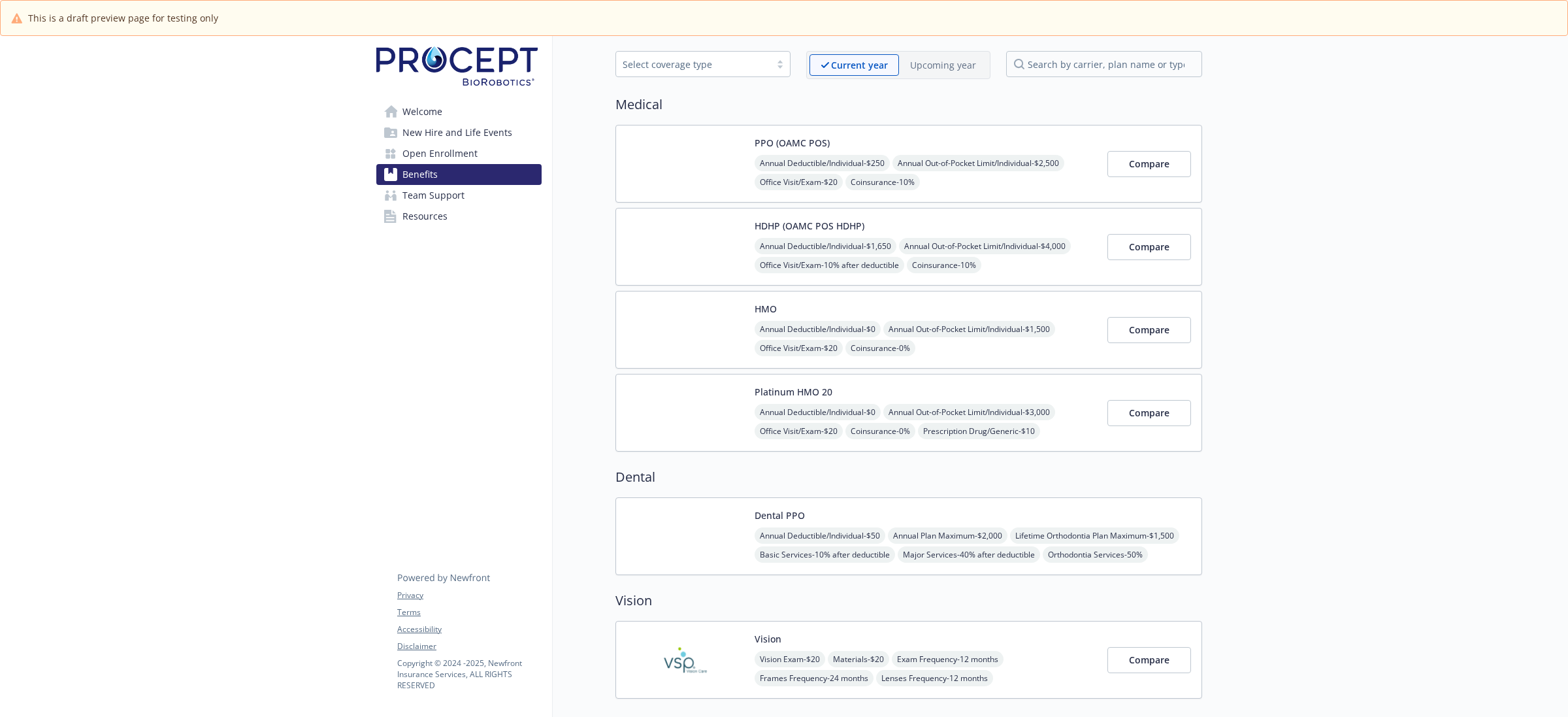
scroll to position [82, 0]
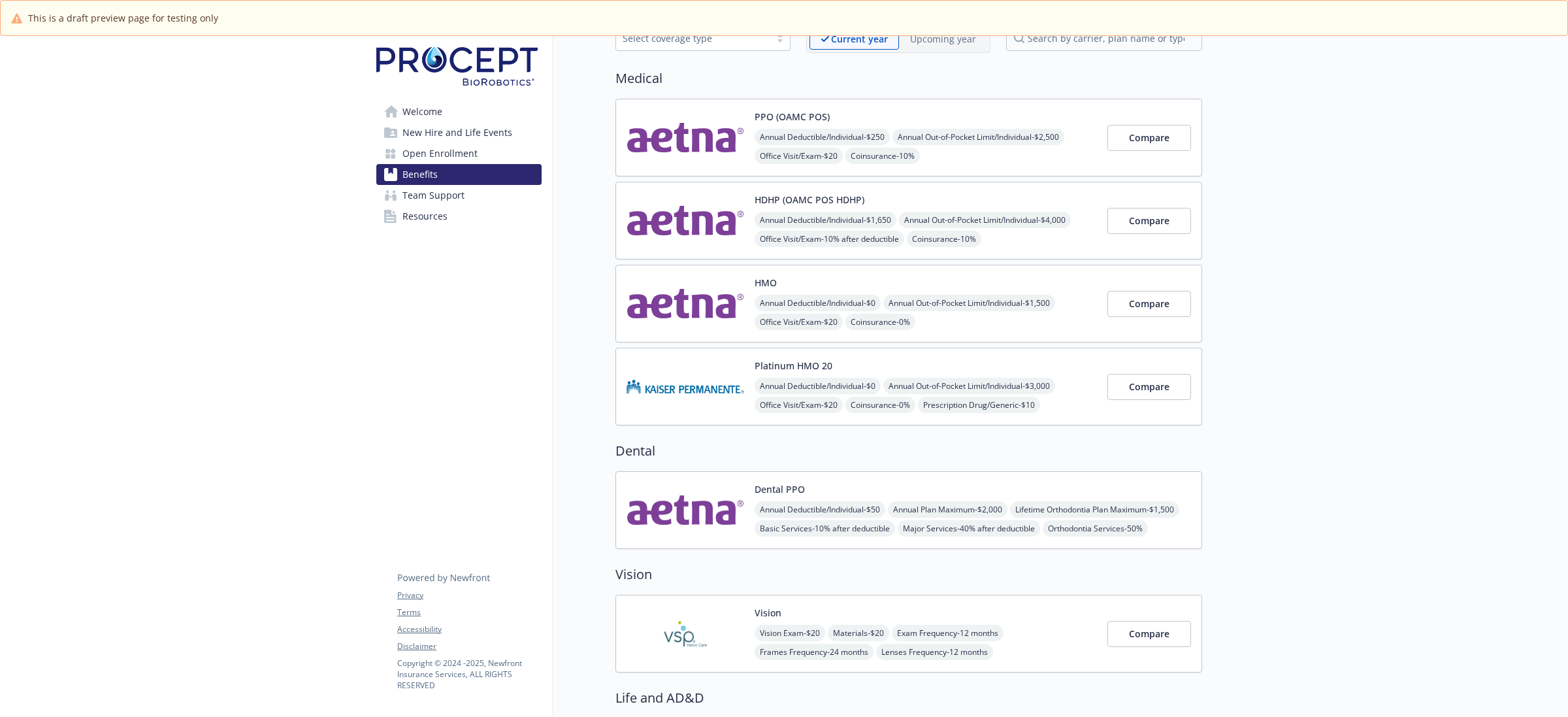
drag, startPoint x: 1454, startPoint y: 294, endPoint x: 1432, endPoint y: 240, distance: 58.3
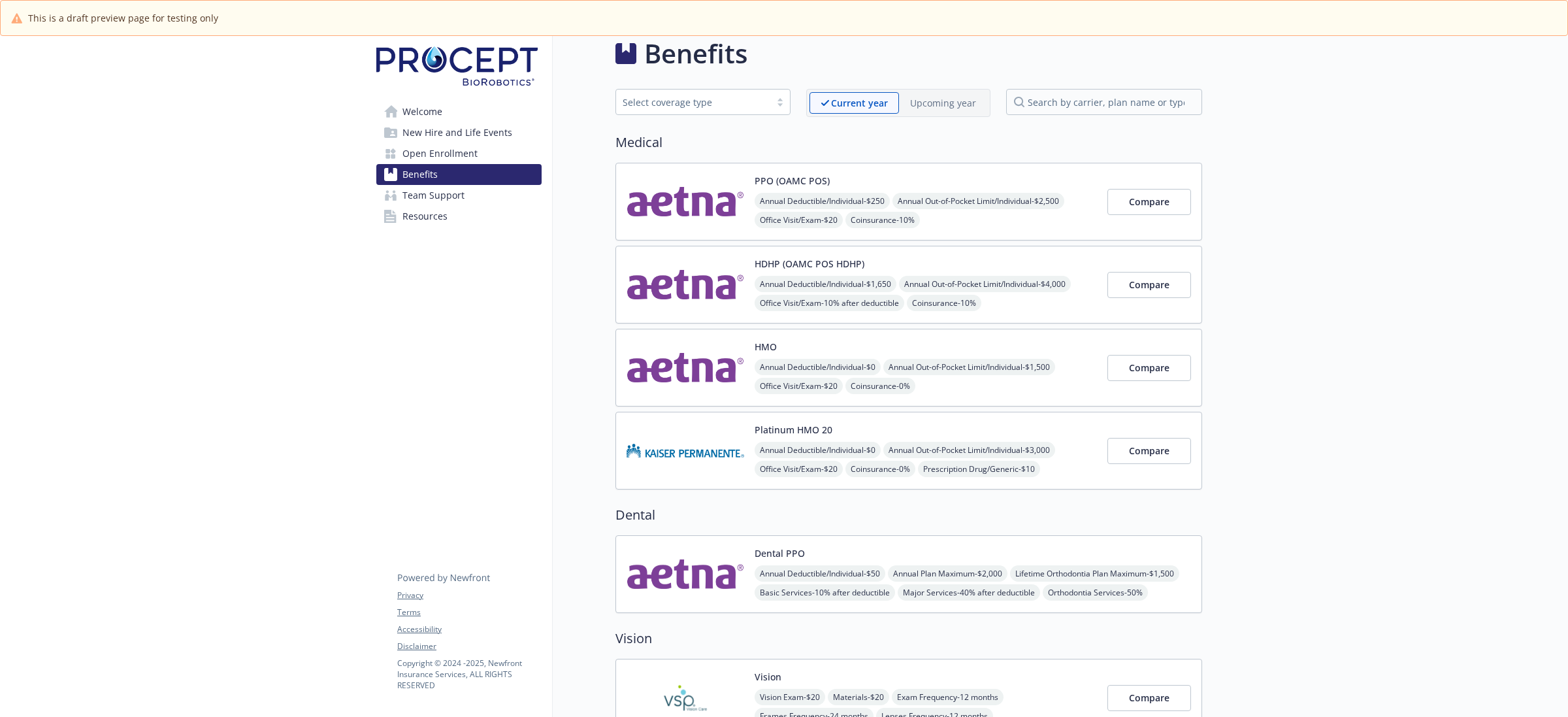
scroll to position [0, 0]
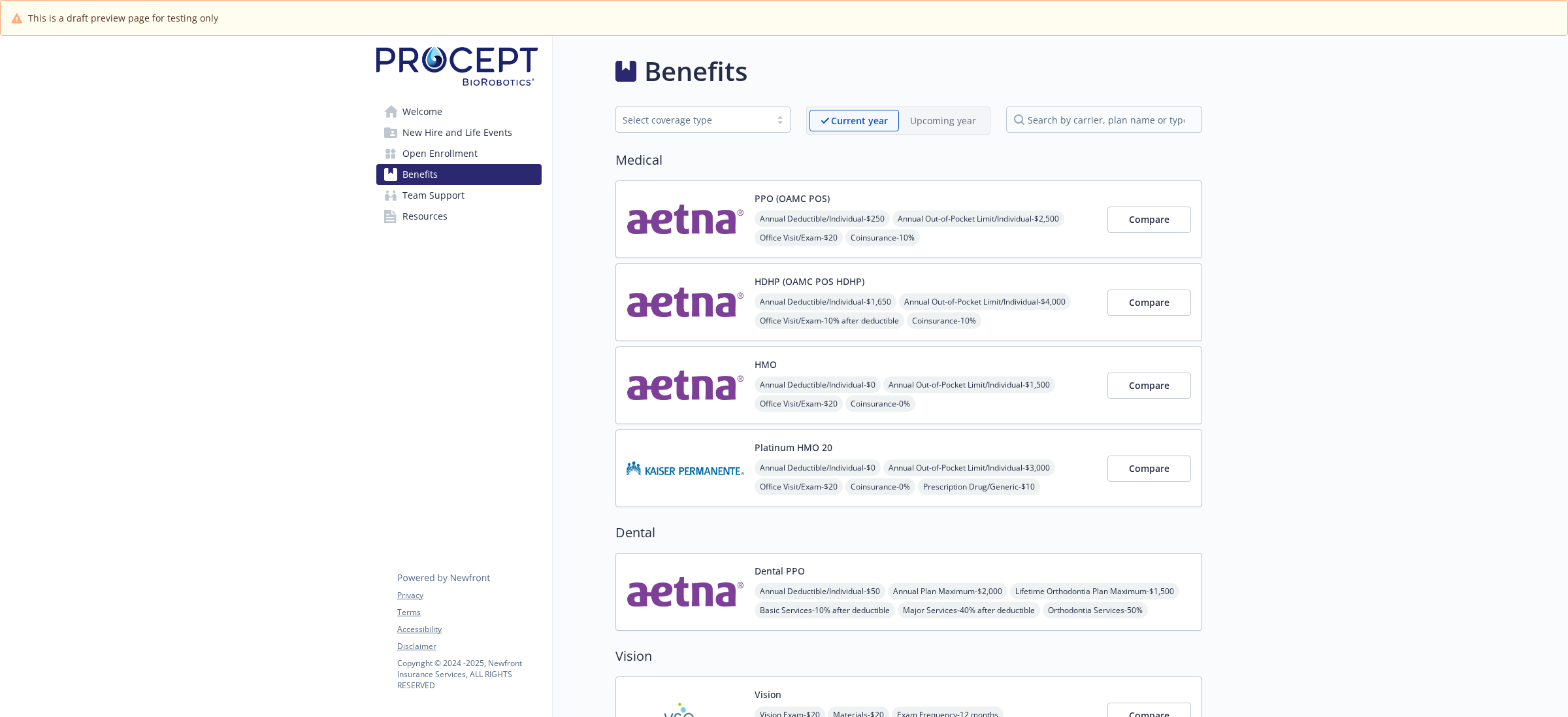
click at [471, 147] on span "Open Enrollment" at bounding box center [440, 154] width 75 height 21
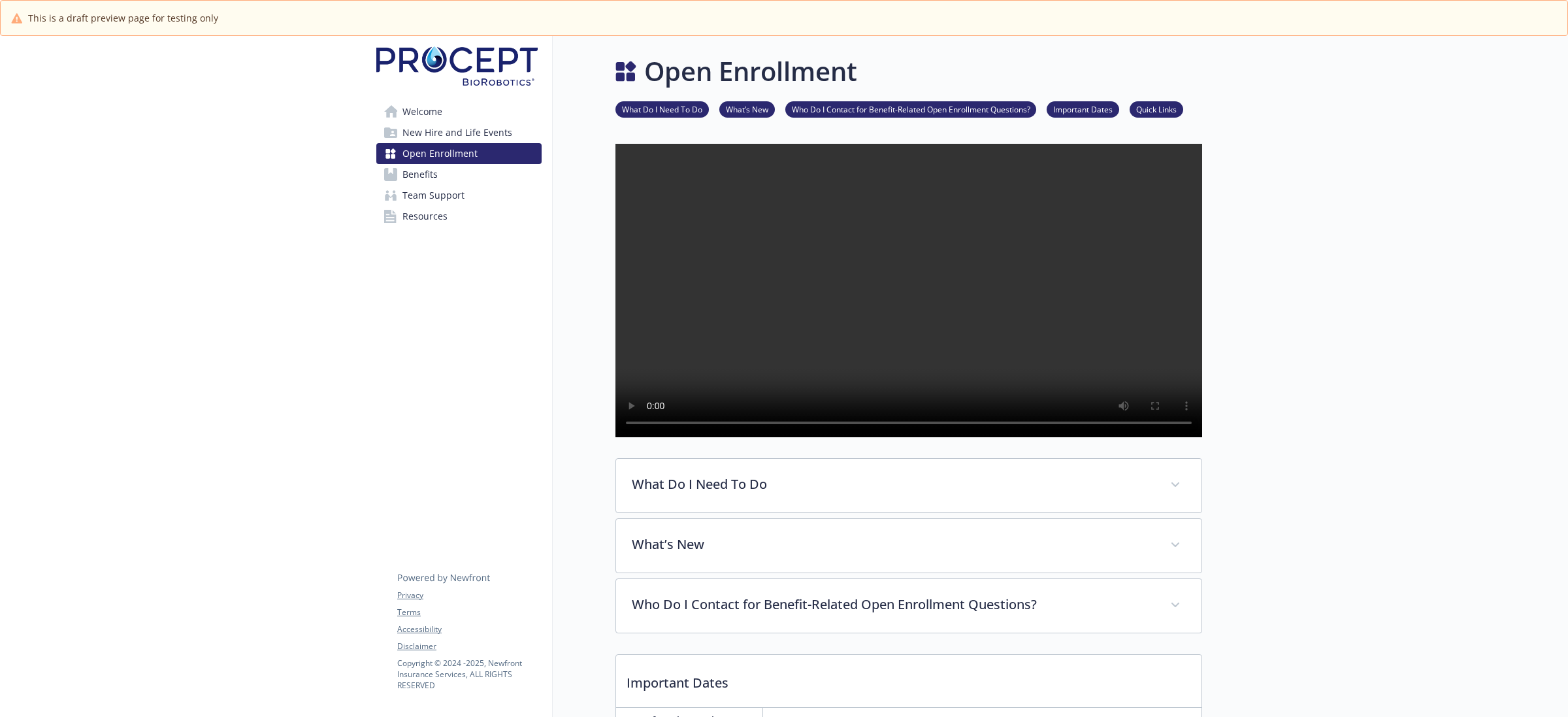
click at [423, 168] on span "Benefits" at bounding box center [419, 174] width 35 height 21
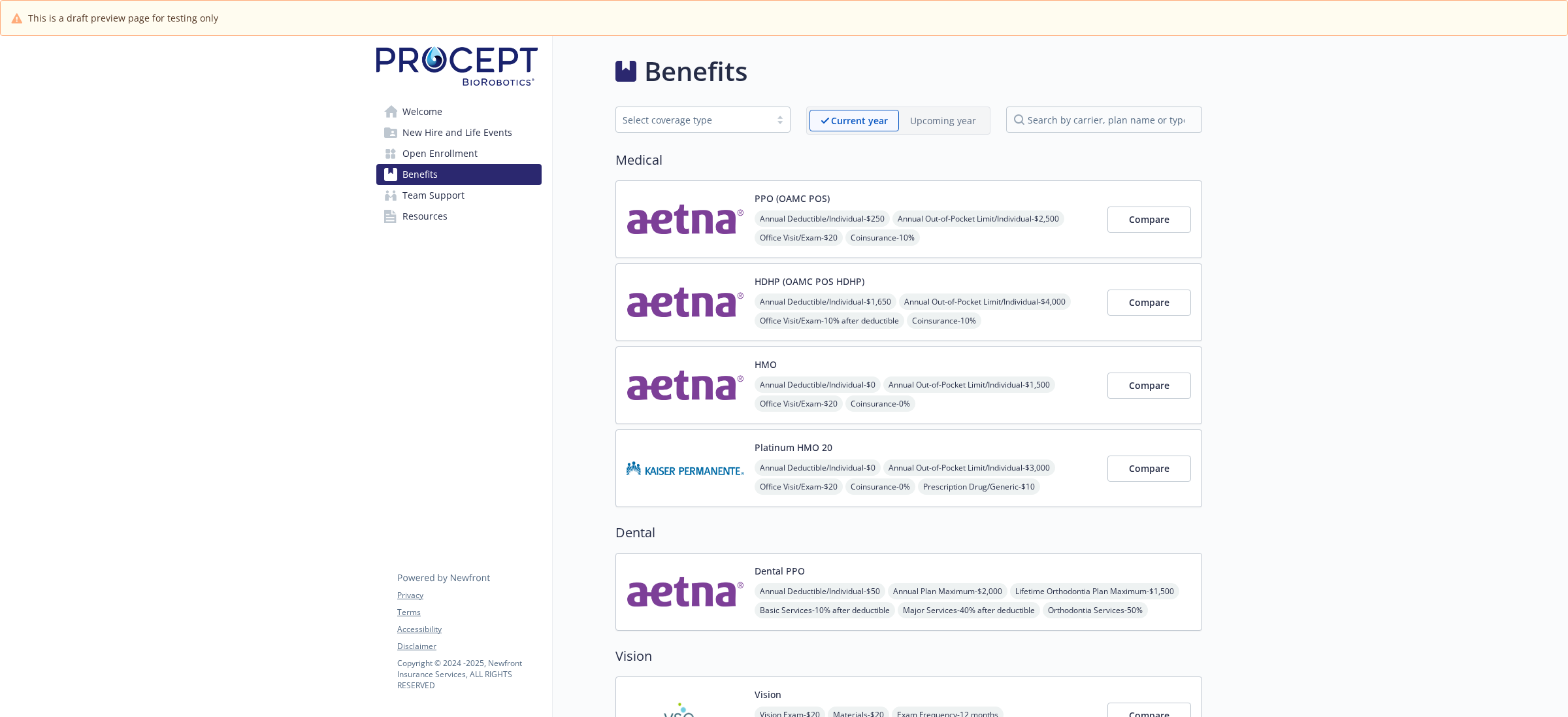
click at [439, 196] on span "Team Support" at bounding box center [433, 195] width 62 height 21
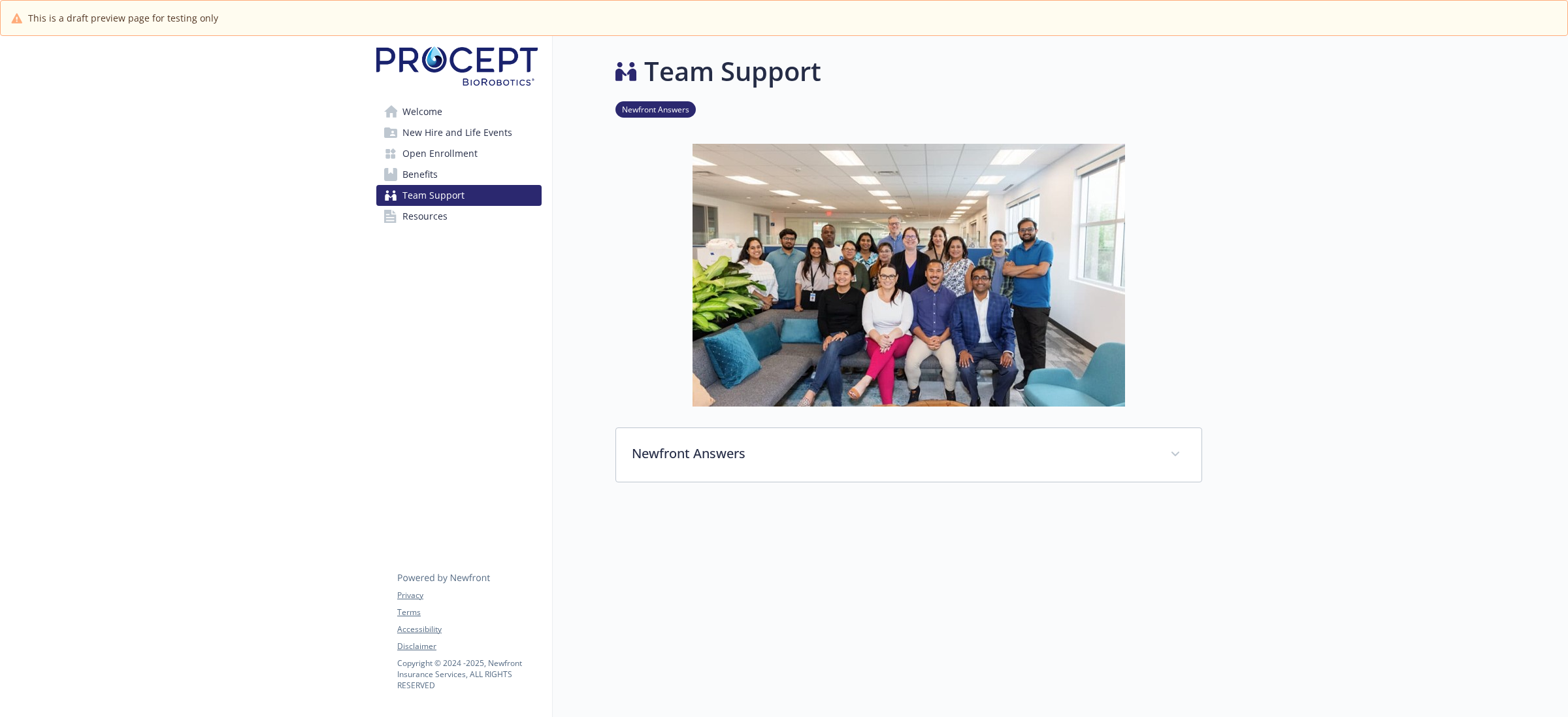
click at [426, 215] on span "Resources" at bounding box center [425, 216] width 45 height 21
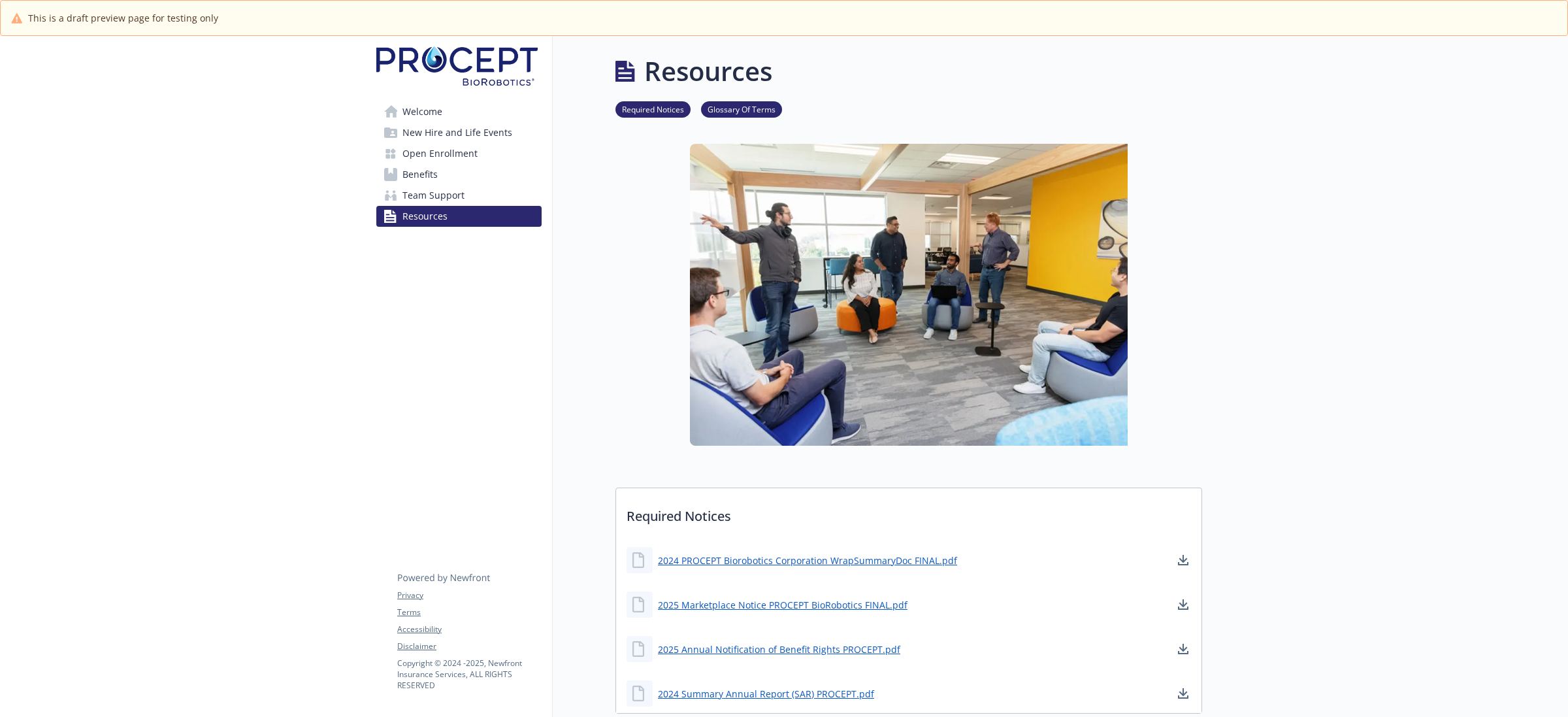
click at [436, 167] on link "Benefits" at bounding box center [458, 174] width 165 height 21
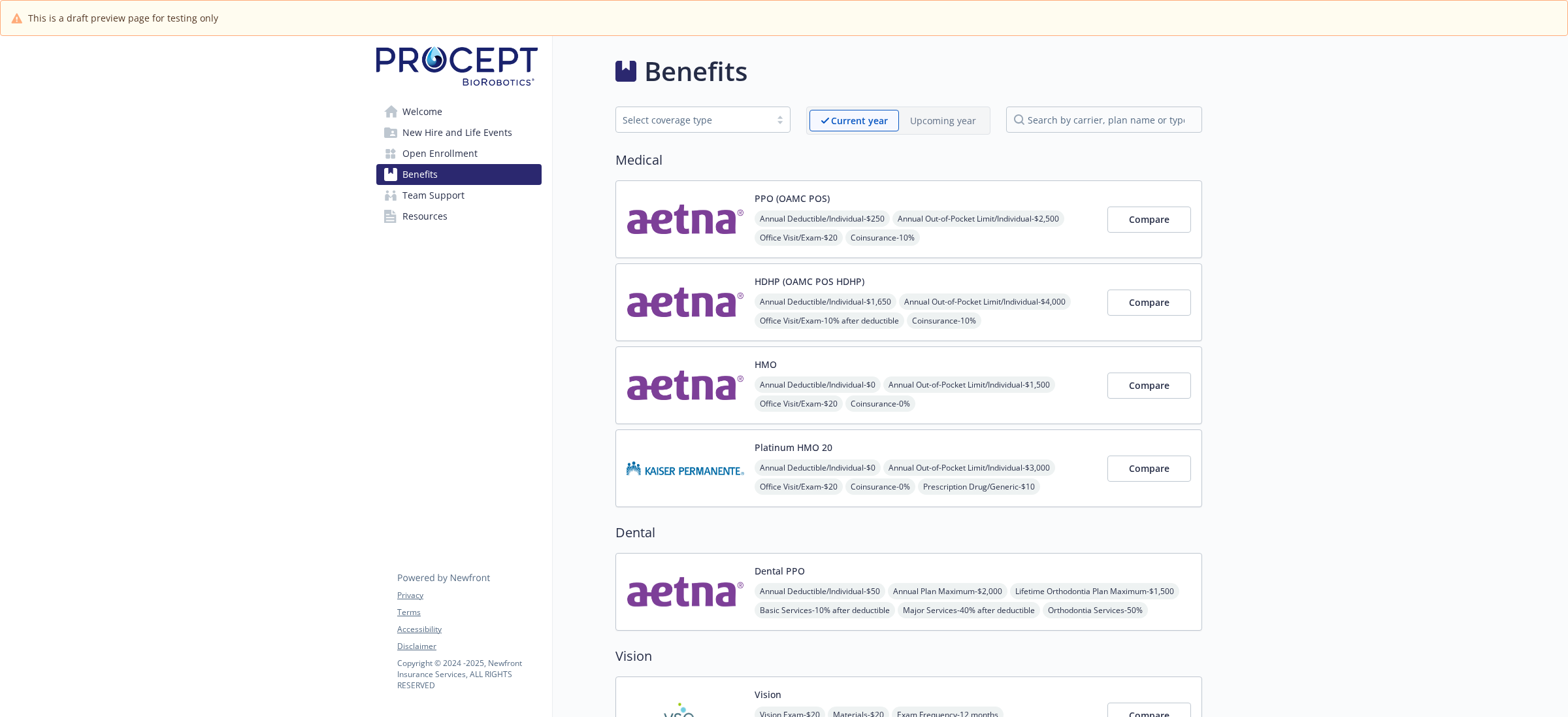
click at [644, 211] on img at bounding box center [685, 219] width 118 height 56
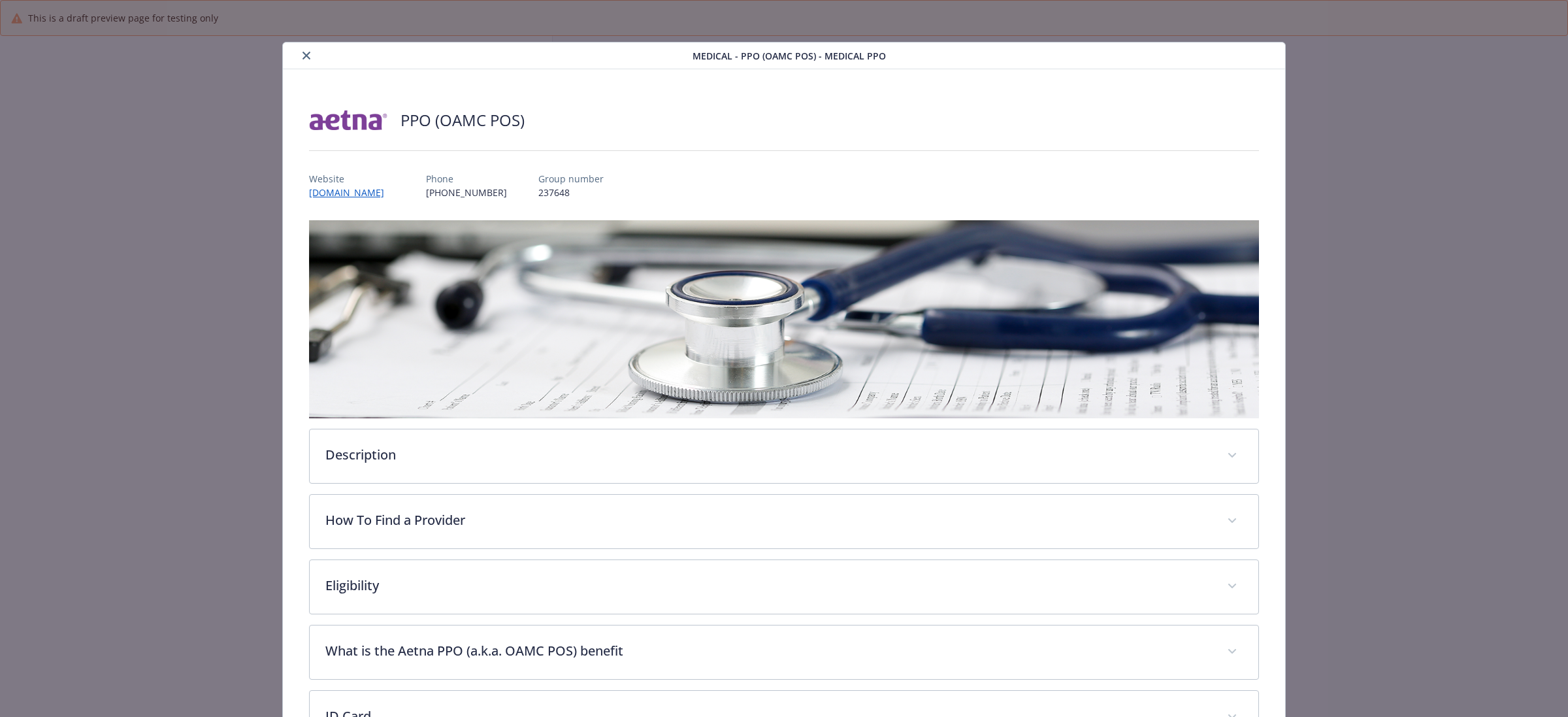
click at [297, 44] on div "Medical - PPO (OAMC POS) - Medical PPO" at bounding box center [783, 56] width 1002 height 27
click at [301, 46] on div "Medical - PPO (OAMC POS) - Medical PPO" at bounding box center [783, 56] width 1002 height 27
click at [303, 56] on icon "close" at bounding box center [306, 55] width 8 height 8
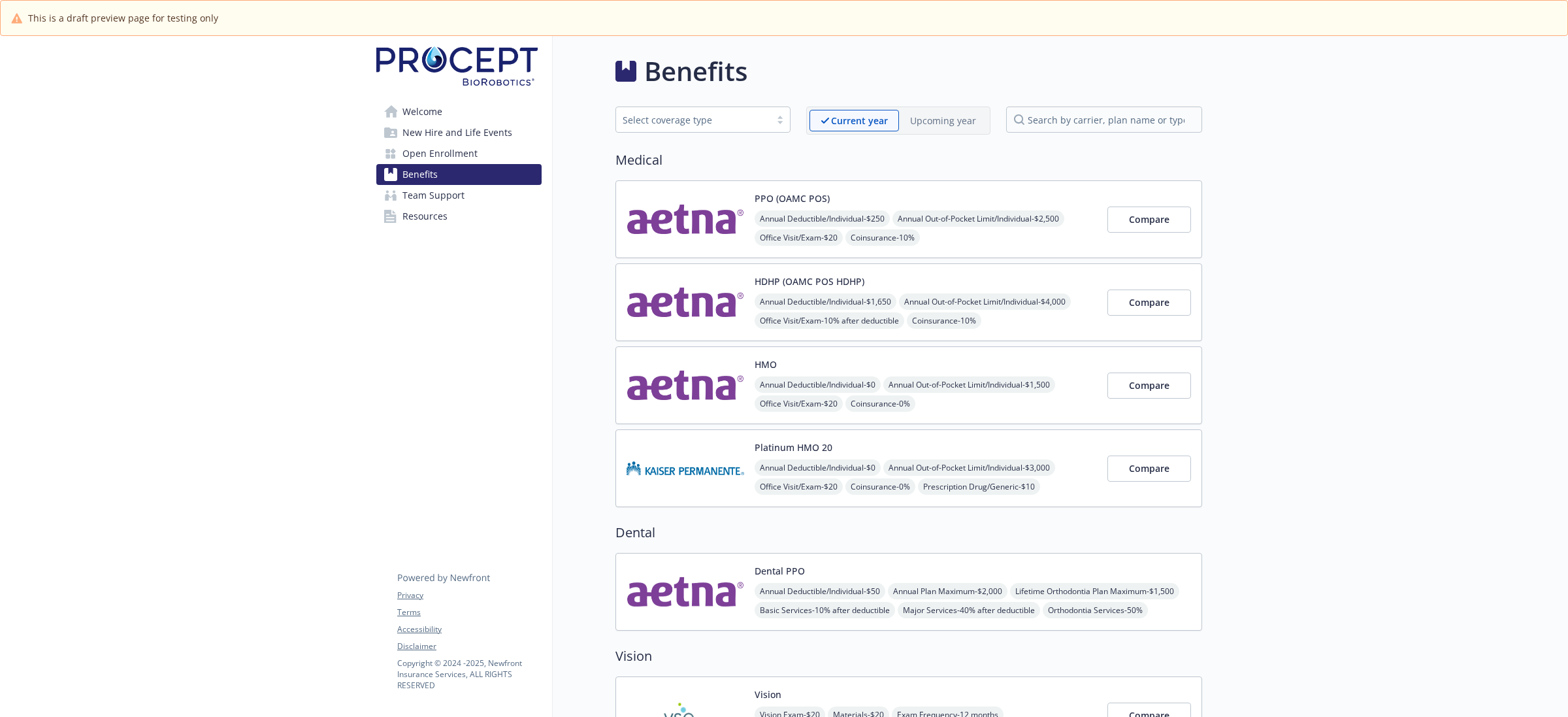
click at [425, 196] on span "Team Support" at bounding box center [433, 195] width 62 height 21
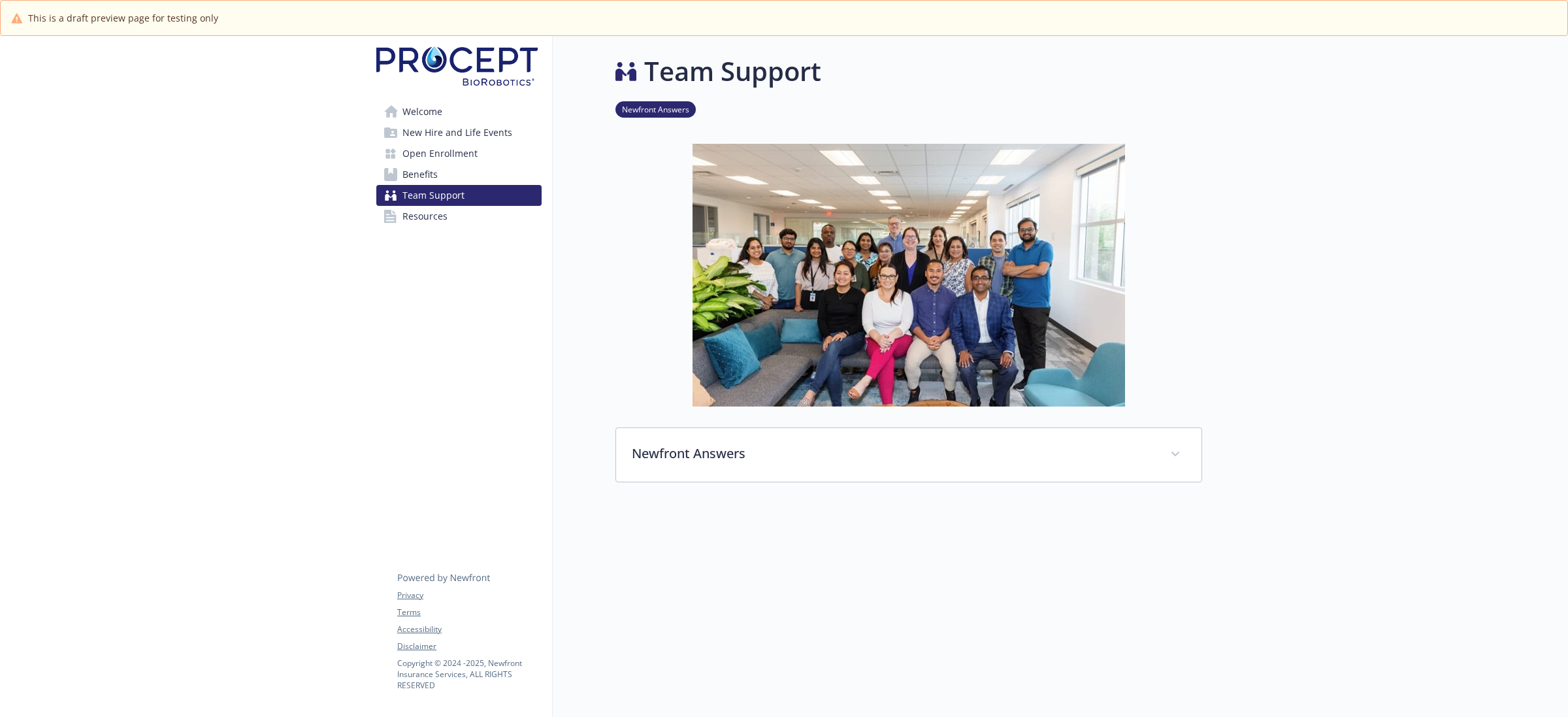
click at [447, 158] on span "Open Enrollment" at bounding box center [440, 154] width 75 height 21
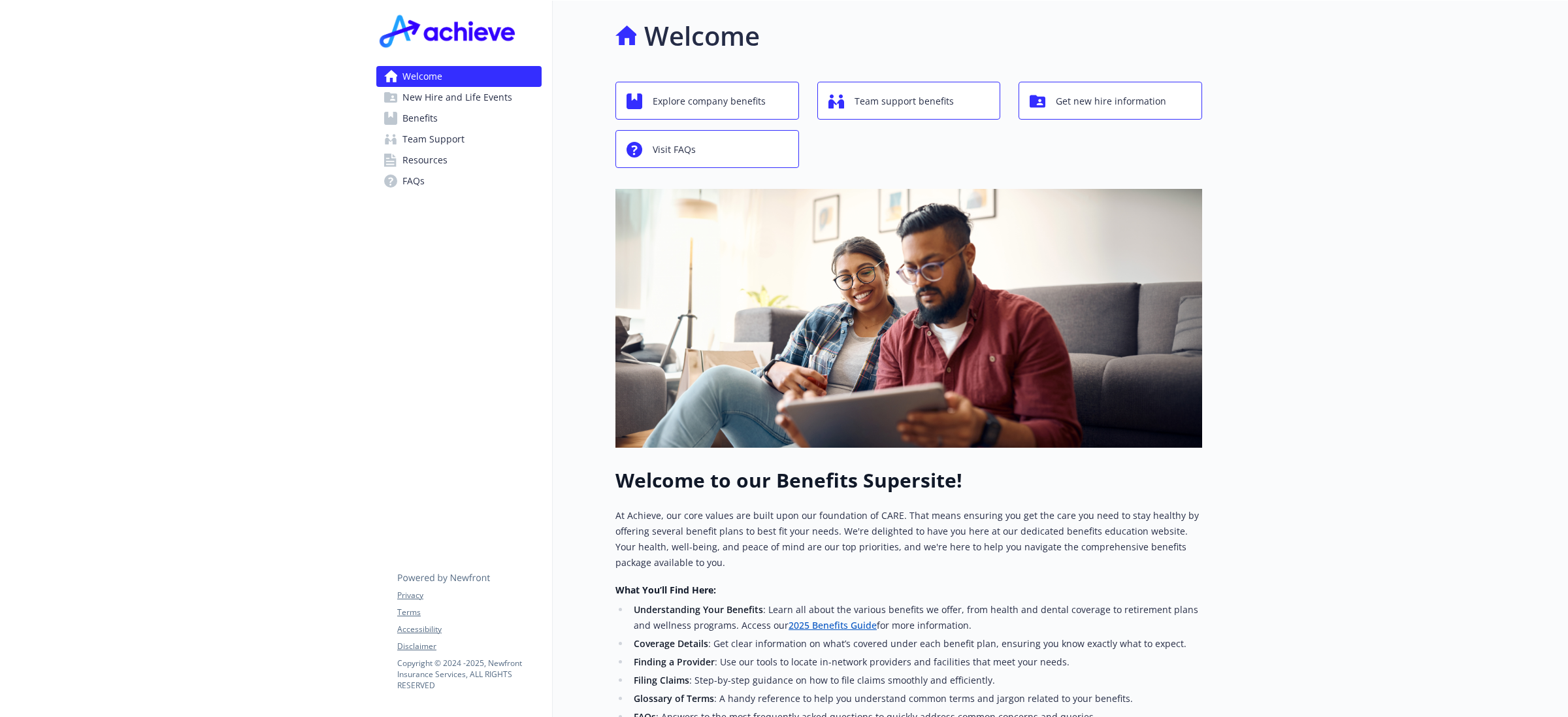
click at [434, 121] on span "Benefits" at bounding box center [419, 119] width 35 height 21
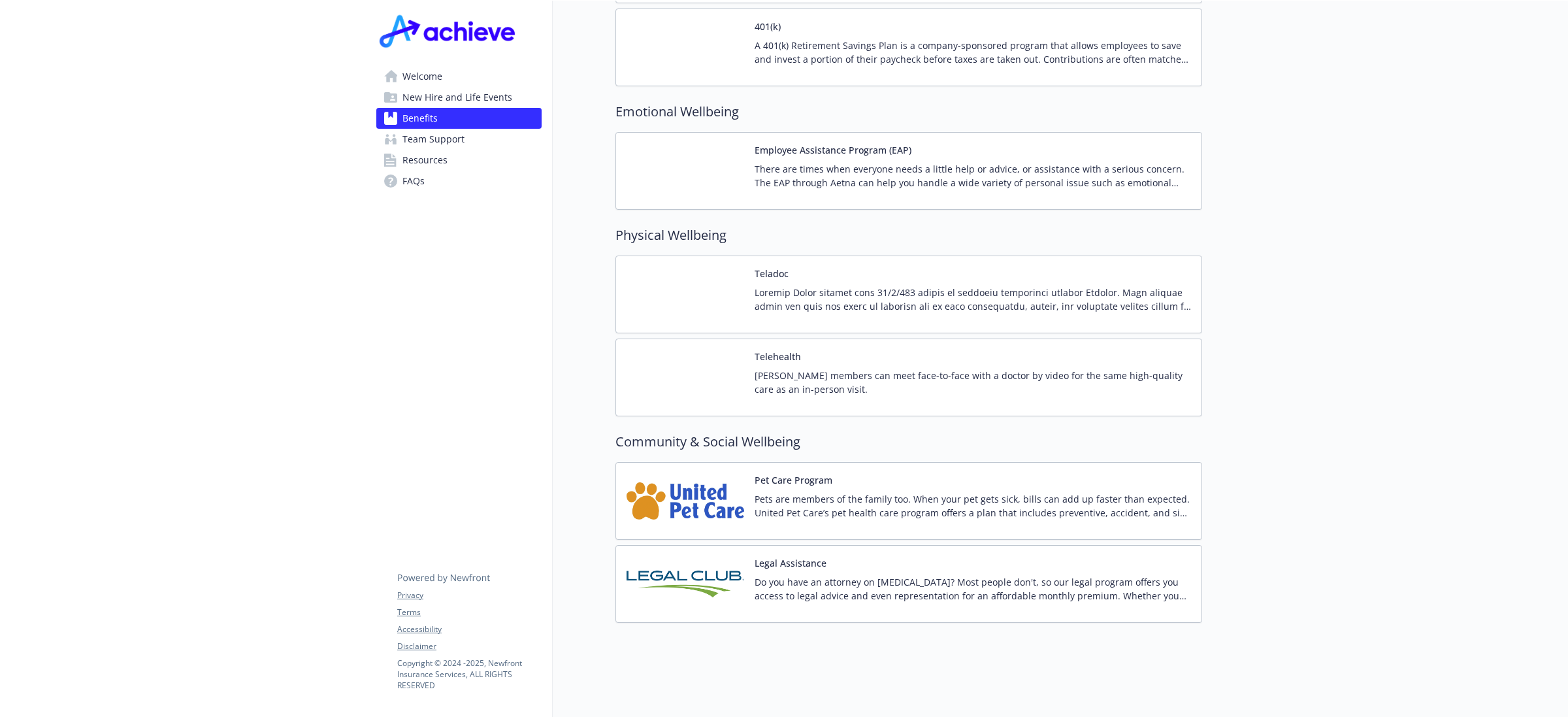
scroll to position [2393, 0]
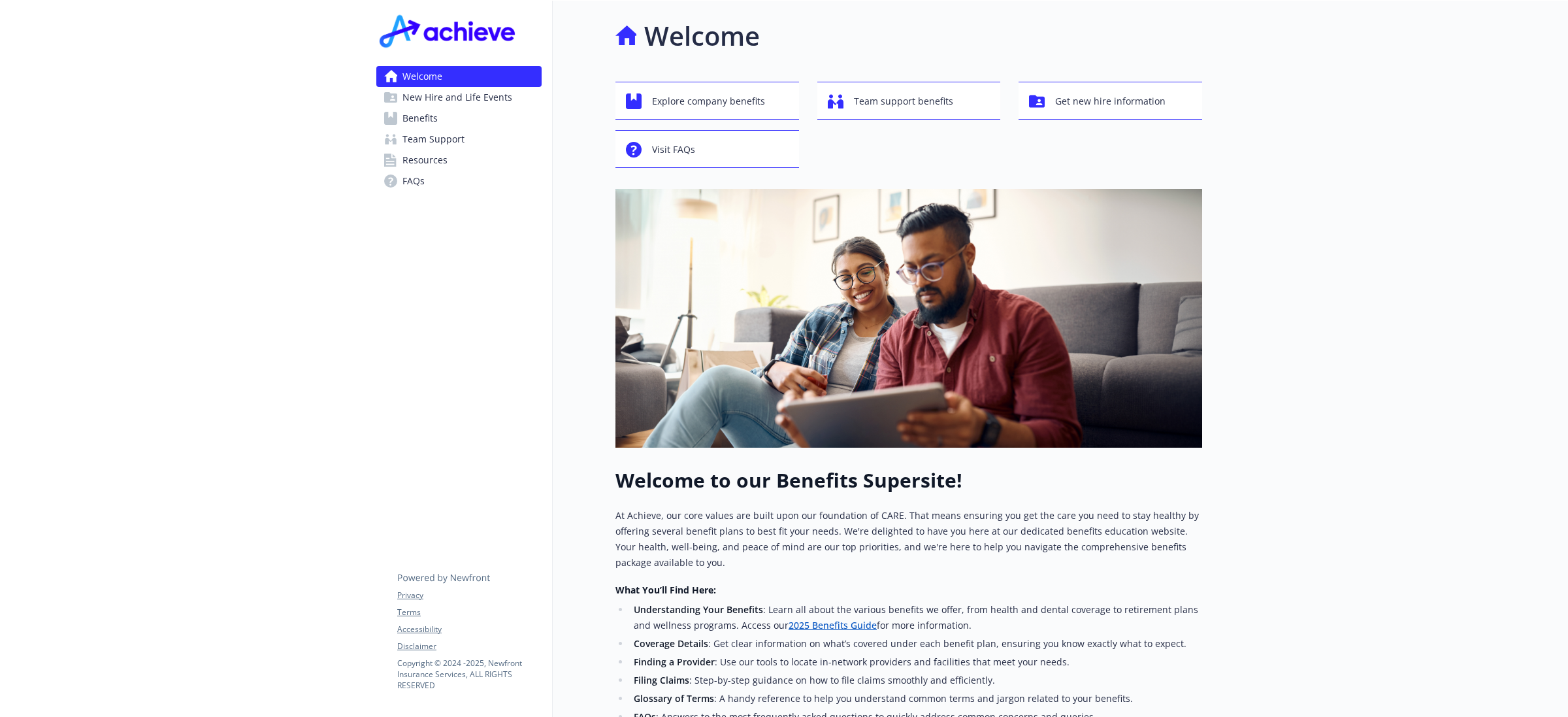
click at [457, 92] on span "New Hire and Life Events" at bounding box center [457, 98] width 110 height 21
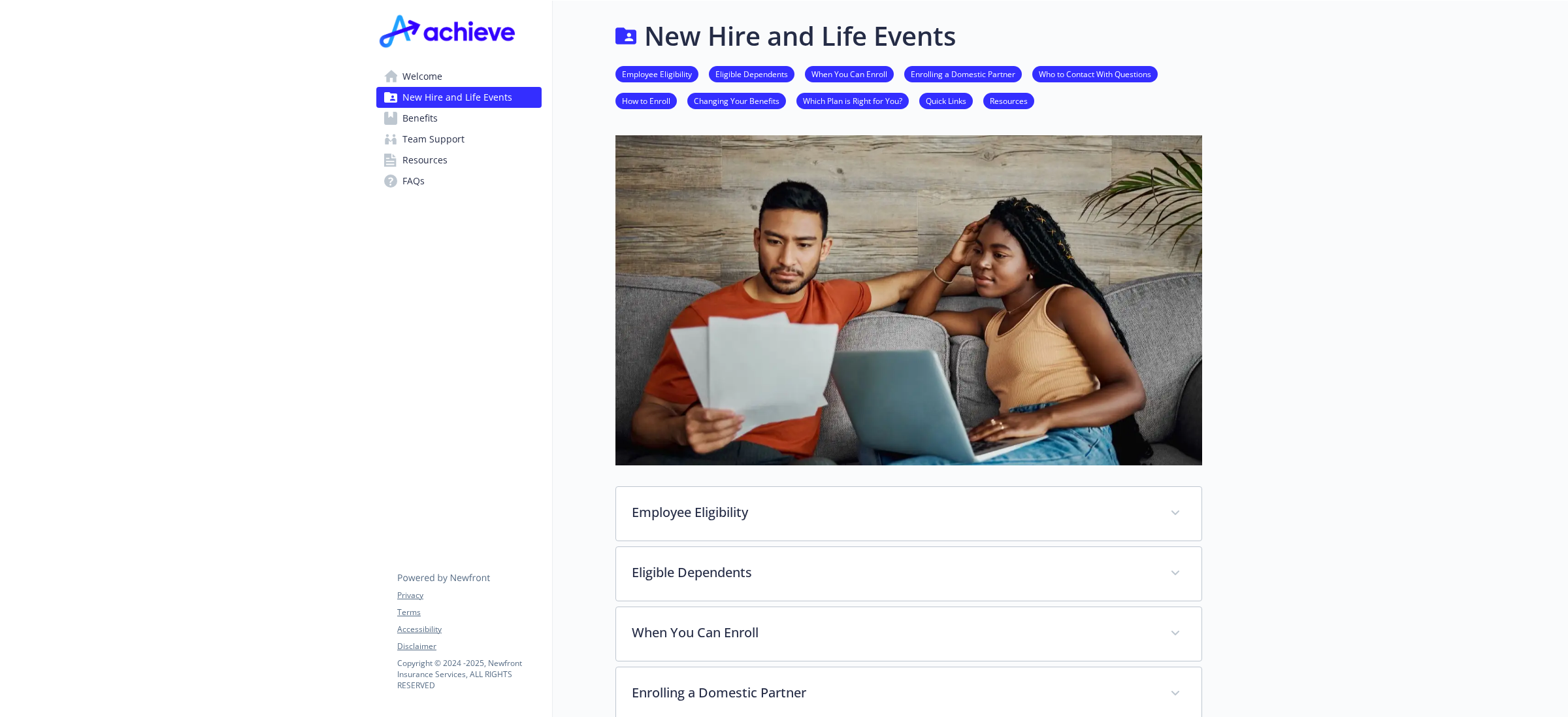
click at [428, 113] on span "Benefits" at bounding box center [419, 119] width 35 height 21
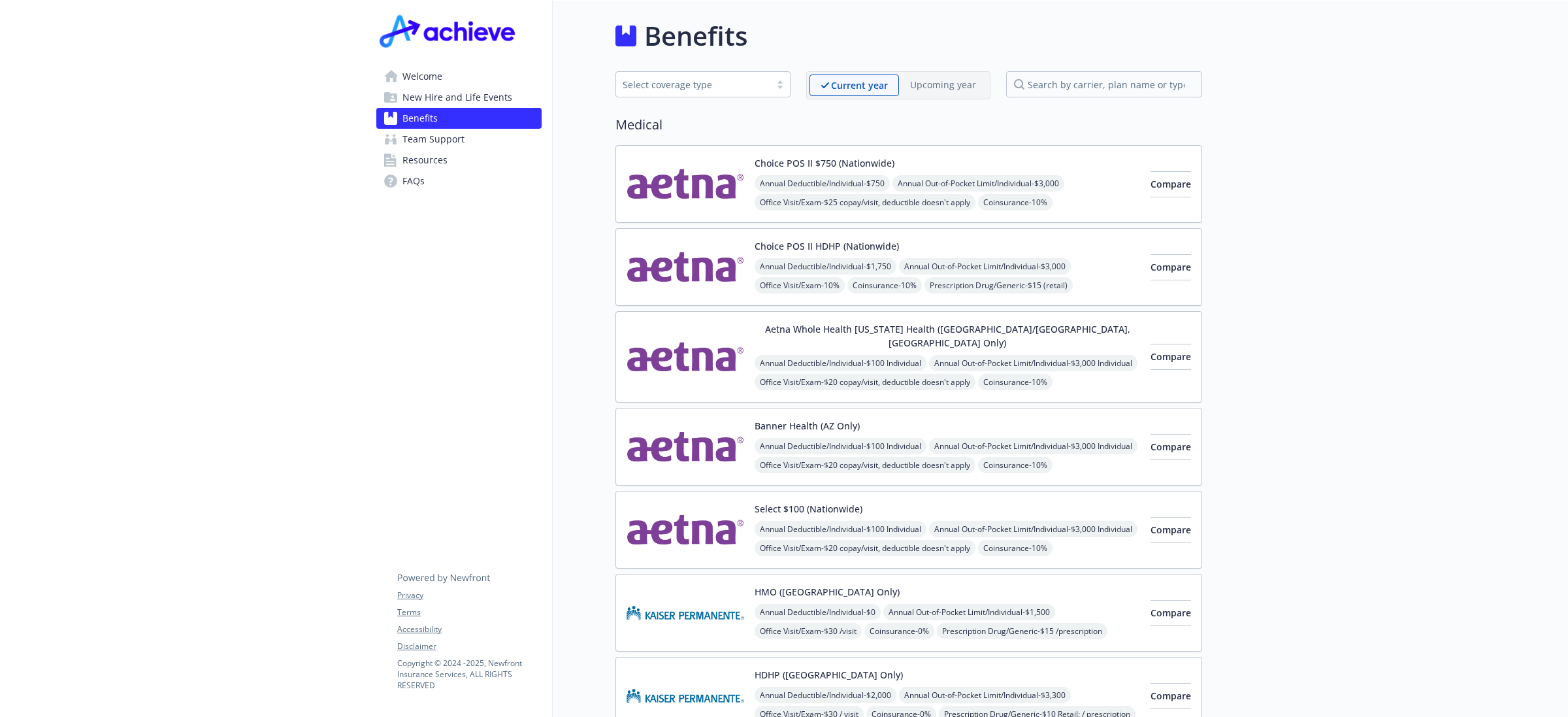
click at [957, 82] on p "Upcoming year" at bounding box center [943, 85] width 66 height 14
click at [1065, 77] on input "search by carrier, plan name or type" at bounding box center [1103, 85] width 196 height 26
